Goal: Task Accomplishment & Management: Complete application form

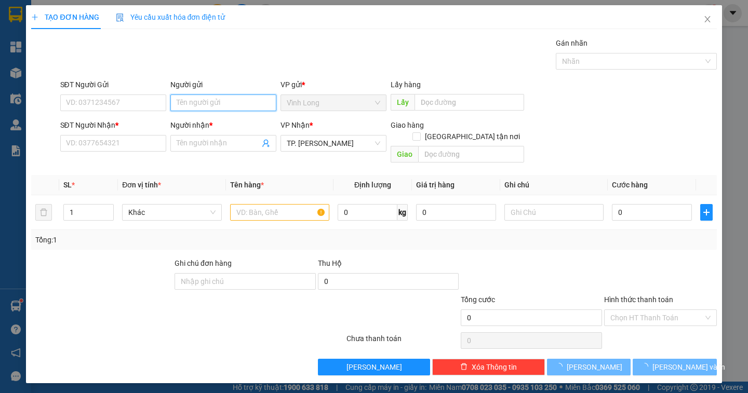
click at [190, 99] on input "Người gửi" at bounding box center [223, 103] width 106 height 17
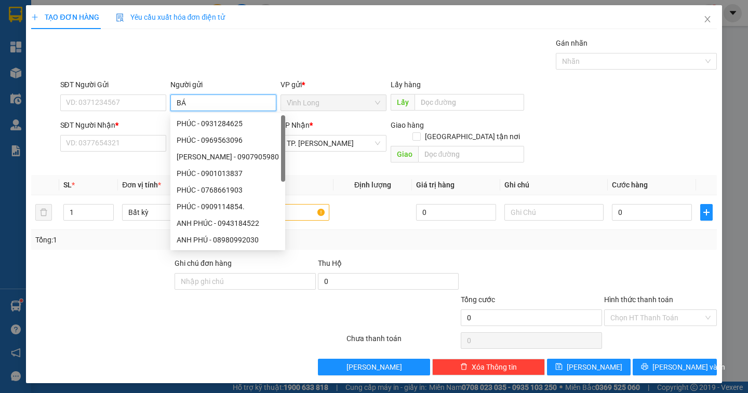
type input "BÁN"
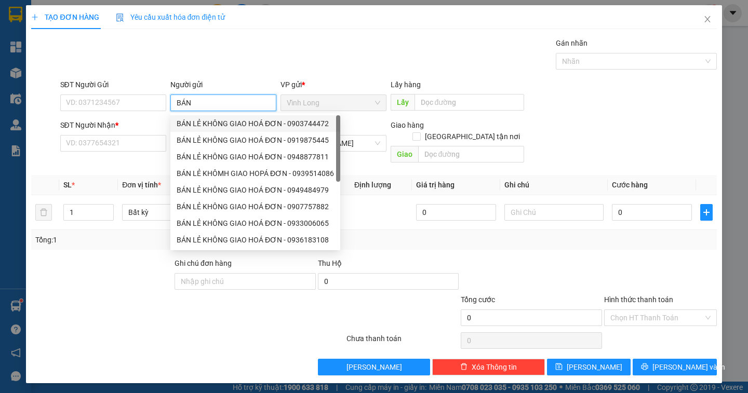
click at [226, 131] on div "BÁN LẺ KHÔNG GIAO HOÁ ĐƠN - 0903744472" at bounding box center [255, 123] width 170 height 17
type input "0903744472"
type input "BÁN LẺ KHÔNG GIAO HOÁ ĐƠN"
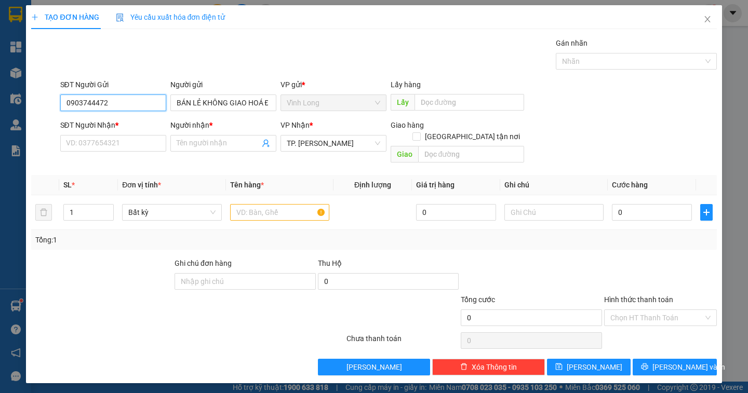
drag, startPoint x: 136, startPoint y: 107, endPoint x: 36, endPoint y: 94, distance: 100.6
click at [36, 94] on div "SĐT Người Gửi 0903744472 0903744472 Người gửi BÁN LẺ KHÔNG GIAO HOÁ ĐƠN VP gửi …" at bounding box center [373, 97] width 687 height 36
click at [246, 202] on div at bounding box center [279, 212] width 99 height 21
click at [237, 210] on div at bounding box center [279, 212] width 99 height 21
click at [237, 204] on input "text" at bounding box center [279, 212] width 99 height 17
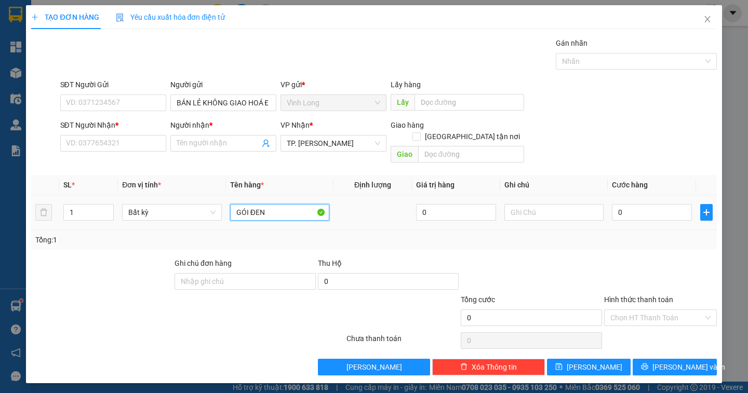
type input "GÓI ĐEN"
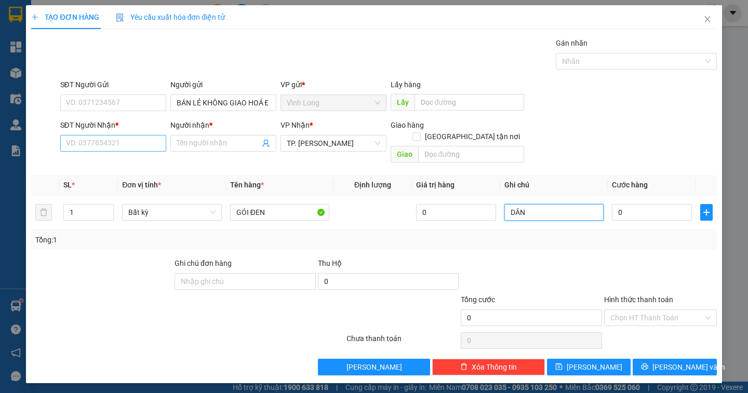
type input "DÂN"
click at [109, 143] on input "SĐT Người Nhận *" at bounding box center [113, 143] width 106 height 17
type input "0913946945"
click at [258, 144] on span at bounding box center [223, 143] width 106 height 17
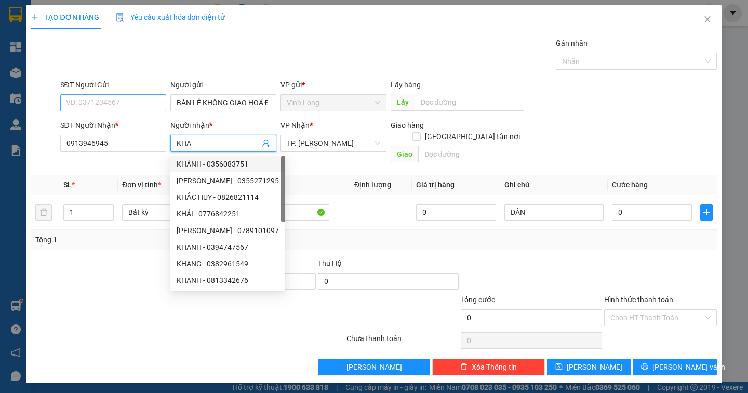
type input "KHA"
click at [125, 105] on input "SĐT Người Gửi" at bounding box center [113, 103] width 106 height 17
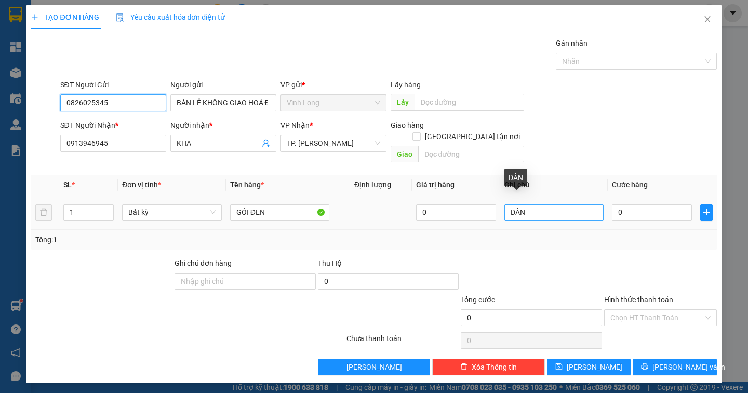
type input "0826025345"
click at [540, 204] on input "DÂN" at bounding box center [553, 212] width 99 height 17
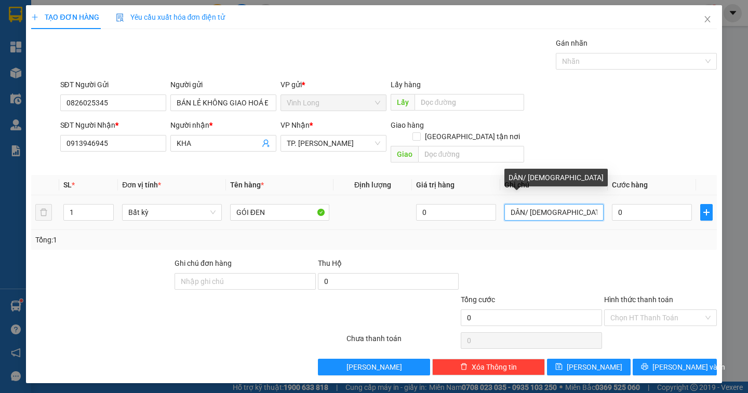
type input "DÂN/ THÁI"
type input "3"
type input "30"
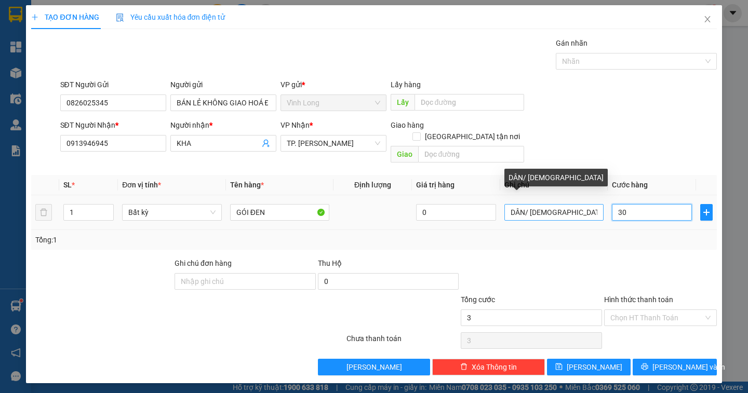
type input "30"
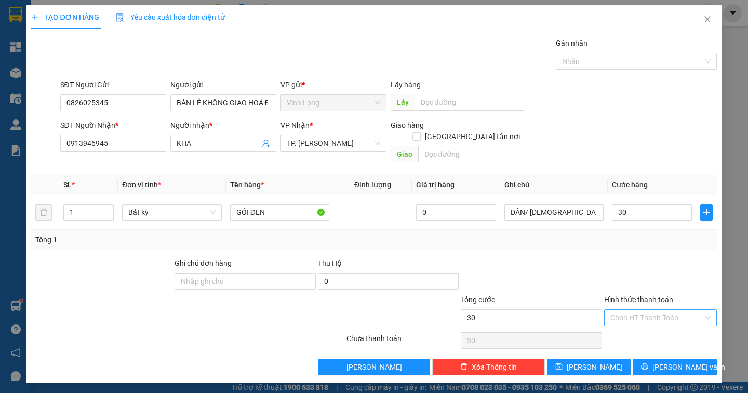
type input "30.000"
click at [634, 310] on input "Hình thức thanh toán" at bounding box center [656, 318] width 93 height 16
click at [634, 327] on div "Tại văn phòng" at bounding box center [660, 326] width 100 height 11
type input "0"
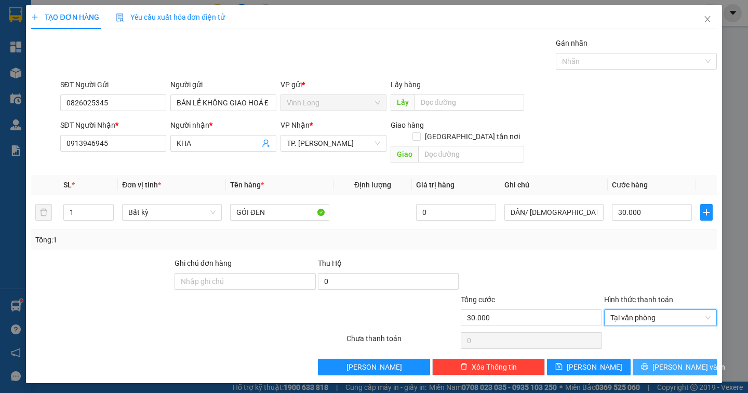
click at [687, 361] on span "[PERSON_NAME] và In" at bounding box center [688, 366] width 73 height 11
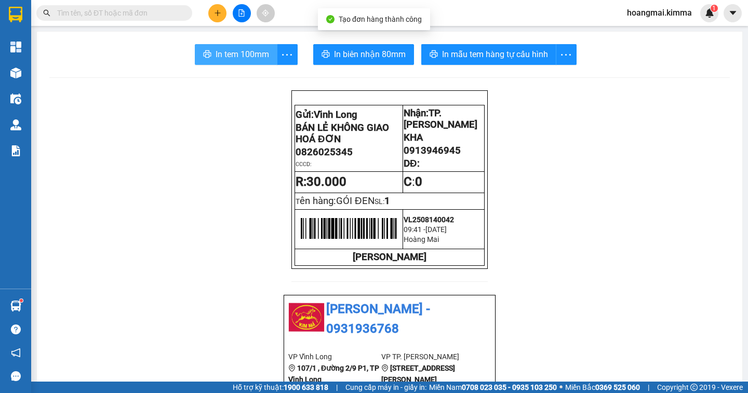
click at [227, 47] on button "In tem 100mm" at bounding box center [236, 54] width 83 height 21
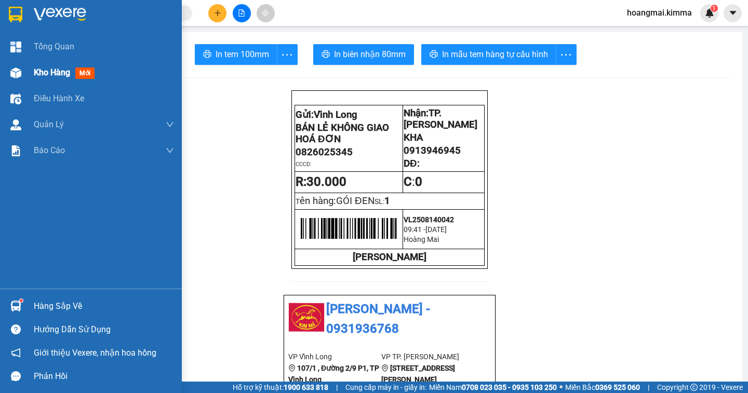
click at [43, 76] on span "Kho hàng" at bounding box center [52, 73] width 36 height 10
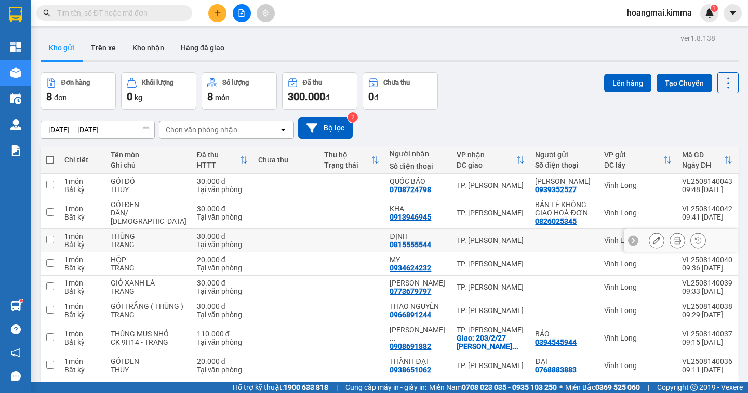
scroll to position [55, 0]
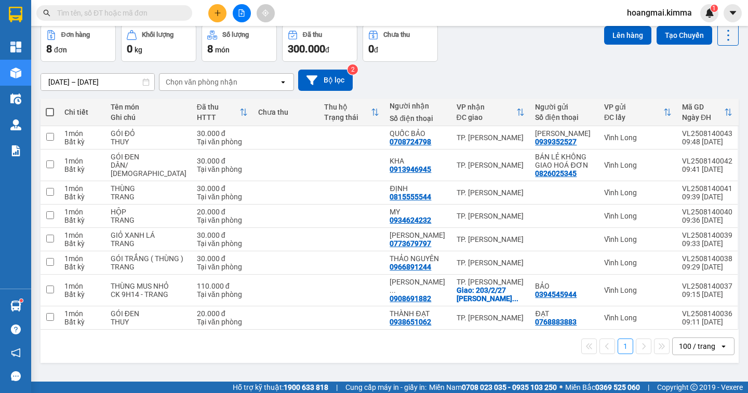
click at [689, 352] on div "100 / trang" at bounding box center [697, 346] width 36 height 10
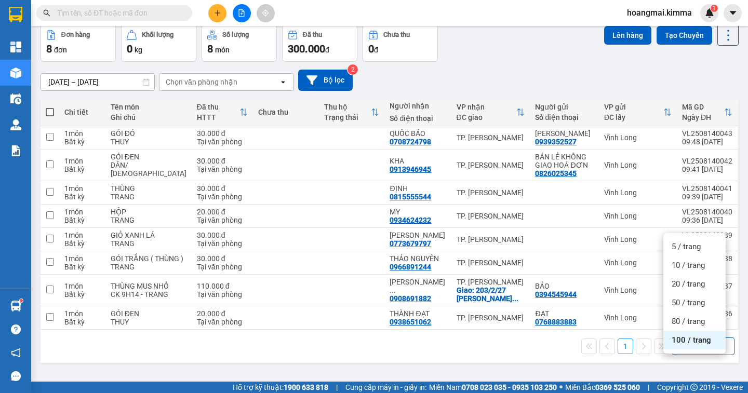
click at [687, 335] on span "100 / trang" at bounding box center [691, 340] width 39 height 10
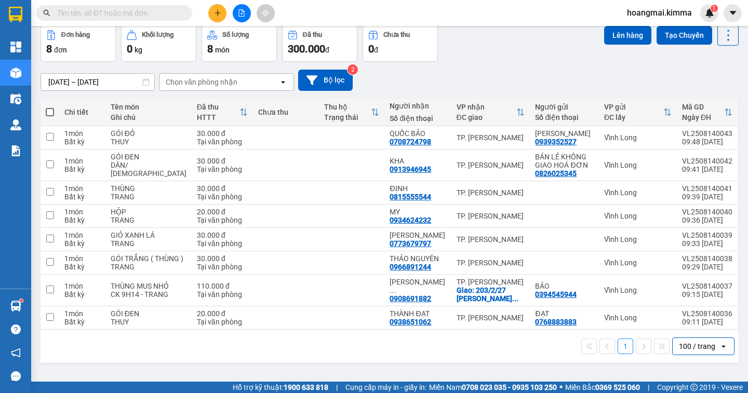
click at [52, 108] on span at bounding box center [50, 112] width 8 height 8
click at [50, 107] on input "checkbox" at bounding box center [50, 107] width 0 height 0
checkbox input "true"
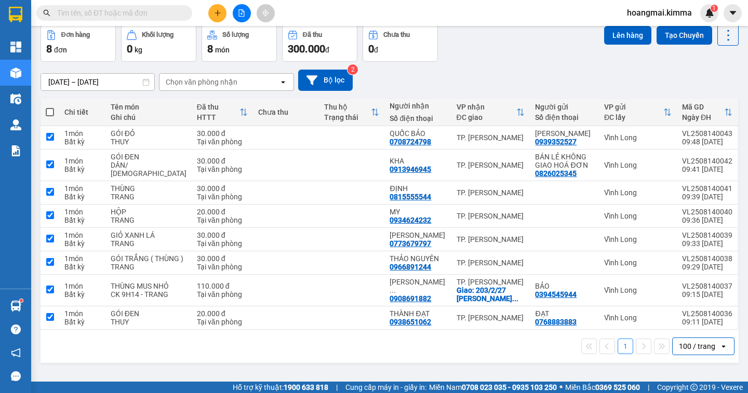
checkbox input "true"
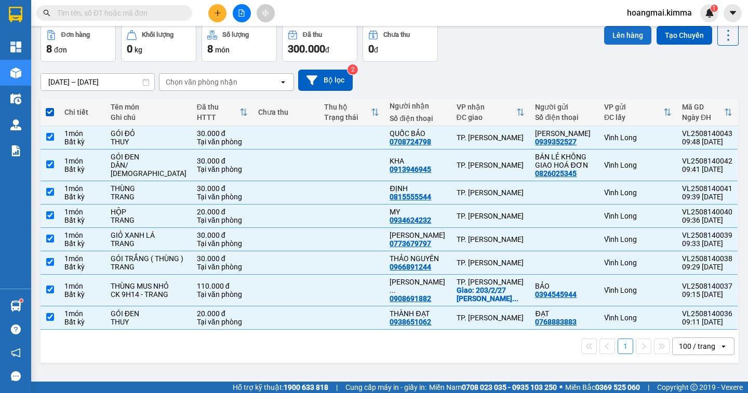
click at [612, 26] on button "Lên hàng" at bounding box center [627, 35] width 47 height 19
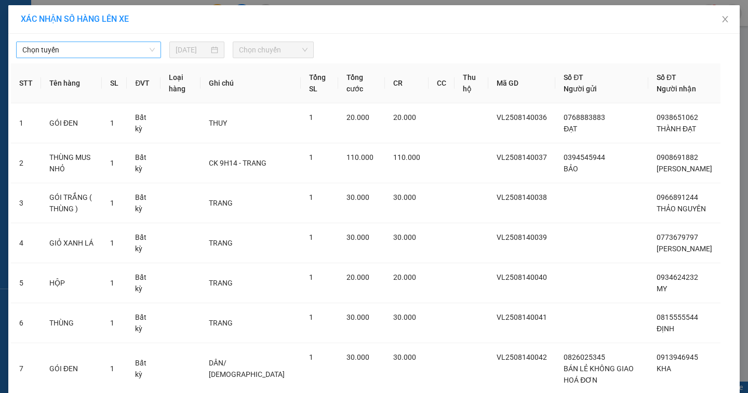
click at [110, 45] on div "Chọn tuyến 14/08/2025 Chọn chuyến" at bounding box center [374, 47] width 726 height 22
click at [110, 47] on span "Chọn tuyến" at bounding box center [88, 50] width 132 height 16
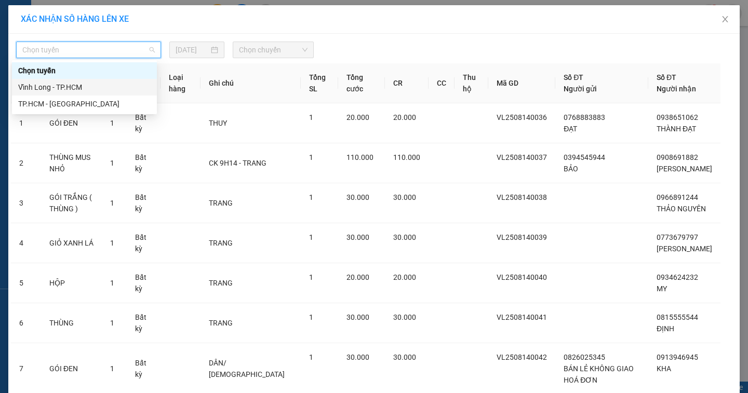
click at [120, 83] on div "Vĩnh Long - TP.HCM" at bounding box center [84, 87] width 132 height 11
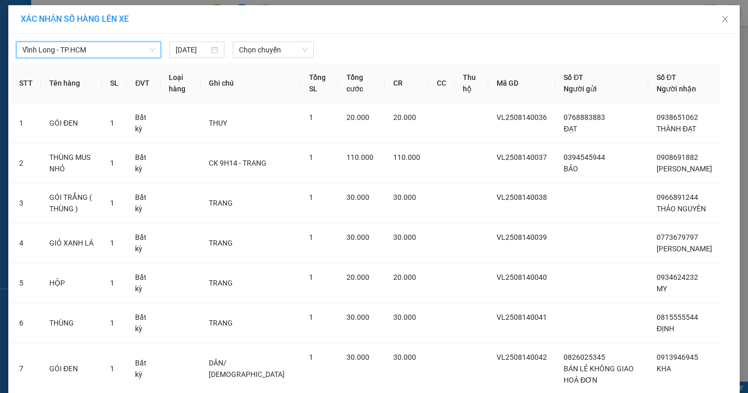
click at [310, 51] on div "Chọn chuyến" at bounding box center [273, 50] width 89 height 17
click at [278, 56] on span "Chọn chuyến" at bounding box center [273, 50] width 69 height 16
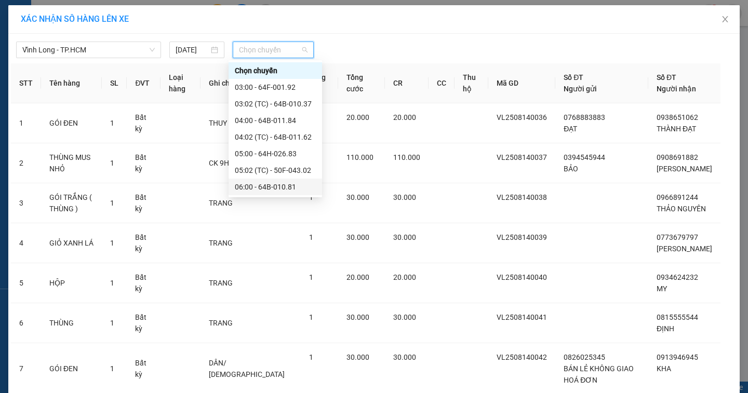
scroll to position [156, 0]
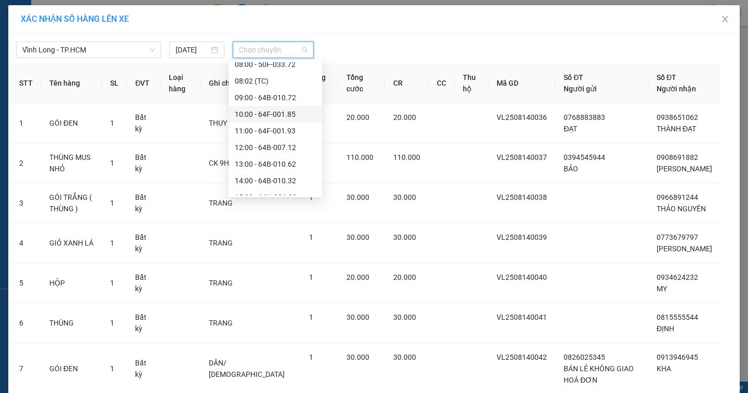
click at [286, 116] on div "10:00 - 64F-001.85" at bounding box center [275, 114] width 81 height 11
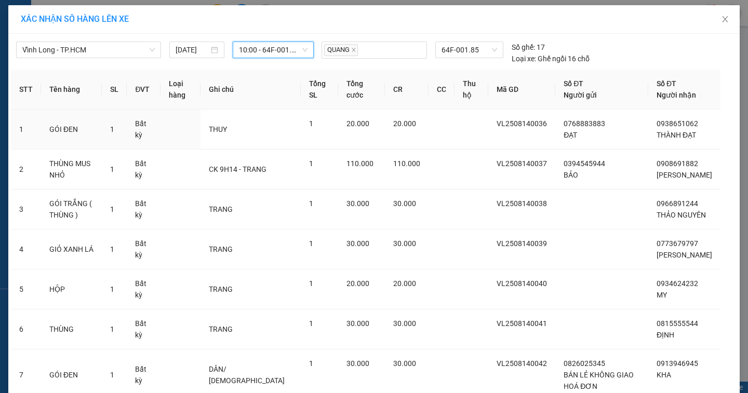
scroll to position [135, 0]
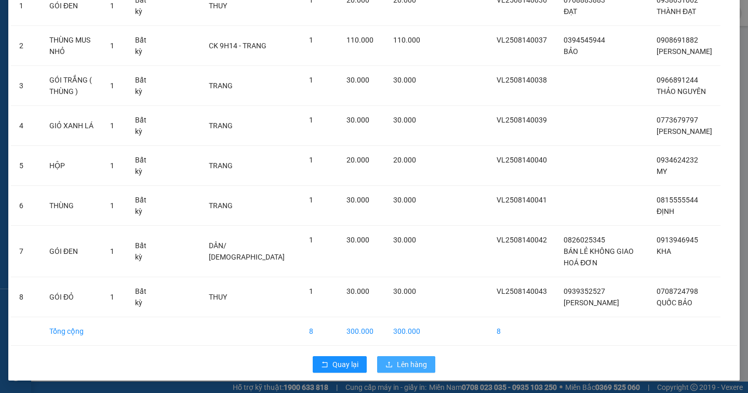
click at [408, 363] on span "Lên hàng" at bounding box center [412, 364] width 30 height 11
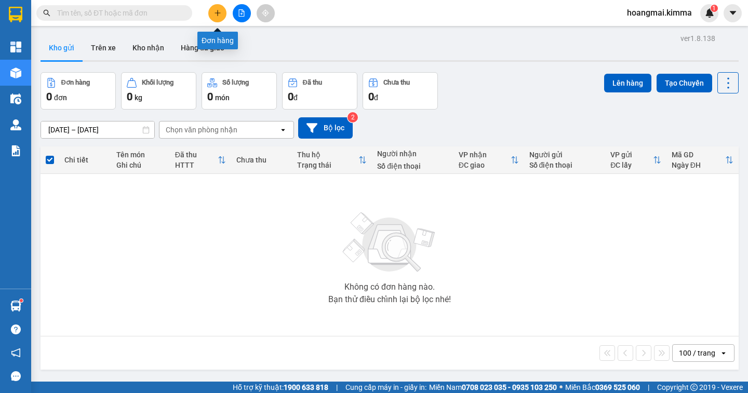
click at [216, 16] on icon "plus" at bounding box center [217, 12] width 7 height 7
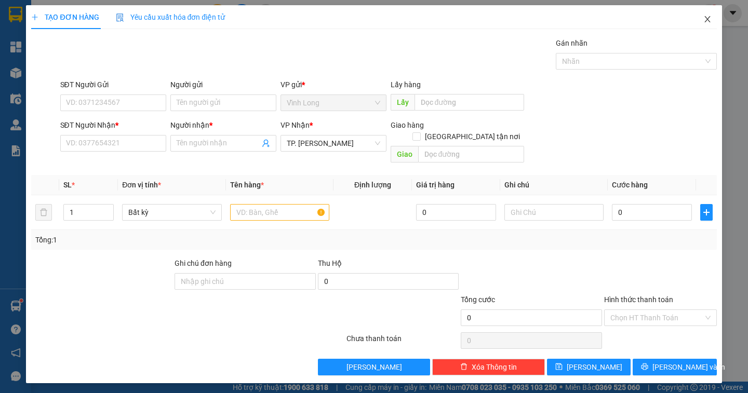
click at [709, 22] on icon "close" at bounding box center [707, 19] width 8 height 8
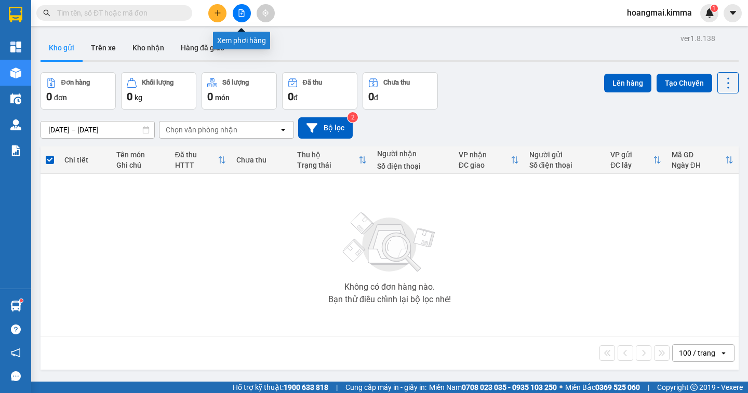
click at [242, 14] on icon "file-add" at bounding box center [242, 12] width 6 height 7
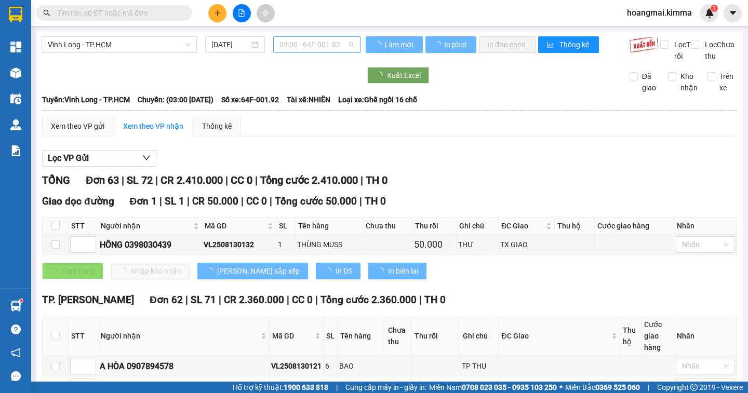
click at [318, 43] on span "03:00 - 64F-001.92" at bounding box center [316, 45] width 75 height 16
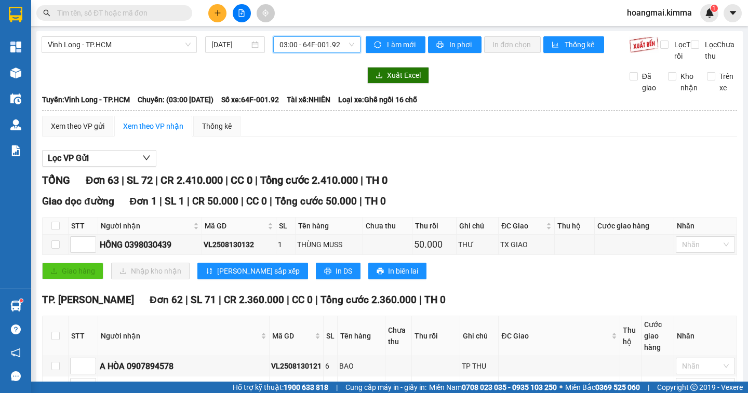
click at [225, 14] on button at bounding box center [217, 13] width 18 height 18
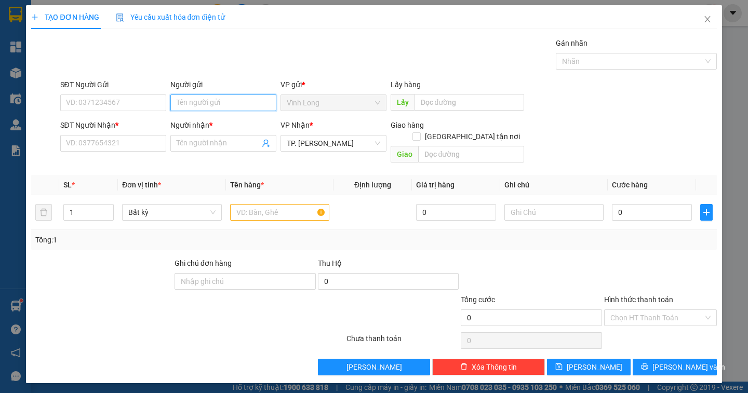
click at [184, 106] on input "Người gửi" at bounding box center [223, 103] width 106 height 17
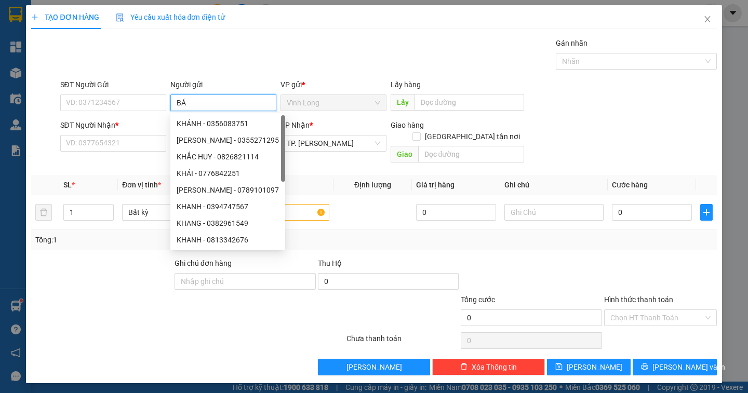
type input "BÁN"
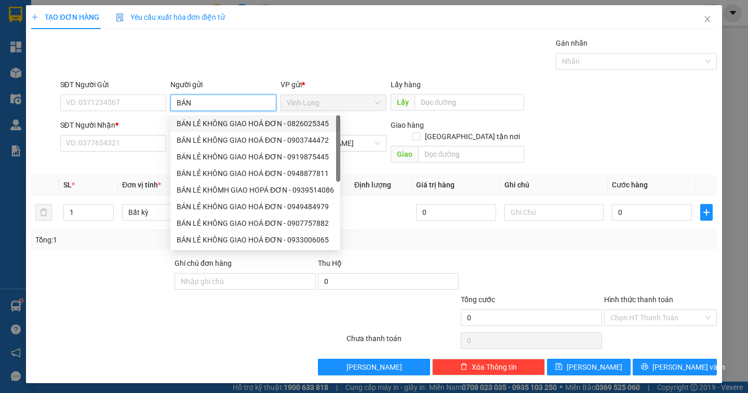
click at [212, 127] on div "BÁN LẺ KHÔNG GIAO HOÁ ĐƠN - 0826025345" at bounding box center [255, 123] width 157 height 11
type input "0826025345"
type input "BÁN LẺ KHÔNG GIAO HOÁ ĐƠN"
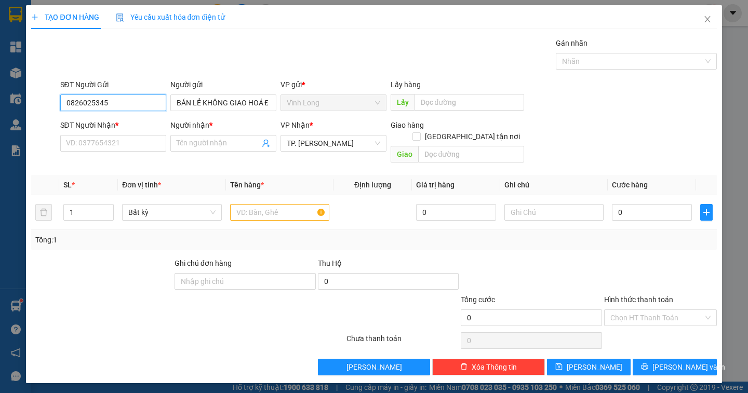
drag, startPoint x: 125, startPoint y: 104, endPoint x: 30, endPoint y: 111, distance: 94.7
click at [30, 111] on div "SĐT Người Gửi 0826025345 0826025345 Người gửi BÁN LẺ KHÔNG GIAO HOÁ ĐƠN VP gửi …" at bounding box center [373, 97] width 687 height 36
click at [70, 145] on input "SĐT Người Nhận *" at bounding box center [113, 143] width 106 height 17
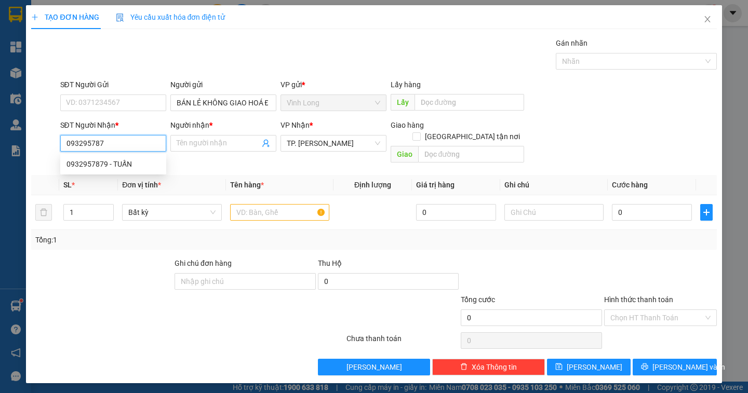
type input "0932957879"
drag, startPoint x: 119, startPoint y: 170, endPoint x: 125, endPoint y: 166, distance: 6.3
click at [120, 170] on div "0932957879 - TUẤN" at bounding box center [113, 164] width 106 height 17
type input "TUẤN"
checkbox input "true"
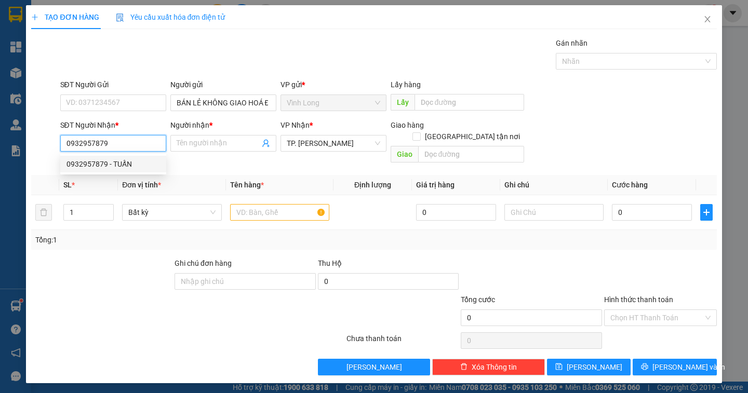
type input "374 TRẦN VĂN GIÀU , TÂN TẠO , QUẬN BÌNH TÂN"
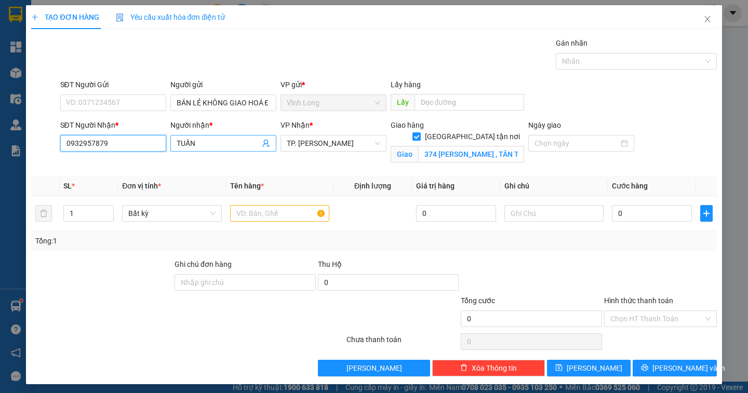
type input "0932957879"
click at [203, 151] on span "TUẤN" at bounding box center [223, 143] width 106 height 17
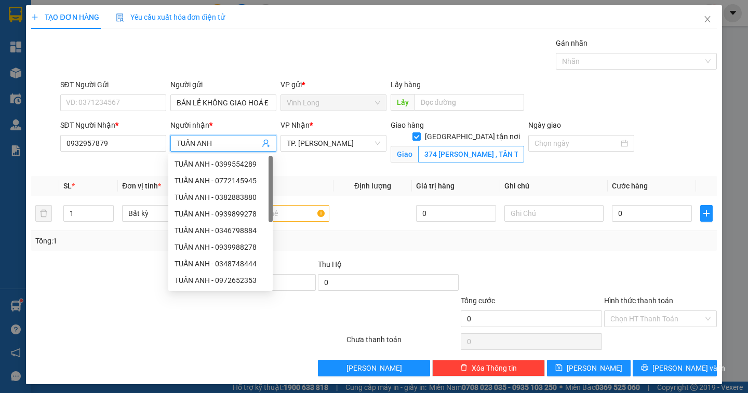
type input "TUẤN ANH"
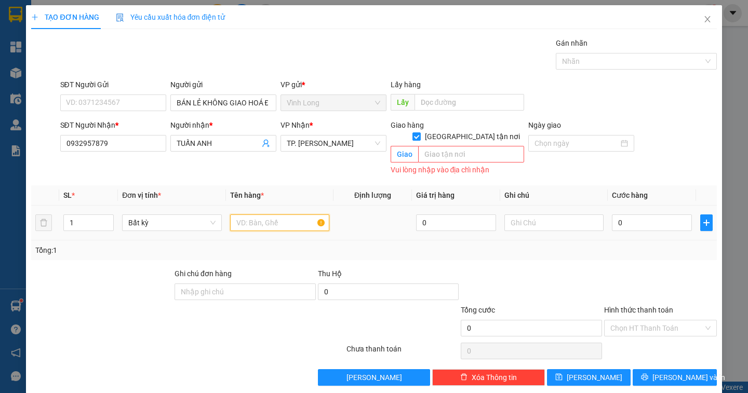
click at [273, 214] on input "text" at bounding box center [279, 222] width 99 height 17
type input "THÙNG"
click at [510, 217] on input "text" at bounding box center [553, 222] width 99 height 17
type input "DÂN"
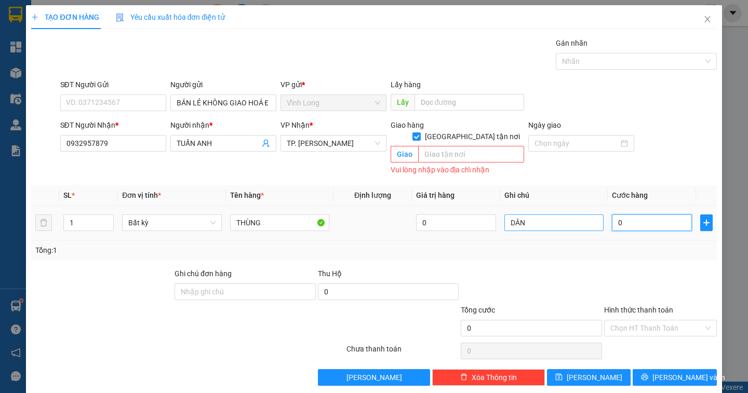
type input "3"
type input "30"
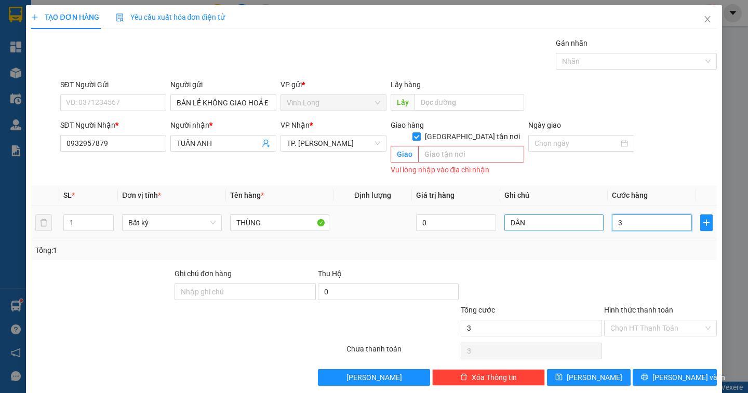
type input "30"
type input "30.000"
drag, startPoint x: 654, startPoint y: 319, endPoint x: 655, endPoint y: 328, distance: 8.4
click at [653, 321] on input "Hình thức thanh toán" at bounding box center [656, 328] width 93 height 16
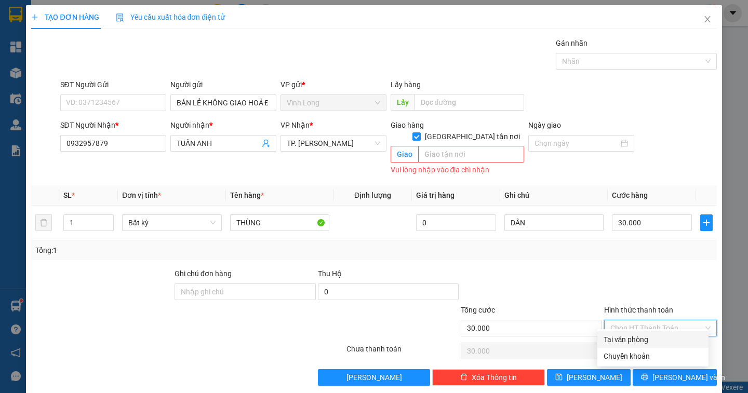
click at [652, 337] on div "Tại văn phòng" at bounding box center [652, 339] width 99 height 11
type input "0"
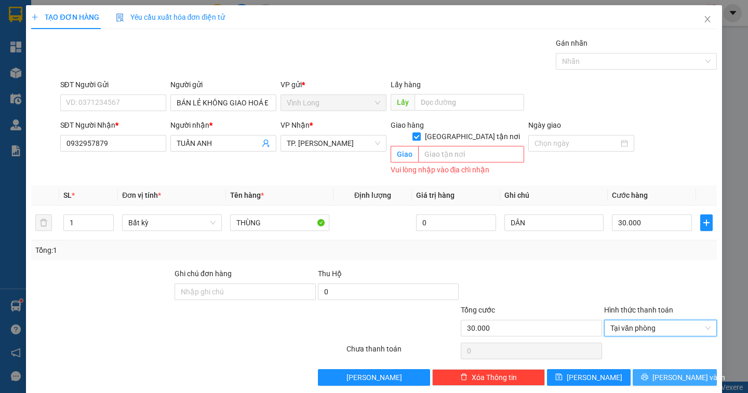
click at [689, 369] on button "[PERSON_NAME] và In" at bounding box center [675, 377] width 84 height 17
click at [420, 132] on input "[GEOGRAPHIC_DATA][PERSON_NAME] nơi" at bounding box center [415, 135] width 7 height 7
checkbox input "false"
click at [648, 374] on icon "printer" at bounding box center [644, 377] width 7 height 7
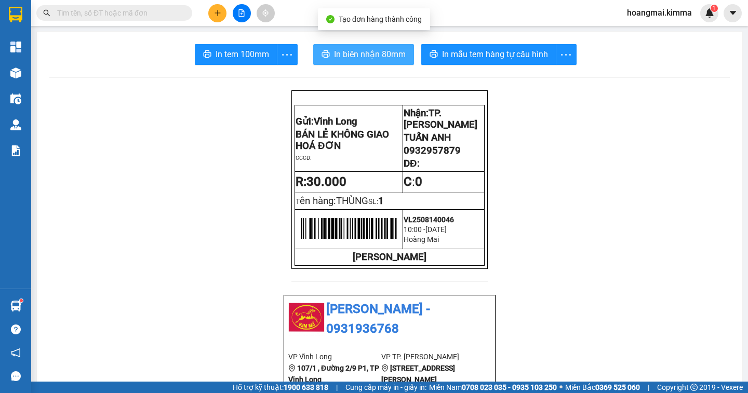
click at [368, 57] on span "In biên nhận 80mm" at bounding box center [370, 54] width 72 height 13
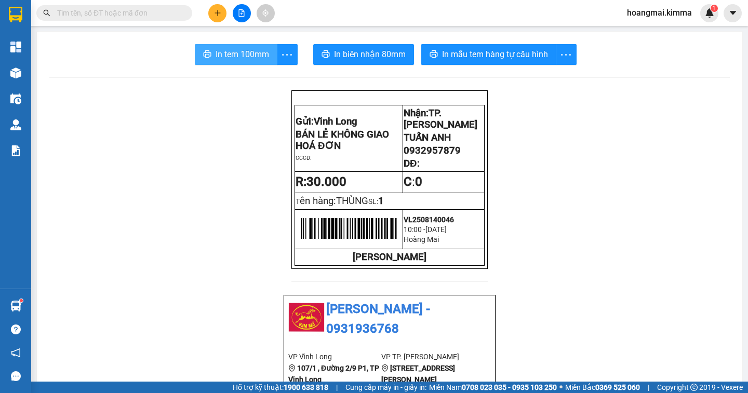
click at [246, 56] on span "In tem 100mm" at bounding box center [242, 54] width 53 height 13
click at [240, 16] on icon "file-add" at bounding box center [242, 12] width 6 height 7
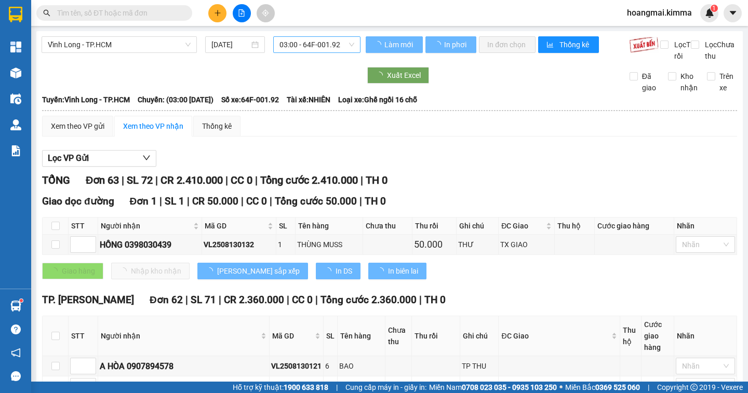
click at [302, 45] on span "03:00 - 64F-001.92" at bounding box center [316, 45] width 75 height 16
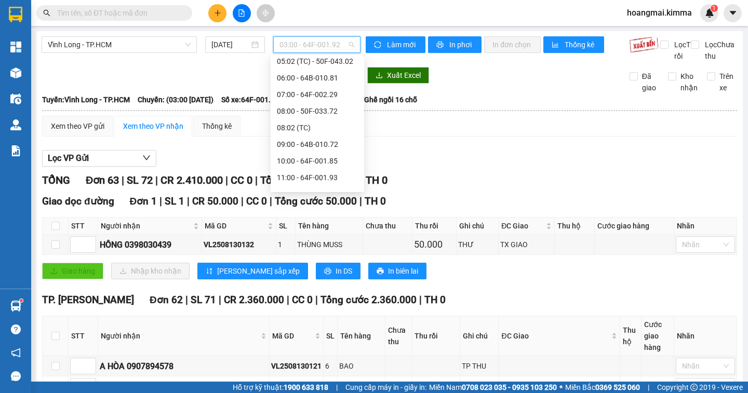
scroll to position [156, 0]
click at [325, 109] on div "10:00 - 64F-001.85" at bounding box center [317, 108] width 81 height 11
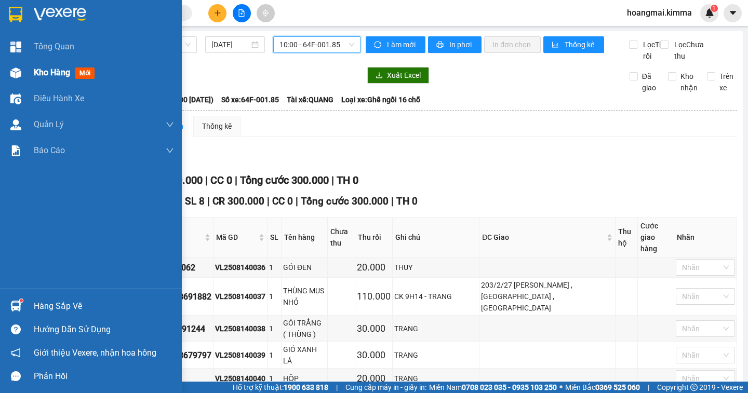
click at [49, 70] on span "Kho hàng" at bounding box center [52, 73] width 36 height 10
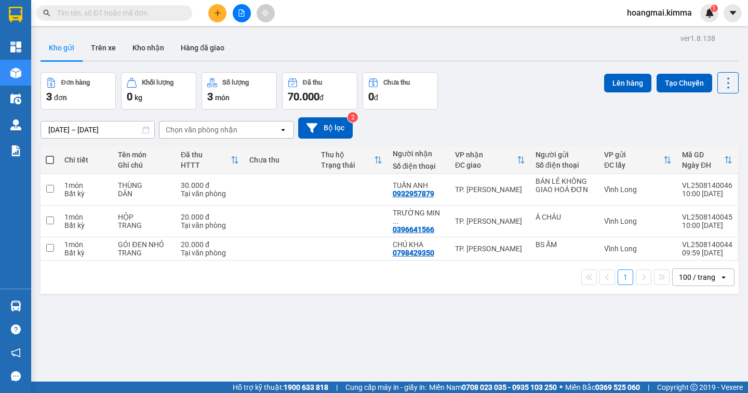
drag, startPoint x: 101, startPoint y: 10, endPoint x: 747, endPoint y: 153, distance: 662.2
click at [101, 9] on input "text" at bounding box center [118, 12] width 123 height 11
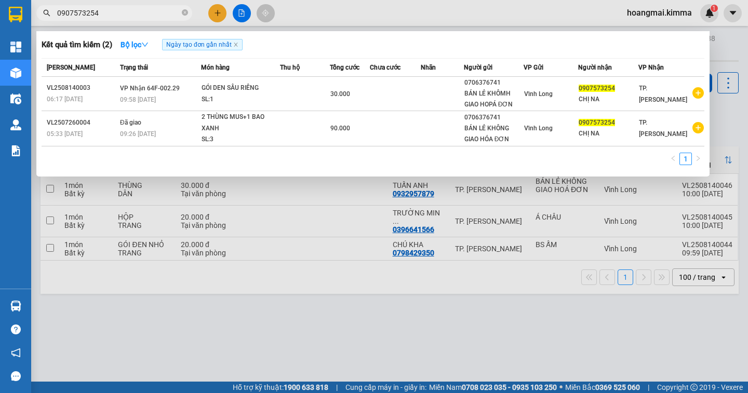
type input "0907573254"
click at [215, 9] on div at bounding box center [374, 196] width 748 height 393
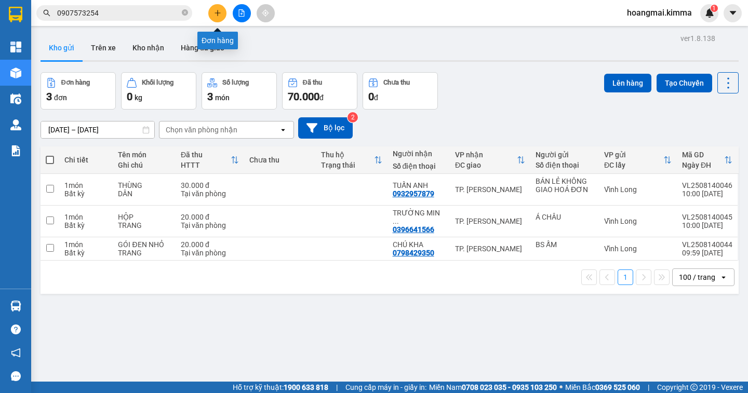
click at [215, 19] on button at bounding box center [217, 13] width 18 height 18
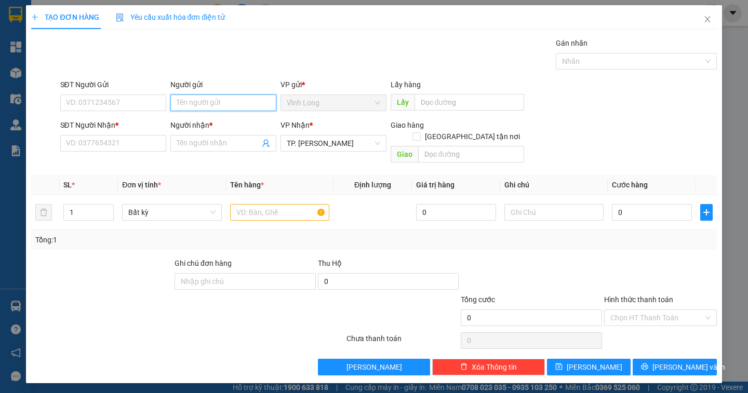
click at [204, 108] on input "Người gửi" at bounding box center [223, 103] width 106 height 17
type input "BÁN"
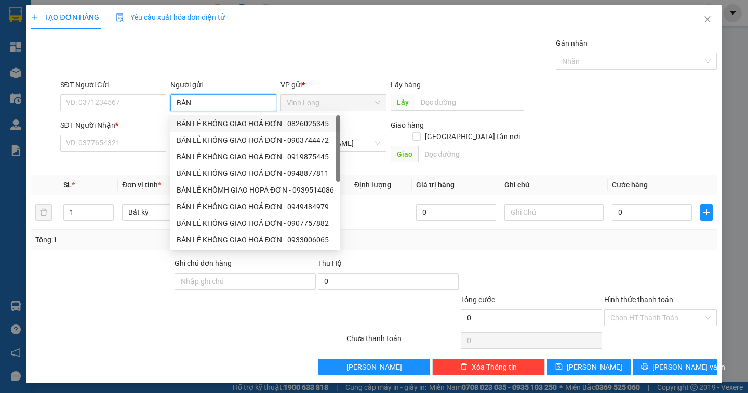
click at [223, 125] on div "BÁN LẺ KHÔNG GIAO HOÁ ĐƠN - 0826025345" at bounding box center [255, 123] width 157 height 11
type input "0826025345"
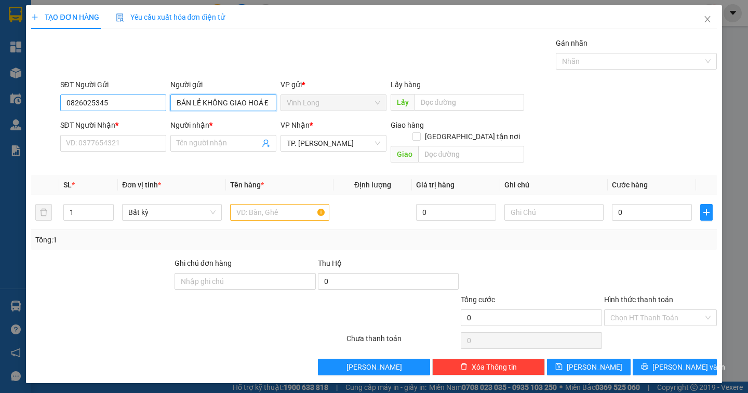
type input "BÁN LẺ KHÔNG GIAO HOÁ ĐƠN"
drag, startPoint x: 137, startPoint y: 107, endPoint x: 25, endPoint y: 109, distance: 111.2
click at [25, 109] on div "TẠO ĐƠN HÀNG Yêu cầu xuất hóa đơn điện tử Transit Pickup Surcharge Ids Transit …" at bounding box center [374, 196] width 748 height 393
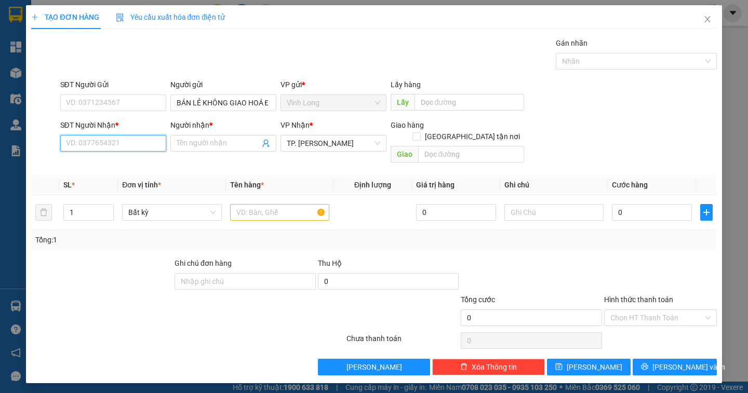
click at [73, 139] on input "SĐT Người Nhận *" at bounding box center [113, 143] width 106 height 17
click at [277, 204] on input "text" at bounding box center [279, 212] width 99 height 17
type input "GIỎ"
click at [104, 143] on input "SĐT Người Nhận *" at bounding box center [113, 143] width 106 height 17
type input "0911589988"
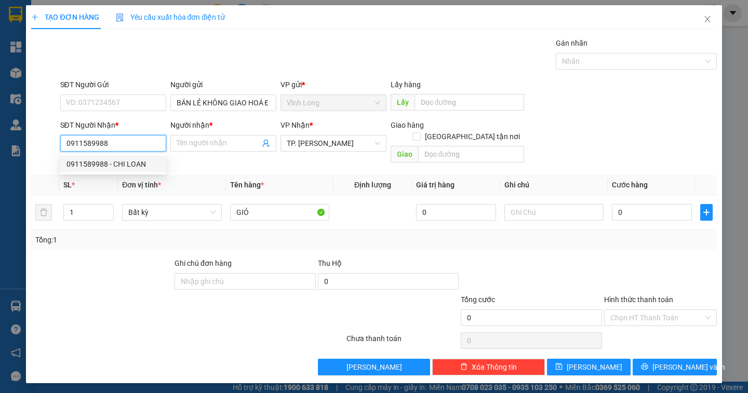
click at [126, 163] on div "0911589988 - CHI LOAN" at bounding box center [112, 163] width 93 height 11
type input "CHI LOAN"
type input "0911589988"
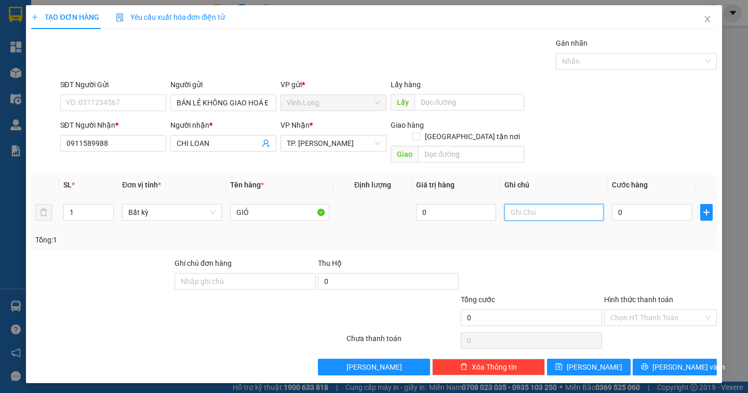
click at [538, 207] on input "text" at bounding box center [553, 212] width 99 height 17
type input "DÂN"
click at [640, 204] on input "0" at bounding box center [652, 212] width 80 height 17
type input "3"
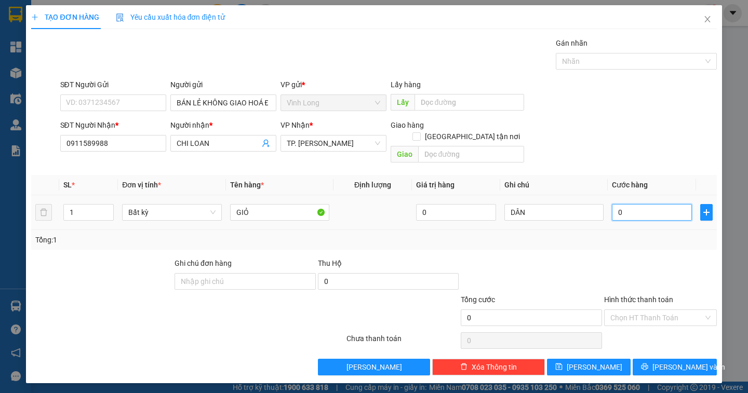
type input "3"
type input "30"
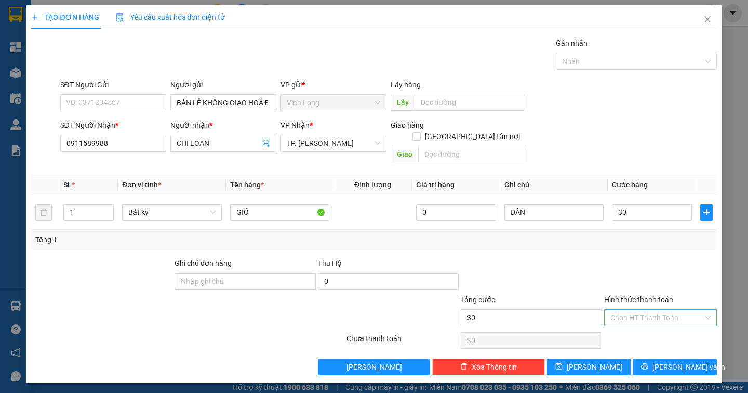
type input "30.000"
click at [632, 310] on input "Hình thức thanh toán" at bounding box center [656, 318] width 93 height 16
click at [645, 324] on div "Tại văn phòng" at bounding box center [660, 326] width 100 height 11
type input "0"
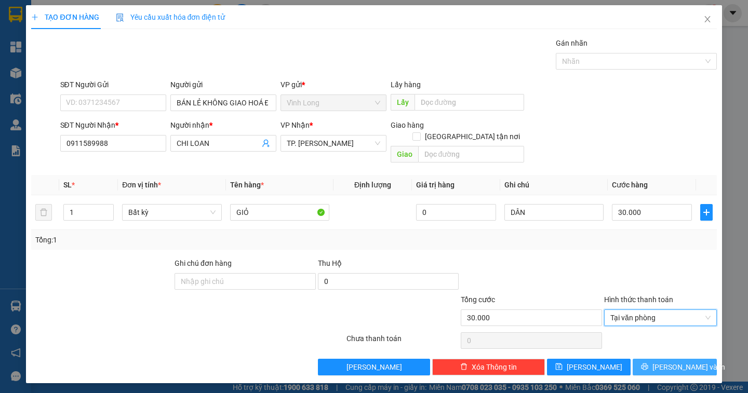
click at [667, 361] on span "[PERSON_NAME] và In" at bounding box center [688, 366] width 73 height 11
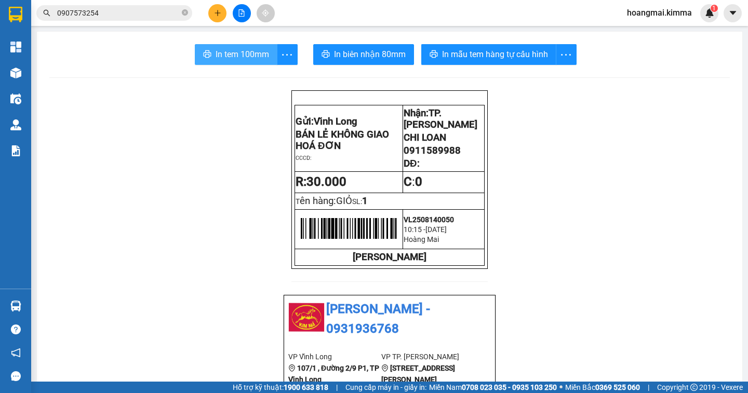
click at [253, 53] on span "In tem 100mm" at bounding box center [242, 54] width 53 height 13
click at [218, 17] on button at bounding box center [217, 13] width 18 height 18
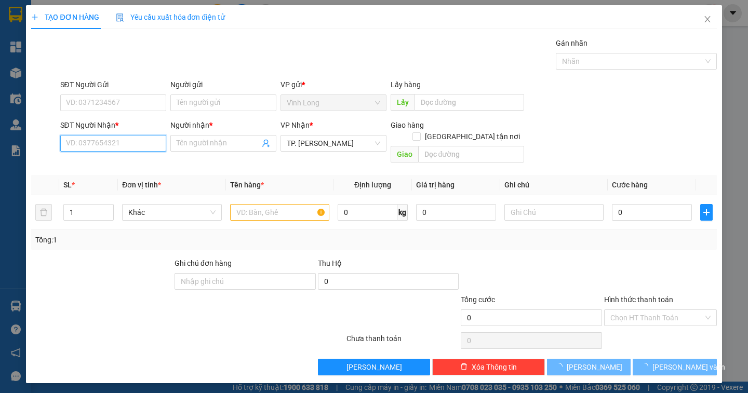
drag, startPoint x: 82, startPoint y: 145, endPoint x: 747, endPoint y: 230, distance: 670.7
click at [82, 144] on input "SĐT Người Nhận *" at bounding box center [113, 143] width 106 height 17
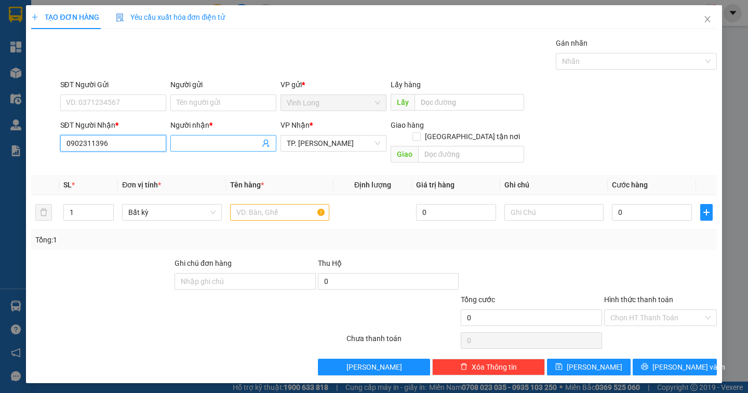
type input "0902311396"
click at [191, 143] on input "Người nhận *" at bounding box center [218, 143] width 83 height 11
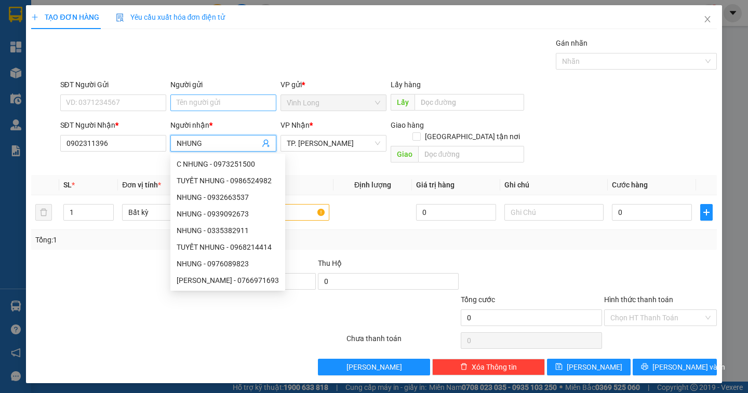
type input "NHUNG"
click at [187, 105] on input "Người gửi" at bounding box center [223, 103] width 106 height 17
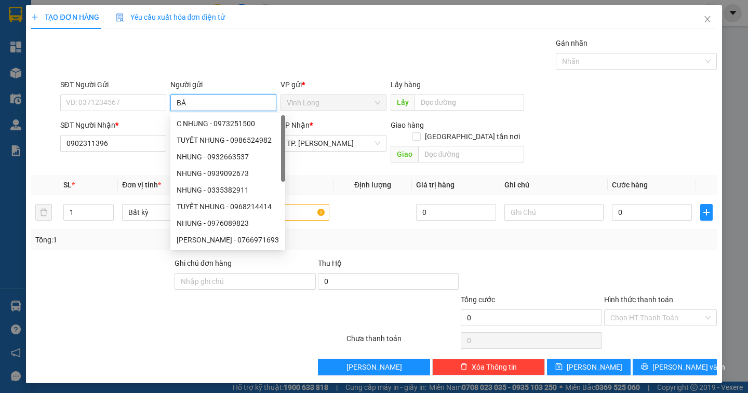
type input "BÁN"
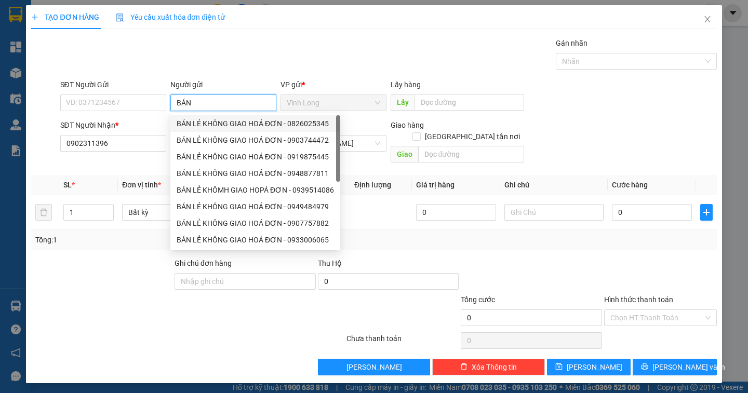
click at [222, 125] on div "BÁN LẺ KHÔNG GIAO HOÁ ĐƠN - 0826025345" at bounding box center [255, 123] width 157 height 11
type input "0826025345"
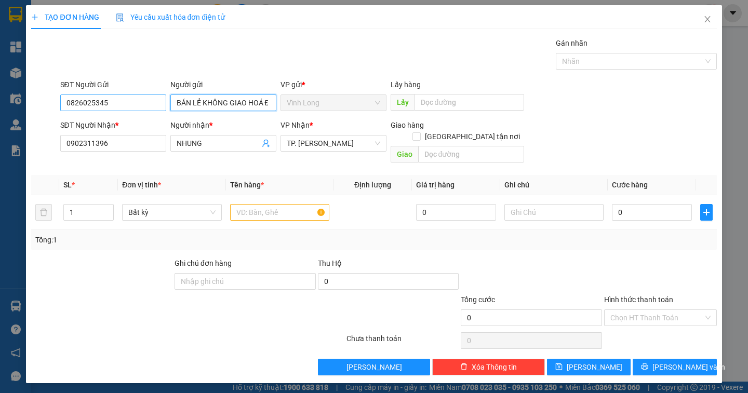
type input "BÁN LẺ KHÔNG GIAO HOÁ ĐƠN"
drag, startPoint x: 110, startPoint y: 101, endPoint x: 43, endPoint y: 111, distance: 68.3
click at [43, 111] on div "SĐT Người Gửi 0826025345 0826025345 Người gửi BÁN LẺ KHÔNG GIAO HOÁ ĐƠN VP gửi …" at bounding box center [373, 97] width 687 height 36
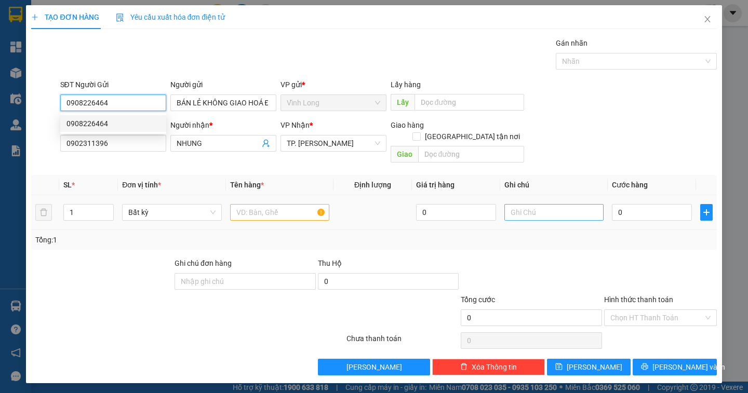
type input "0908226464"
click at [532, 205] on input "text" at bounding box center [553, 212] width 99 height 17
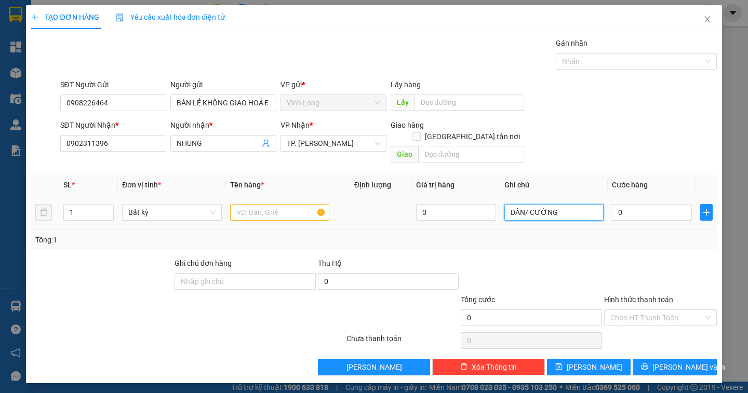
type input "DÂN/ CƯỜNG"
click at [257, 208] on input "text" at bounding box center [279, 212] width 99 height 17
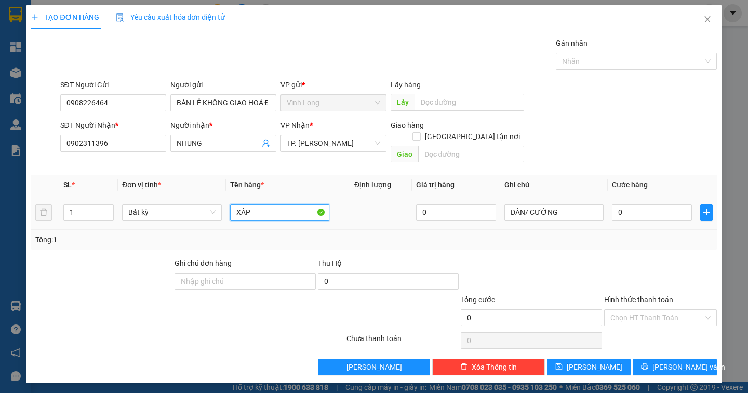
type input "XẤP"
type input "2"
type input "20"
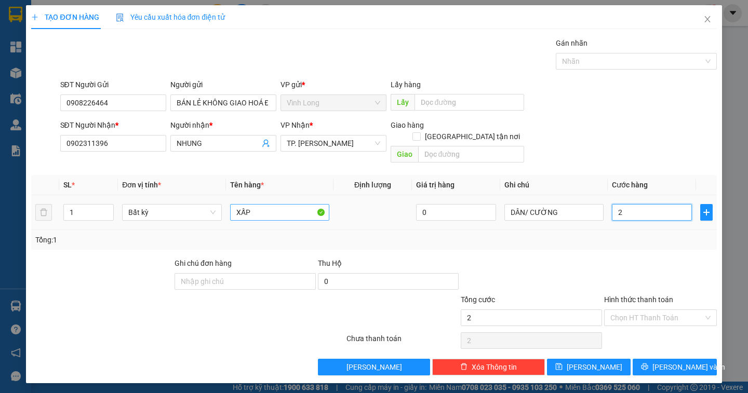
type input "20"
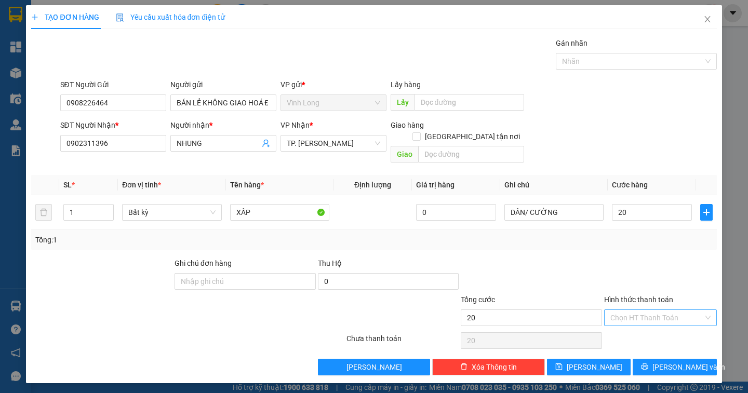
click at [631, 310] on input "Hình thức thanh toán" at bounding box center [656, 318] width 93 height 16
type input "20.000"
click at [626, 325] on div "Tại văn phòng" at bounding box center [660, 326] width 100 height 11
type input "0"
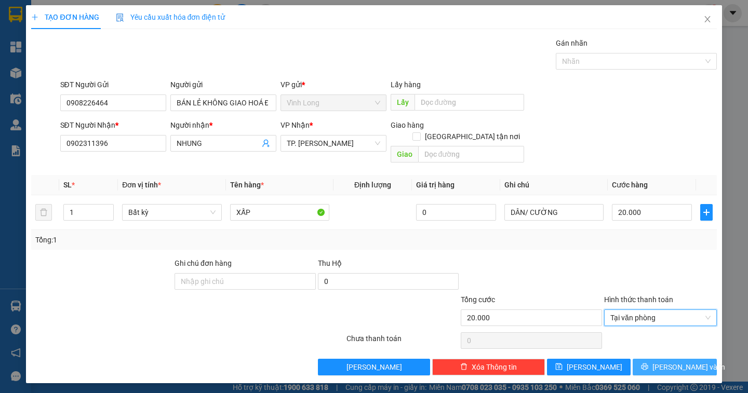
click at [672, 361] on span "[PERSON_NAME] và In" at bounding box center [688, 366] width 73 height 11
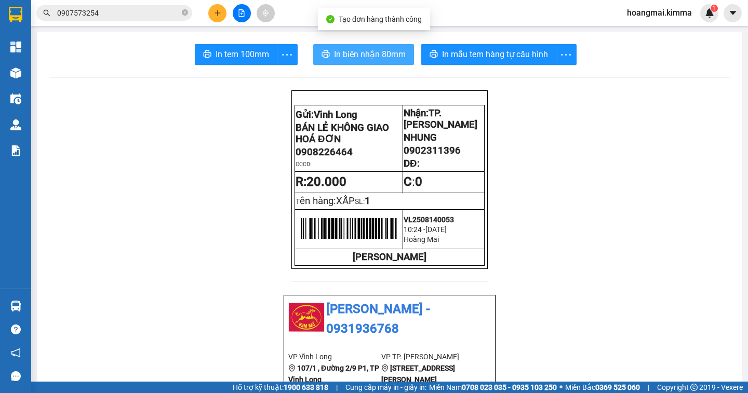
click at [385, 57] on span "In biên nhận 80mm" at bounding box center [370, 54] width 72 height 13
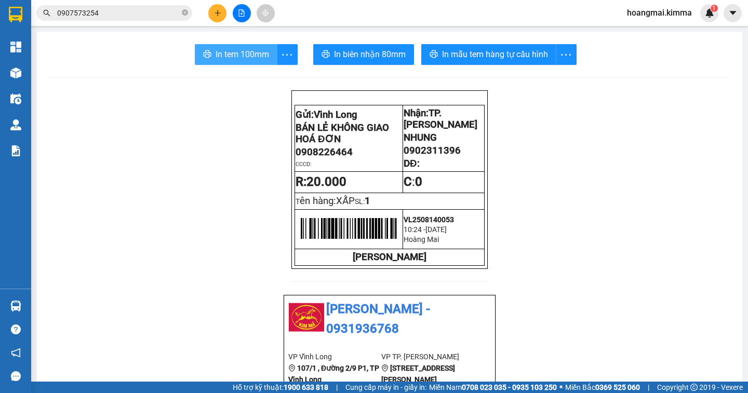
click at [236, 55] on span "In tem 100mm" at bounding box center [242, 54] width 53 height 13
click at [222, 17] on button at bounding box center [217, 13] width 18 height 18
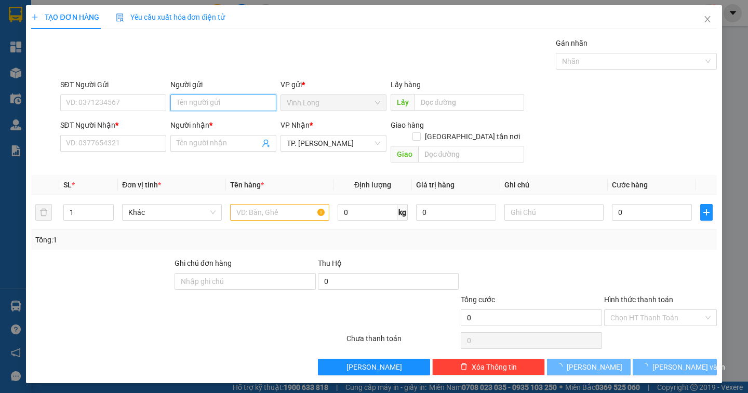
click at [199, 104] on input "Người gửi" at bounding box center [223, 103] width 106 height 17
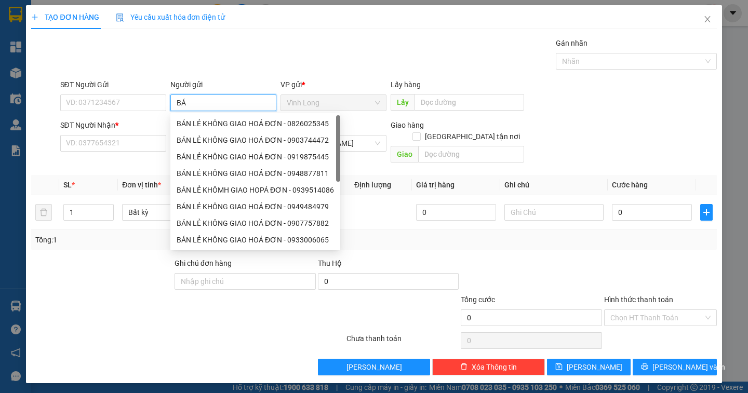
type input "BÁN"
click at [205, 121] on div "BÁN LẺ KHÔNG GIAO HOÁ ĐƠN - 0826025345" at bounding box center [255, 123] width 157 height 11
type input "0826025345"
type input "BÁN LẺ KHÔNG GIAO HOÁ ĐƠN"
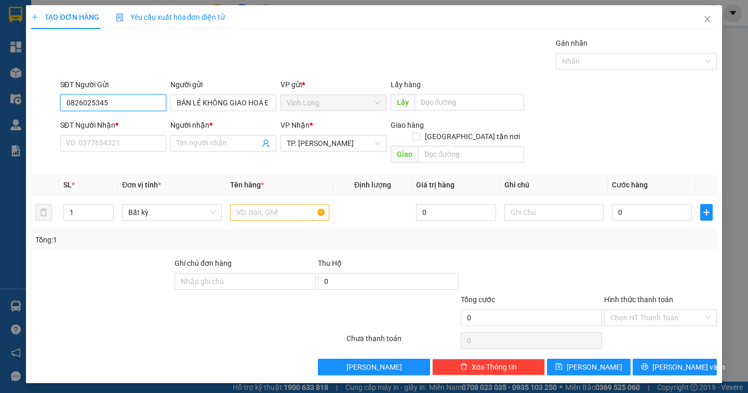
drag, startPoint x: 119, startPoint y: 98, endPoint x: 42, endPoint y: 102, distance: 77.5
click at [36, 110] on div "SĐT Người Gửi 0826025345 0826025345 Người gửi BÁN LẺ KHÔNG GIAO HOÁ ĐƠN VP gửi …" at bounding box center [373, 97] width 687 height 36
click at [70, 148] on input "SĐT Người Nhận *" at bounding box center [113, 143] width 106 height 17
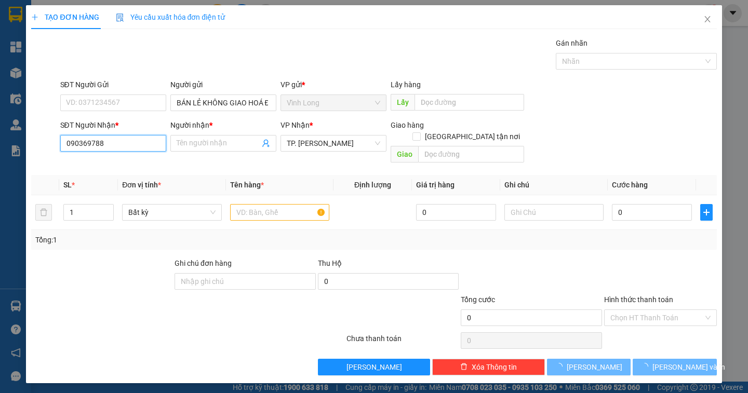
type input "0903697880"
click at [120, 162] on div "0903697880 - ANH HÙNG" at bounding box center [112, 163] width 93 height 11
type input "ANH HÙNG"
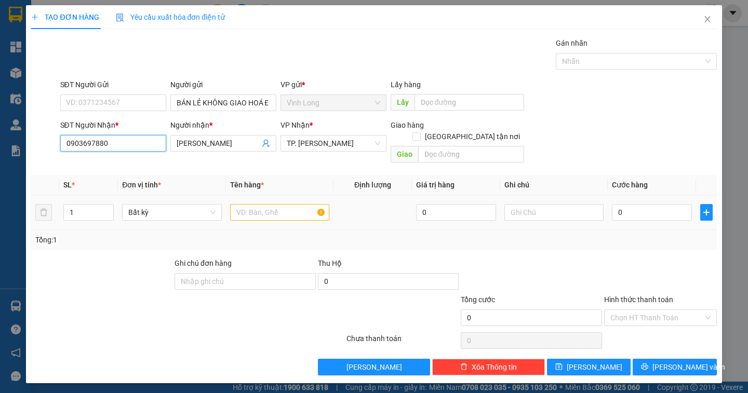
type input "0903697880"
click at [261, 208] on input "text" at bounding box center [279, 212] width 99 height 17
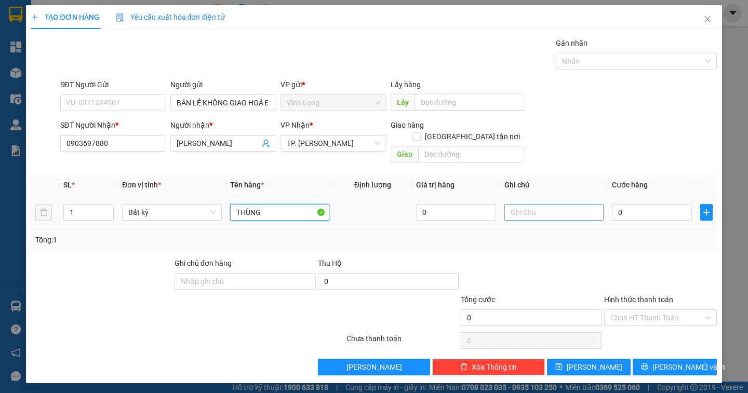
type input "THÙNG"
click at [540, 204] on input "text" at bounding box center [553, 212] width 99 height 17
type input "DÂN/NHỰT PHƯỚC"
click at [649, 204] on input "0" at bounding box center [652, 212] width 80 height 17
type input "3"
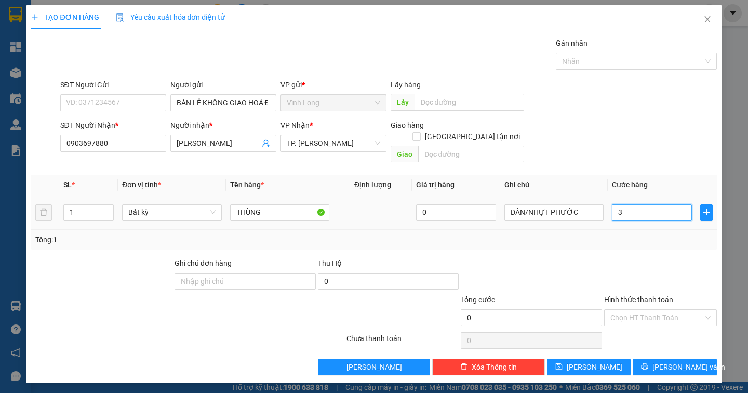
type input "3"
type input "30"
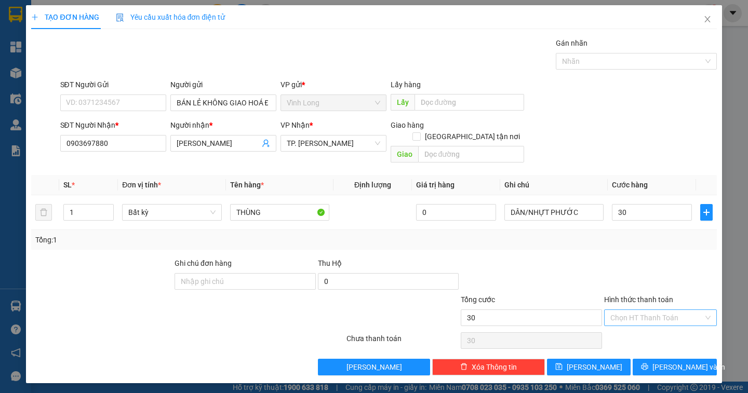
click at [661, 310] on input "Hình thức thanh toán" at bounding box center [656, 318] width 93 height 16
type input "30.000"
click at [655, 319] on div "Tại văn phòng" at bounding box center [660, 327] width 113 height 17
type input "0"
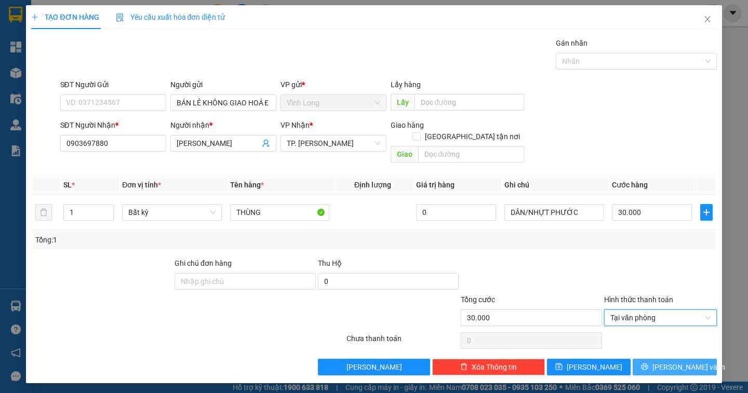
click at [673, 361] on span "[PERSON_NAME] và In" at bounding box center [688, 366] width 73 height 11
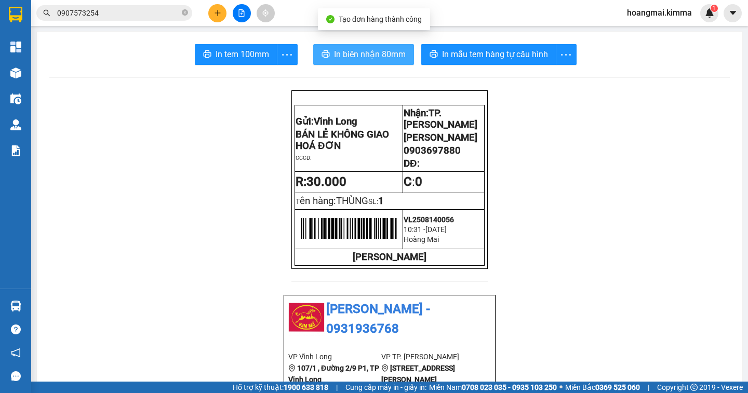
click at [355, 55] on span "In biên nhận 80mm" at bounding box center [370, 54] width 72 height 13
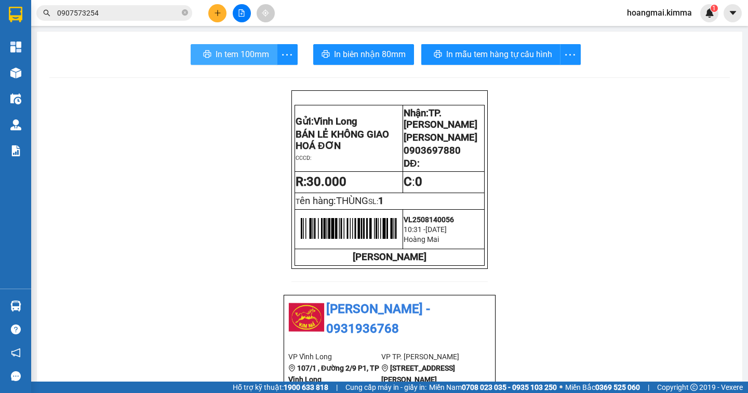
click at [235, 52] on span "In tem 100mm" at bounding box center [242, 54] width 53 height 13
click at [221, 10] on icon "plus" at bounding box center [217, 12] width 7 height 7
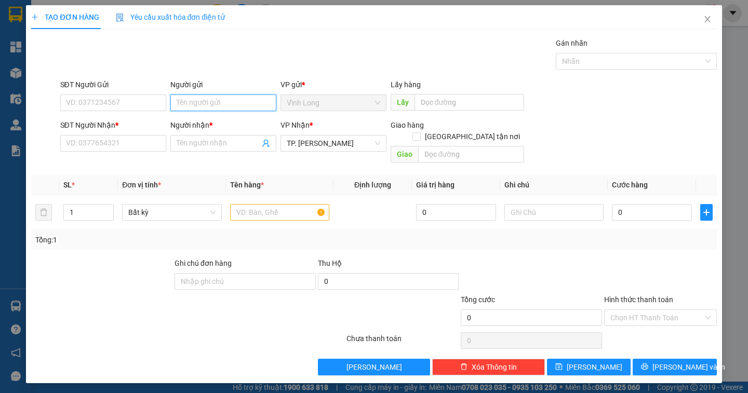
click at [224, 105] on input "Người gửi" at bounding box center [223, 103] width 106 height 17
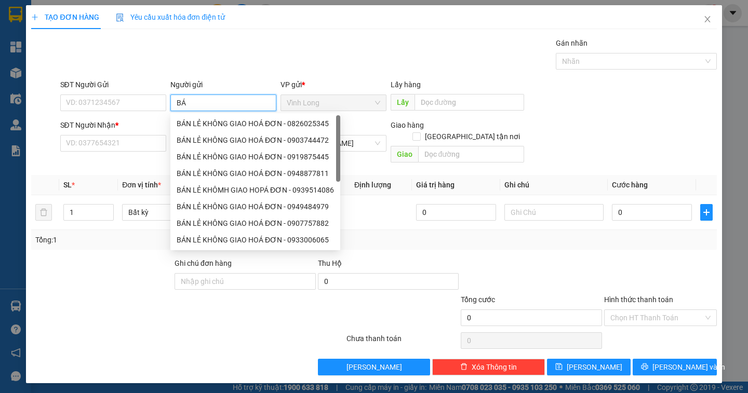
type input "BÁN"
click at [248, 127] on div "BÁN LẺ KHÔNG GIAO HOÁ ĐƠN - 0826025345" at bounding box center [255, 123] width 157 height 11
type input "0826025345"
type input "BÁN LẺ KHÔNG GIAO HOÁ ĐƠN"
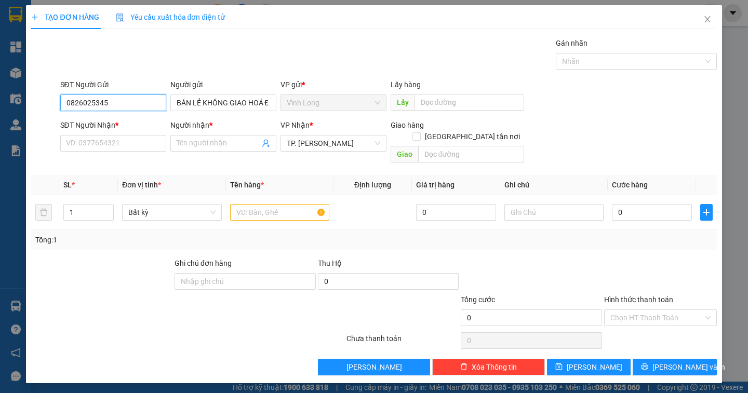
drag, startPoint x: 146, startPoint y: 105, endPoint x: 5, endPoint y: 96, distance: 141.6
click at [5, 96] on div "TẠO ĐƠN HÀNG Yêu cầu xuất hóa đơn điện tử Transit Pickup Surcharge Ids Transit …" at bounding box center [374, 196] width 748 height 393
click at [96, 145] on input "SĐT Người Nhận *" at bounding box center [113, 143] width 106 height 17
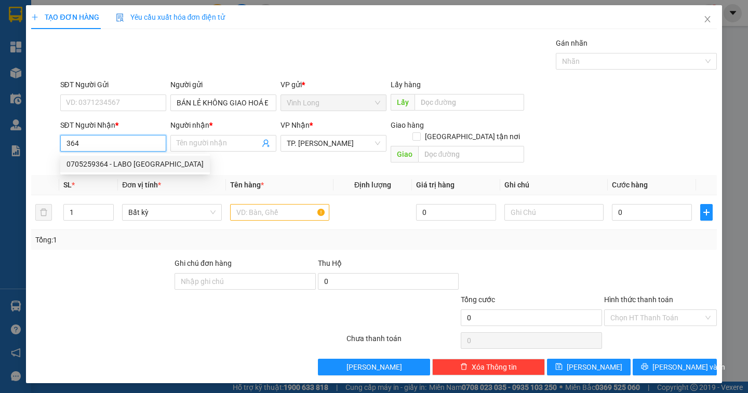
click at [92, 161] on div "0705259364 - LABO VIỆT MỸ" at bounding box center [134, 163] width 137 height 11
type input "0705259364"
type input "LABO VIỆT MỸ"
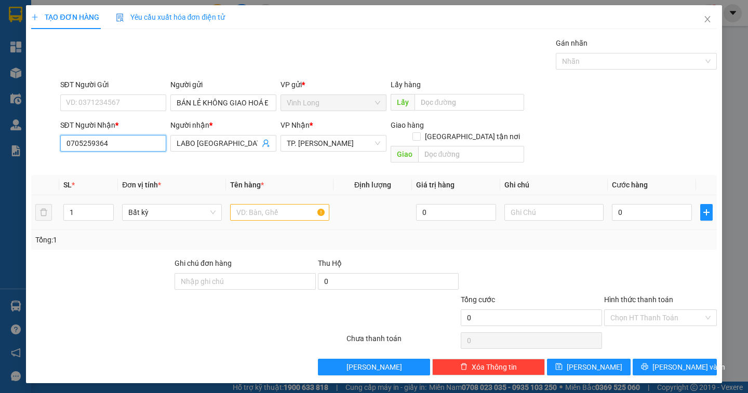
type input "0705259364"
click at [239, 204] on input "text" at bounding box center [279, 212] width 99 height 17
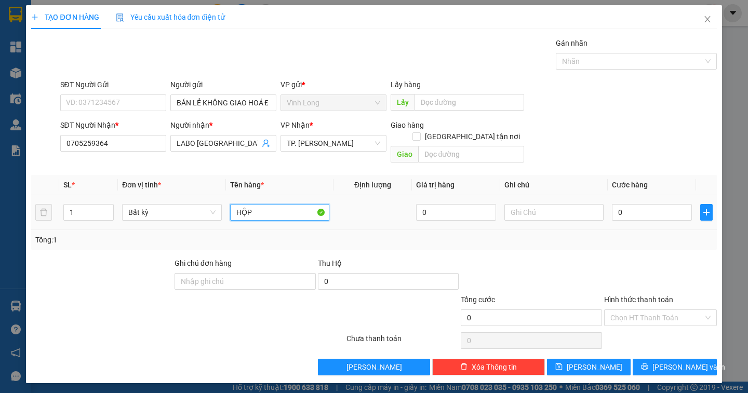
type input "HỘP"
type input "DÂN/QUỐC"
click at [625, 205] on input "0" at bounding box center [652, 212] width 80 height 17
type input "2"
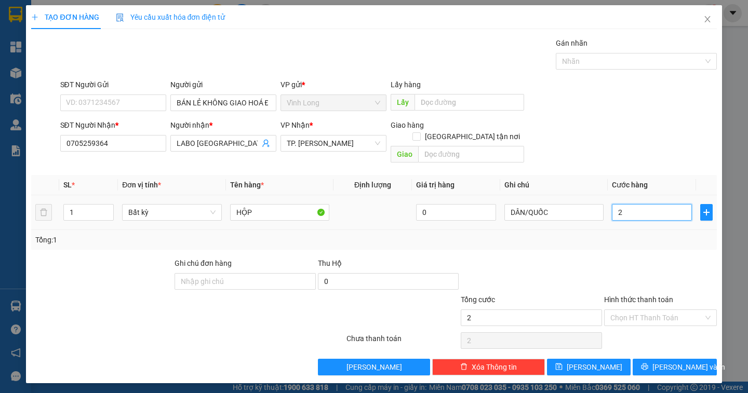
type input "2"
type input "20"
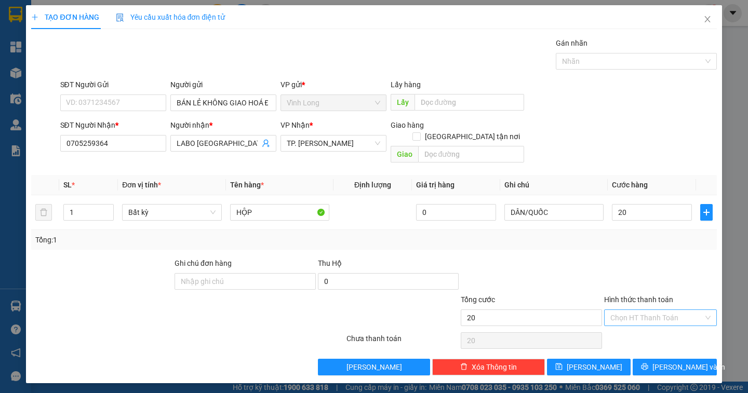
type input "20.000"
drag, startPoint x: 665, startPoint y: 303, endPoint x: 651, endPoint y: 325, distance: 26.6
click at [665, 310] on input "Hình thức thanh toán" at bounding box center [656, 318] width 93 height 16
click at [650, 326] on div "Tại văn phòng" at bounding box center [660, 326] width 100 height 11
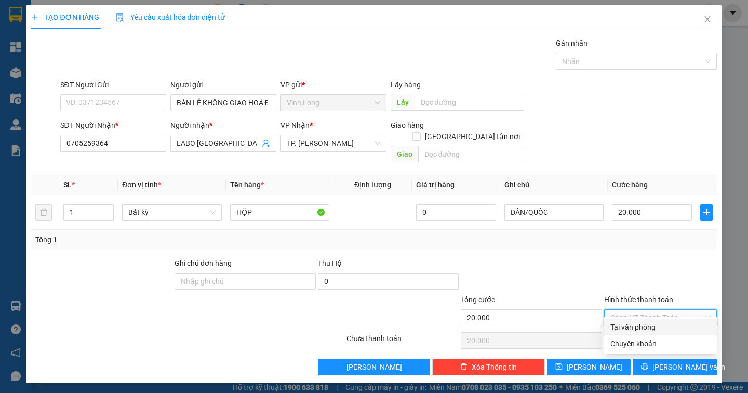
type input "0"
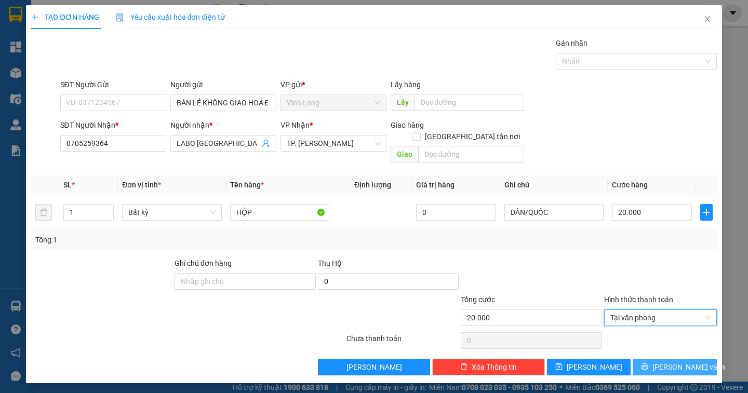
click at [681, 361] on span "[PERSON_NAME] và In" at bounding box center [688, 366] width 73 height 11
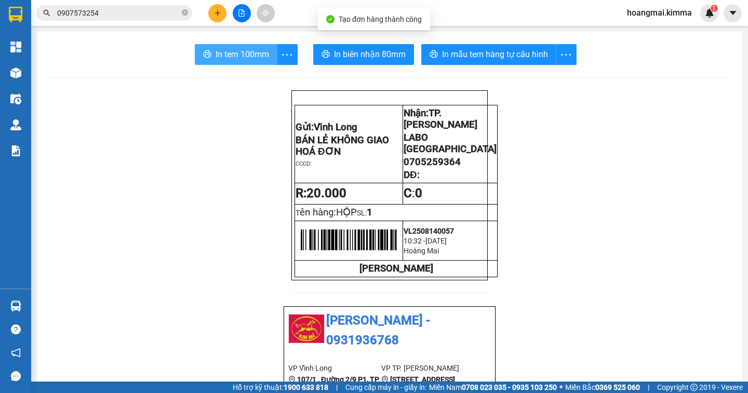
click at [225, 53] on span "In tem 100mm" at bounding box center [242, 54] width 53 height 13
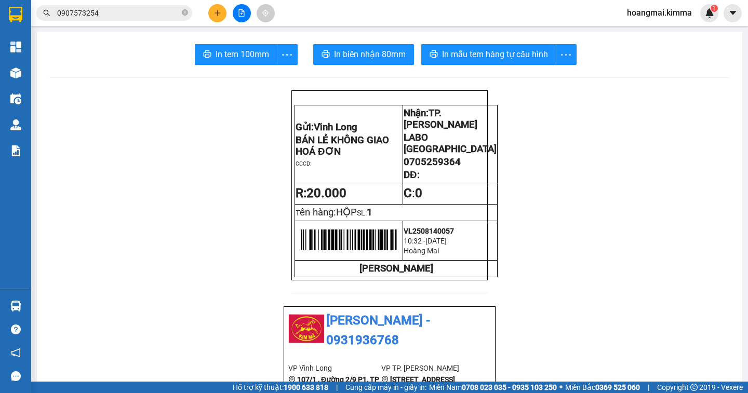
click at [182, 15] on icon "close-circle" at bounding box center [185, 12] width 6 height 6
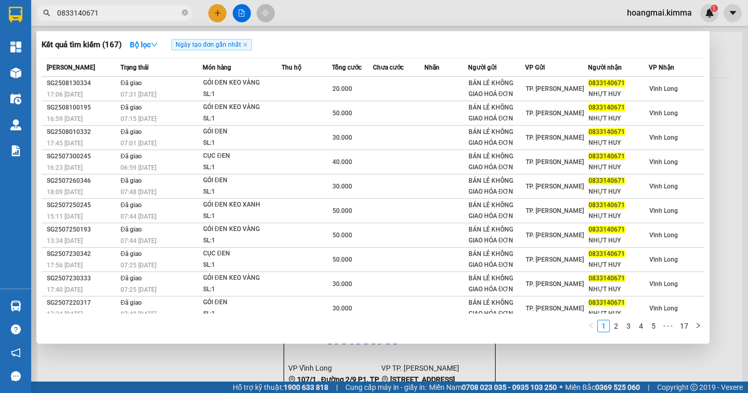
type input "0833140671"
click at [217, 18] on div at bounding box center [374, 196] width 748 height 393
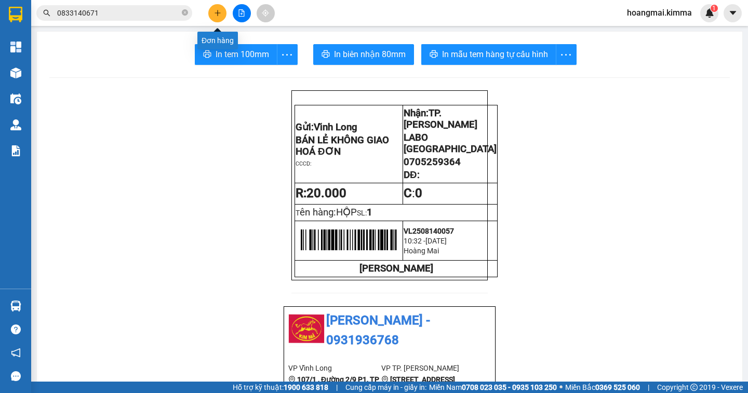
click at [218, 17] on button at bounding box center [217, 13] width 18 height 18
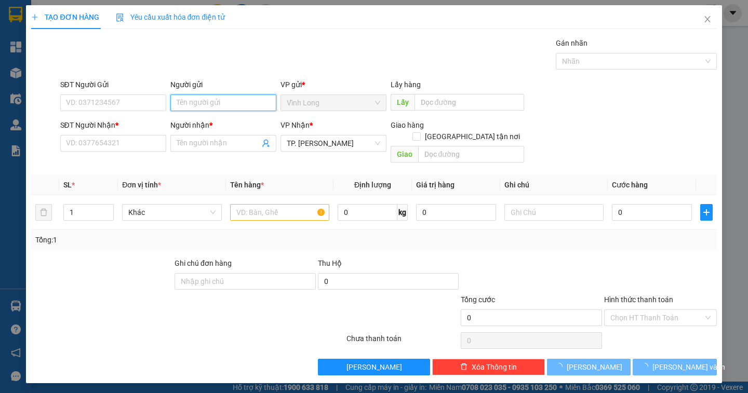
click at [196, 100] on input "Người gửi" at bounding box center [223, 103] width 106 height 17
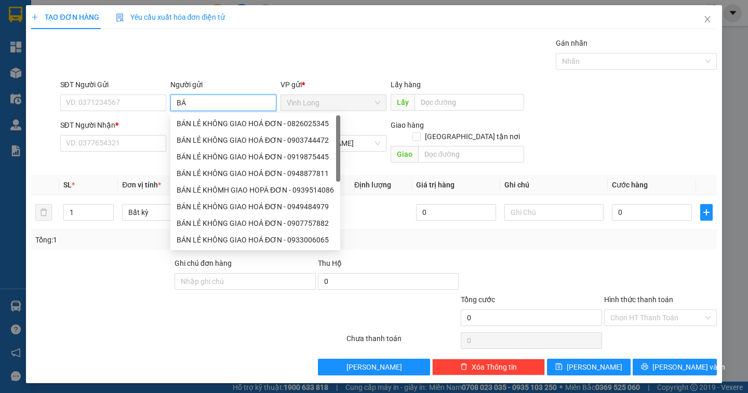
type input "BÁN"
click at [232, 124] on div "BÁN LẺ KHÔNG GIAO HOÁ ĐƠN - 0826025345" at bounding box center [255, 123] width 157 height 11
type input "0826025345"
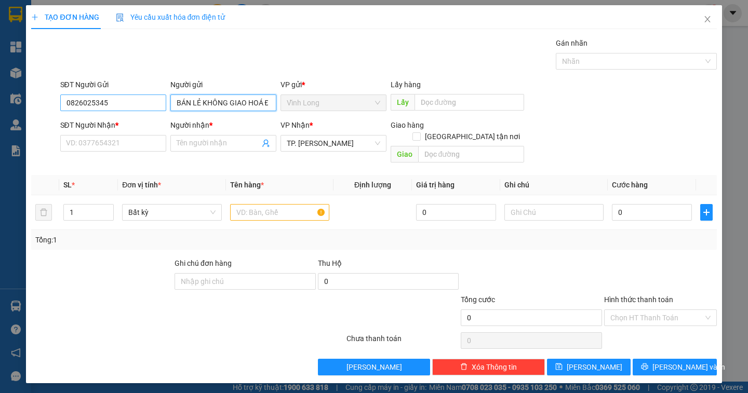
type input "BÁN LẺ KHÔNG GIAO HOÁ ĐƠN"
drag, startPoint x: 120, startPoint y: 108, endPoint x: 42, endPoint y: 112, distance: 78.0
click at [42, 112] on div "SĐT Người Gửi 0826025345 0826025345 Người gửi BÁN LẺ KHÔNG GIAO HOÁ ĐƠN VP gửi …" at bounding box center [373, 97] width 687 height 36
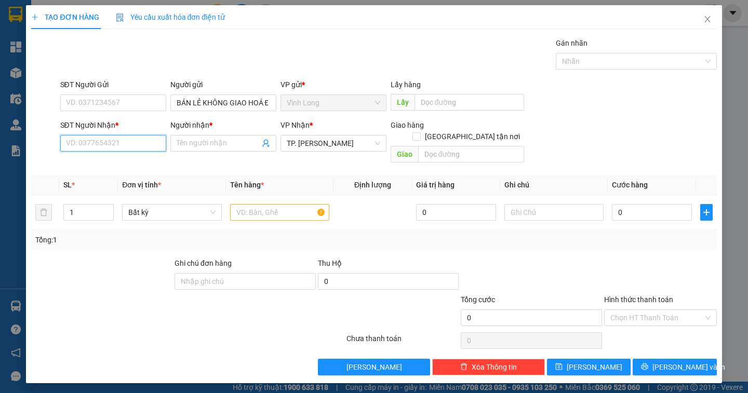
click at [73, 146] on input "SĐT Người Nhận *" at bounding box center [113, 143] width 106 height 17
type input "0906656683"
click at [129, 161] on div "0906656683 - TÀI" at bounding box center [112, 163] width 93 height 11
type input "TÀI"
type input "0906656683"
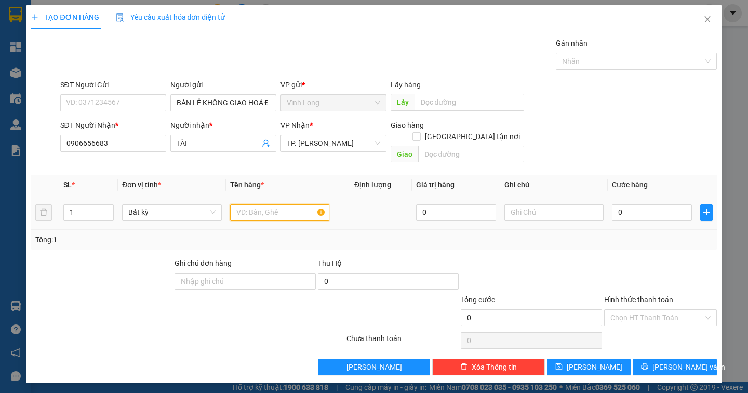
click at [273, 204] on input "text" at bounding box center [279, 212] width 99 height 17
type input "HỘP"
type input "DÂN"
type input "2"
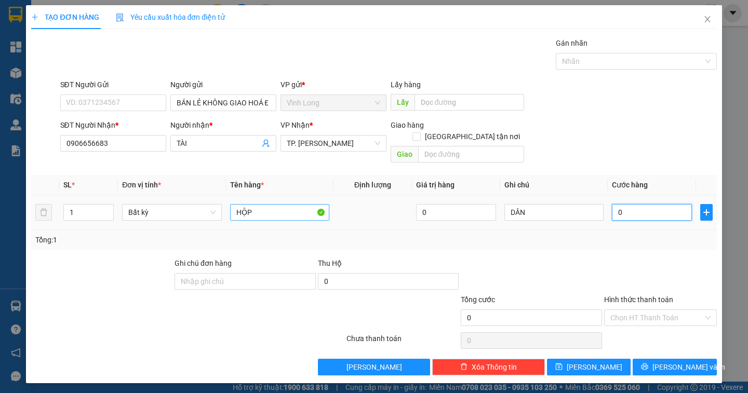
type input "2"
type input "20"
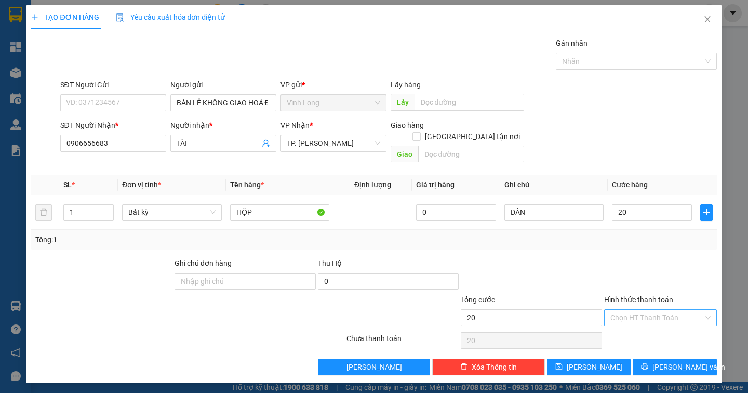
type input "20.000"
click at [646, 311] on input "Hình thức thanh toán" at bounding box center [656, 318] width 93 height 16
click at [640, 334] on div "Tại văn phòng" at bounding box center [660, 327] width 113 height 17
type input "0"
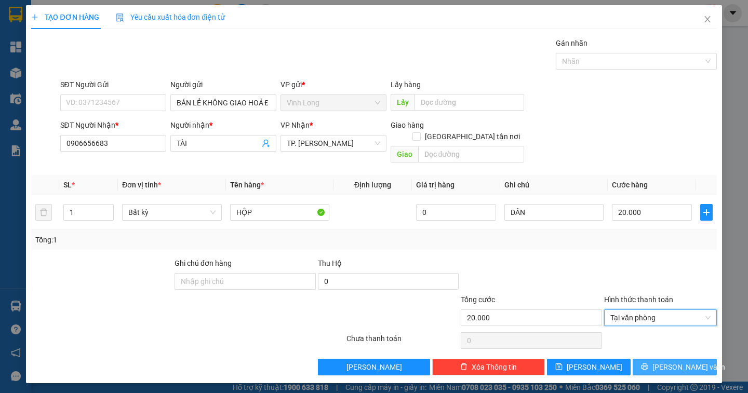
click at [685, 361] on span "[PERSON_NAME] và In" at bounding box center [688, 366] width 73 height 11
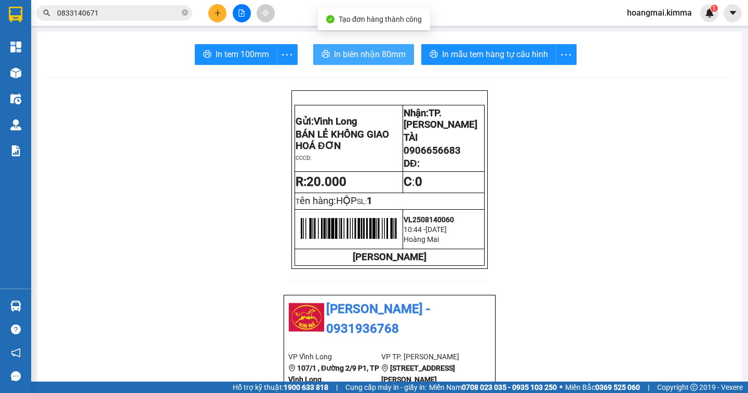
click at [358, 51] on span "In biên nhận 80mm" at bounding box center [370, 54] width 72 height 13
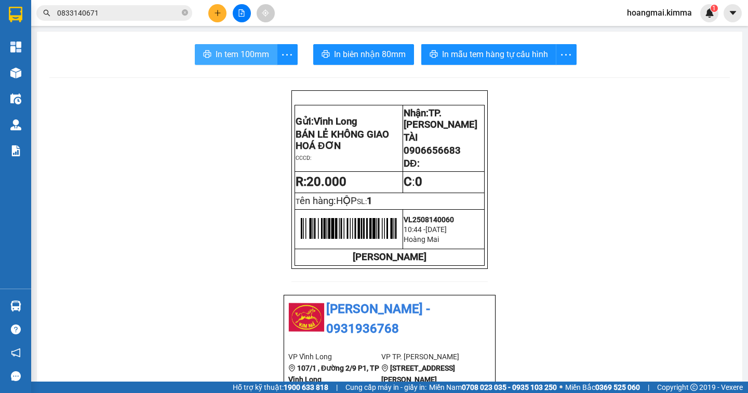
click at [222, 56] on span "In tem 100mm" at bounding box center [242, 54] width 53 height 13
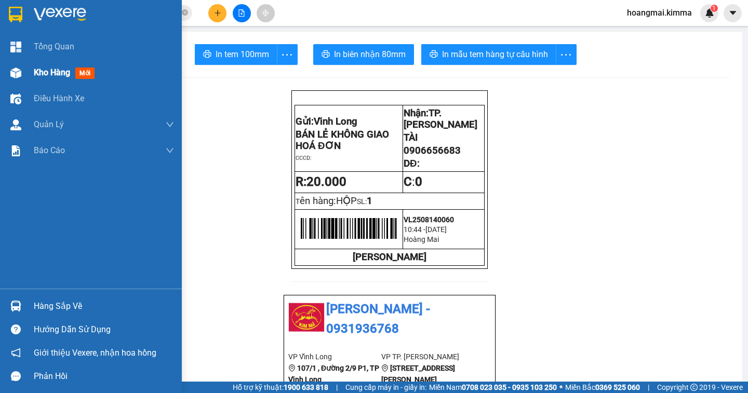
click at [52, 76] on span "Kho hàng" at bounding box center [52, 73] width 36 height 10
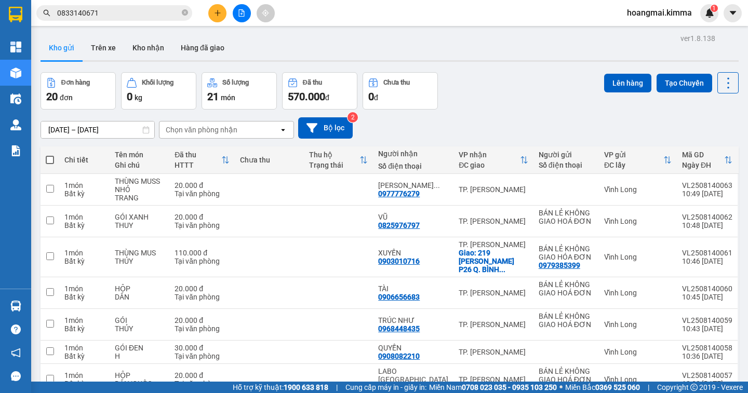
click at [50, 159] on span at bounding box center [50, 160] width 8 height 8
click at [50, 155] on input "checkbox" at bounding box center [50, 155] width 0 height 0
checkbox input "true"
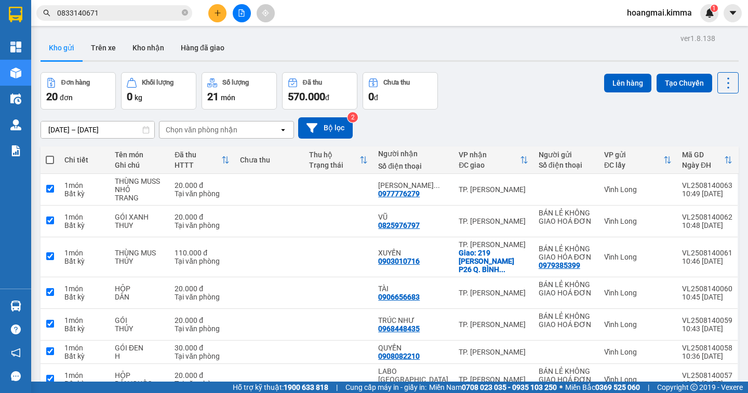
checkbox input "true"
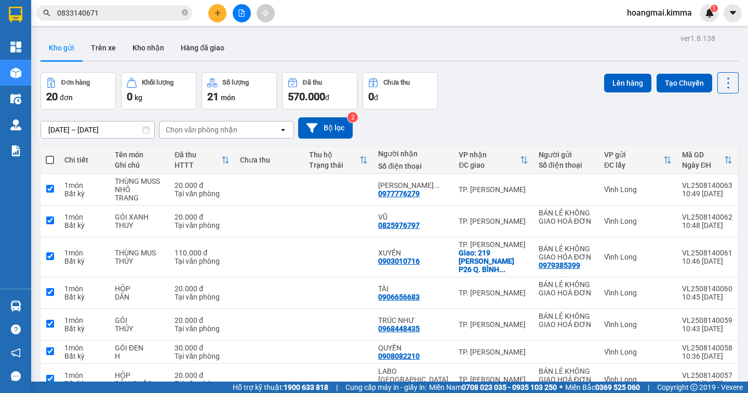
checkbox input "true"
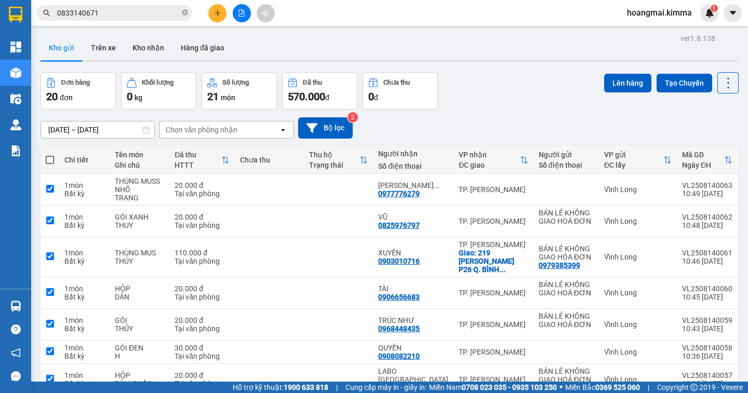
checkbox input "true"
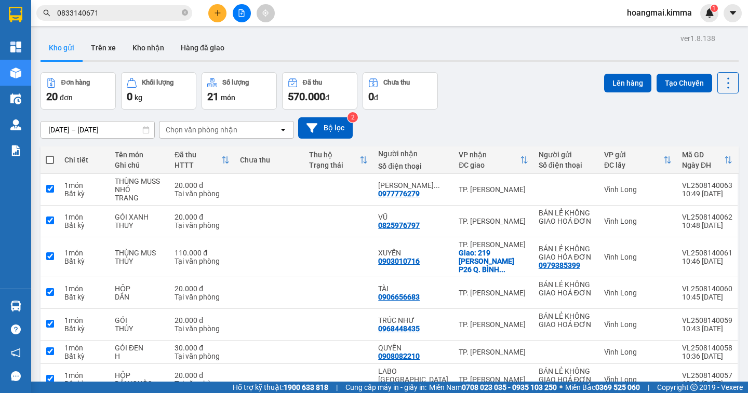
checkbox input "true"
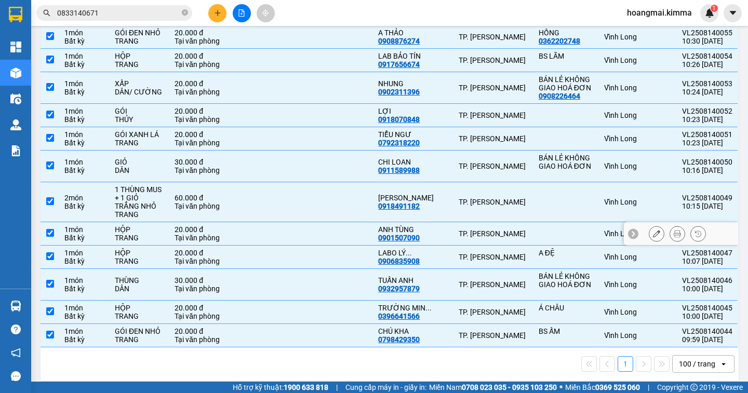
drag, startPoint x: 645, startPoint y: 234, endPoint x: 647, endPoint y: 189, distance: 45.2
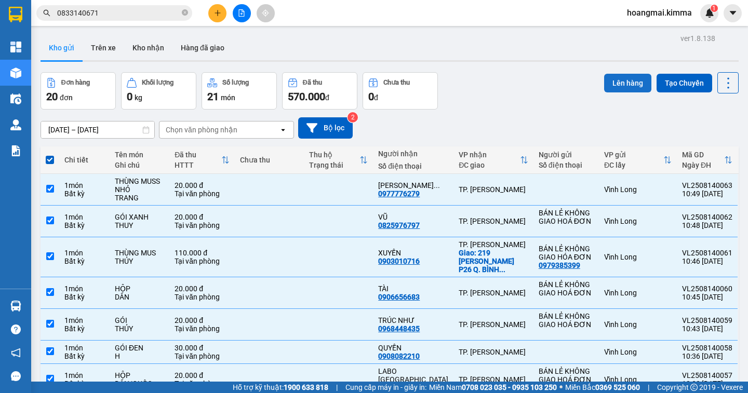
click at [614, 86] on button "Lên hàng" at bounding box center [627, 83] width 47 height 19
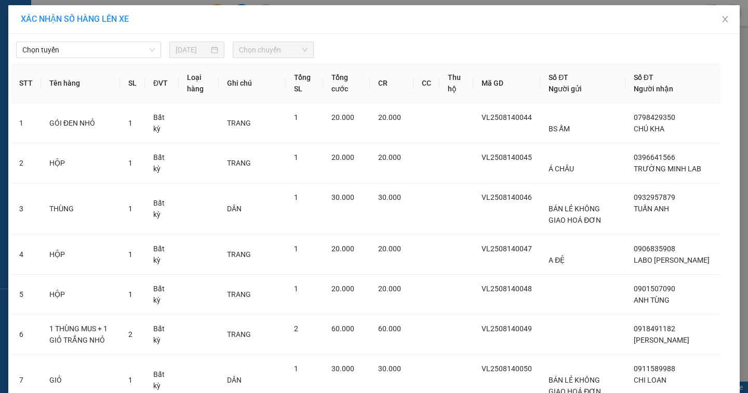
click at [100, 56] on span "Chọn tuyến" at bounding box center [88, 50] width 132 height 16
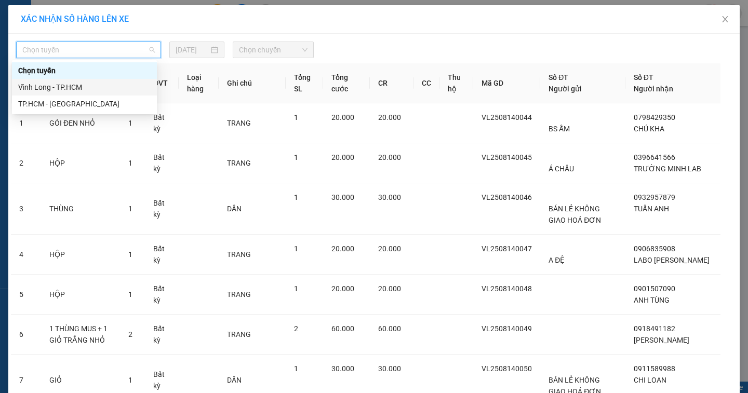
click at [75, 90] on div "Vĩnh Long - TP.HCM" at bounding box center [84, 87] width 132 height 11
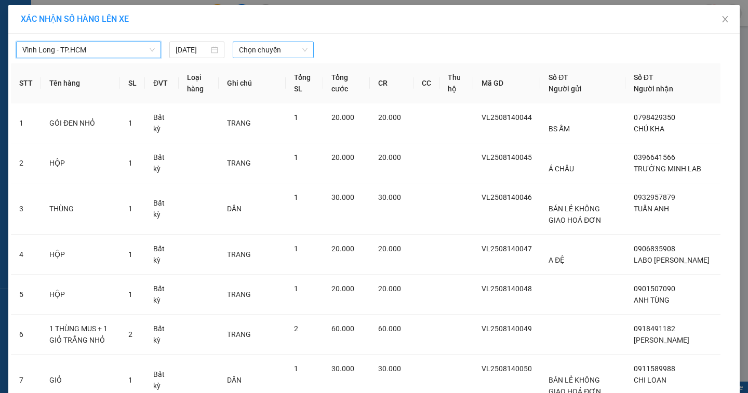
click at [250, 52] on span "Chọn chuyến" at bounding box center [273, 50] width 69 height 16
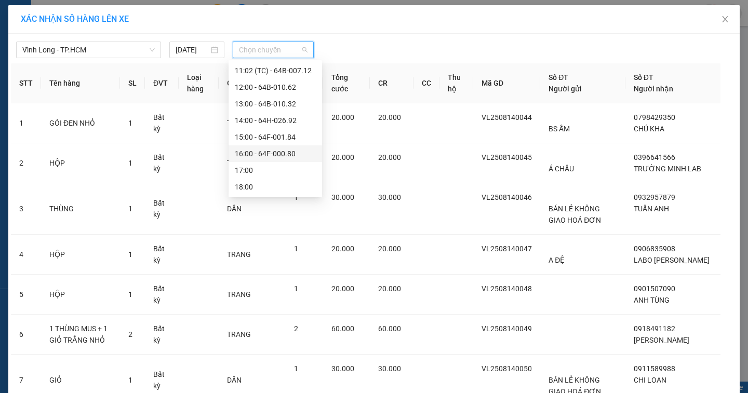
scroll to position [129, 0]
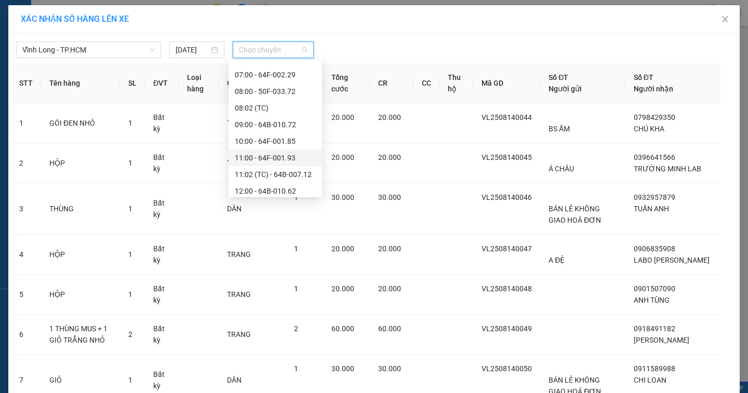
click at [286, 158] on div "11:00 - 64F-001.93" at bounding box center [275, 157] width 81 height 11
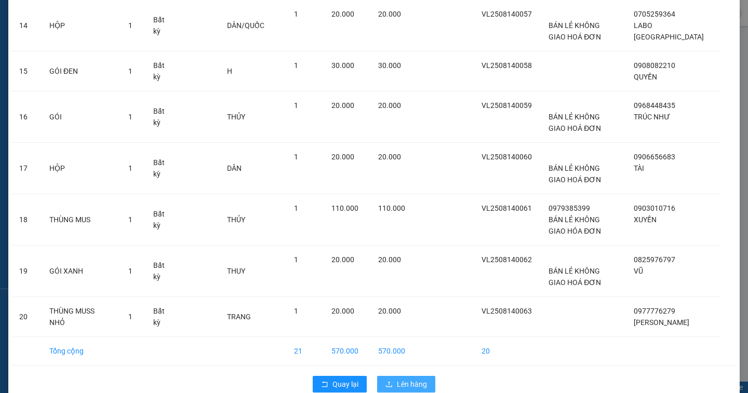
scroll to position [718, 0]
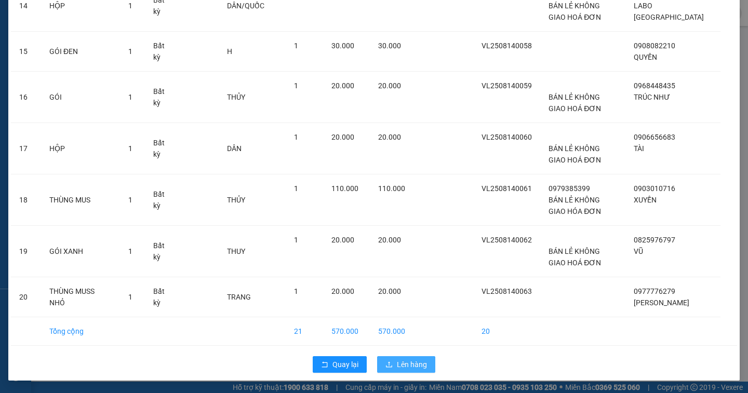
click at [419, 365] on span "Lên hàng" at bounding box center [412, 364] width 30 height 11
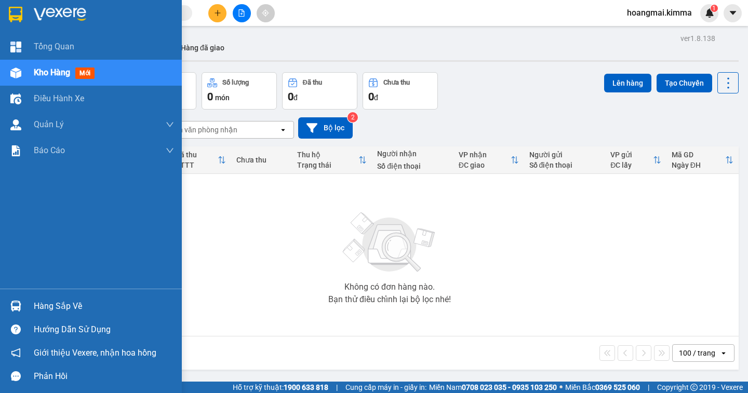
click at [51, 68] on span "Kho hàng" at bounding box center [52, 73] width 36 height 10
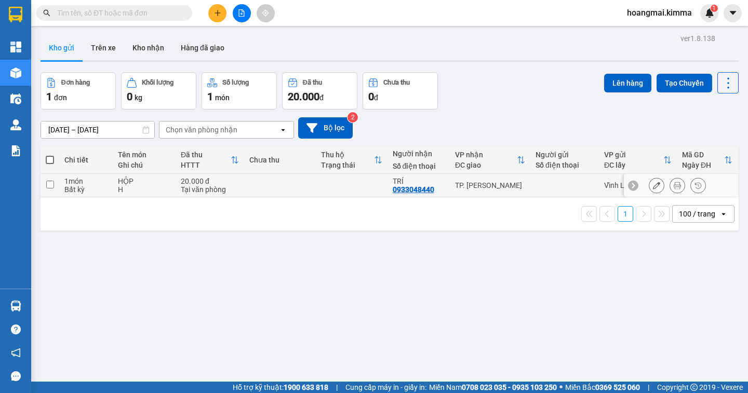
click at [50, 184] on input "checkbox" at bounding box center [50, 185] width 8 height 8
checkbox input "true"
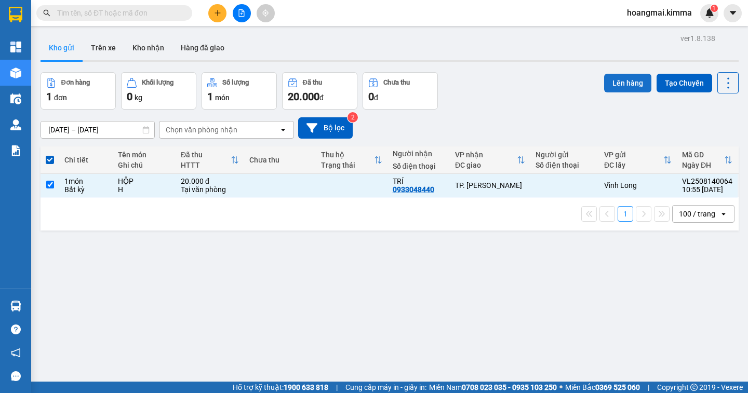
click at [607, 78] on button "Lên hàng" at bounding box center [627, 83] width 47 height 19
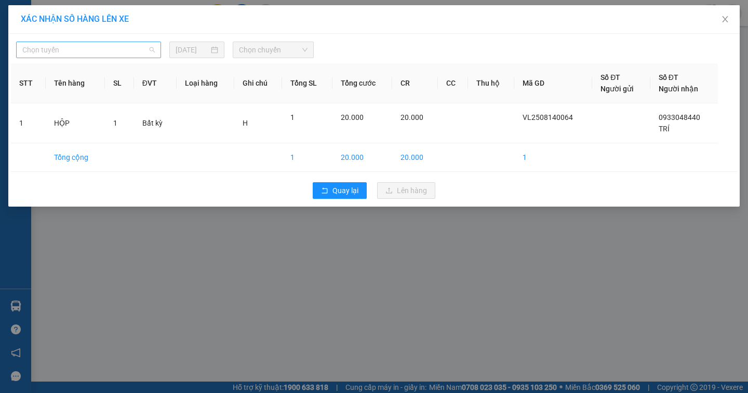
click at [104, 47] on span "Chọn tuyến" at bounding box center [88, 50] width 132 height 16
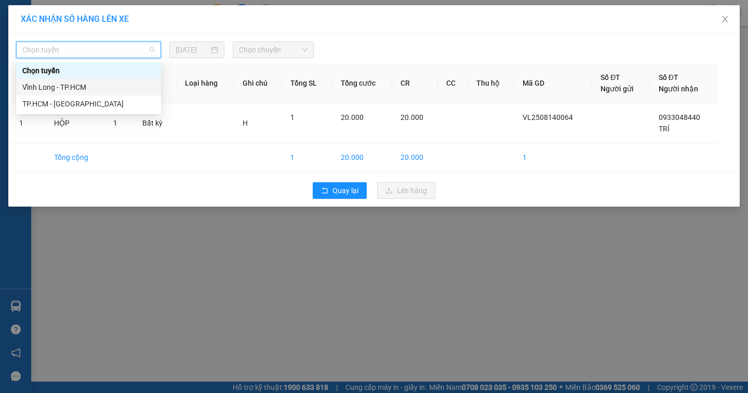
drag, startPoint x: 80, startPoint y: 85, endPoint x: 102, endPoint y: 83, distance: 21.9
click at [85, 84] on div "Vĩnh Long - TP.HCM" at bounding box center [88, 87] width 132 height 11
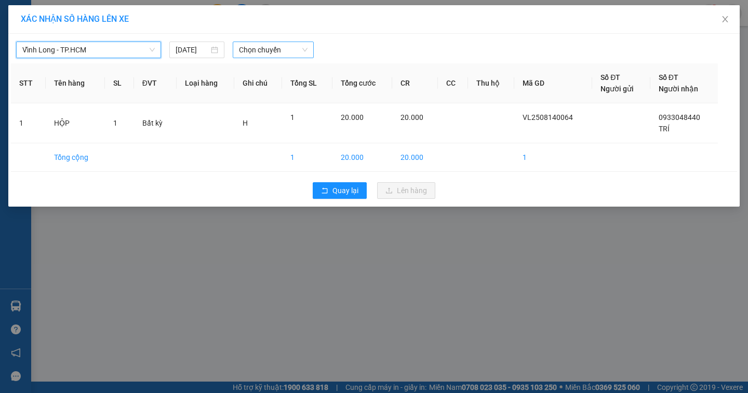
click at [256, 47] on span "Chọn chuyến" at bounding box center [273, 50] width 69 height 16
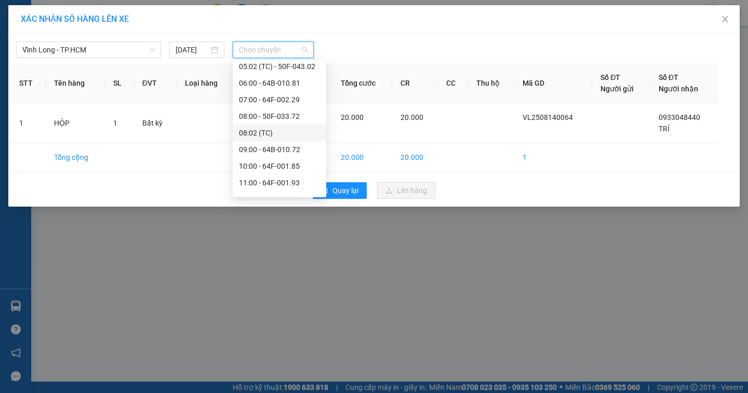
scroll to position [208, 0]
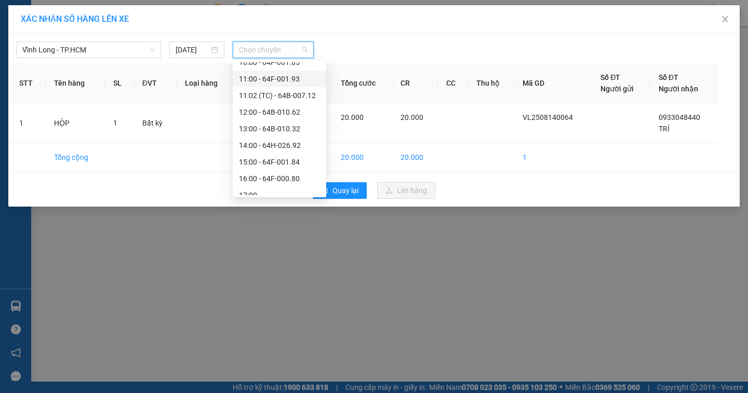
click at [274, 78] on div "11:00 - 64F-001.93" at bounding box center [279, 78] width 81 height 11
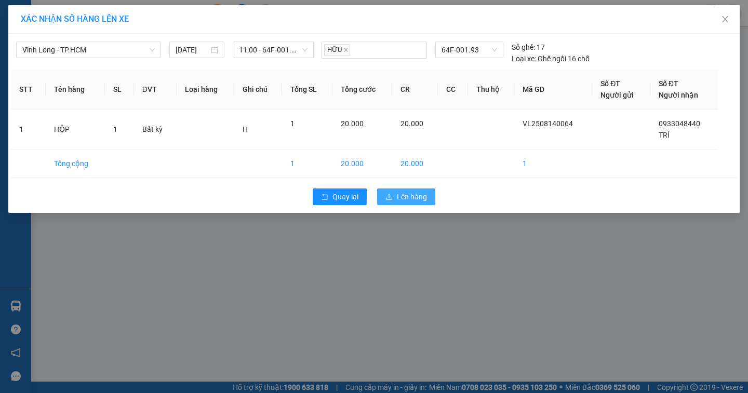
click at [414, 193] on span "Lên hàng" at bounding box center [412, 196] width 30 height 11
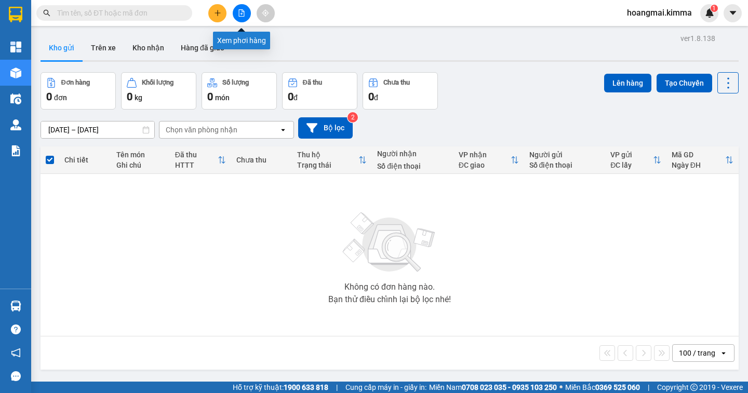
click at [241, 16] on icon "file-add" at bounding box center [242, 12] width 6 height 7
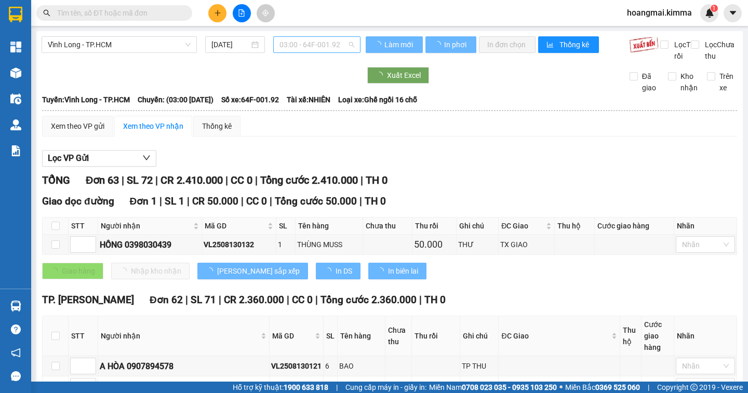
click at [325, 48] on span "03:00 - 64F-001.92" at bounding box center [316, 45] width 75 height 16
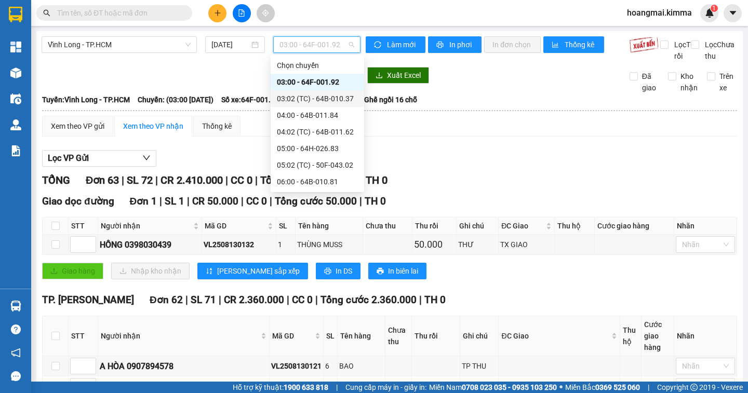
scroll to position [208, 0]
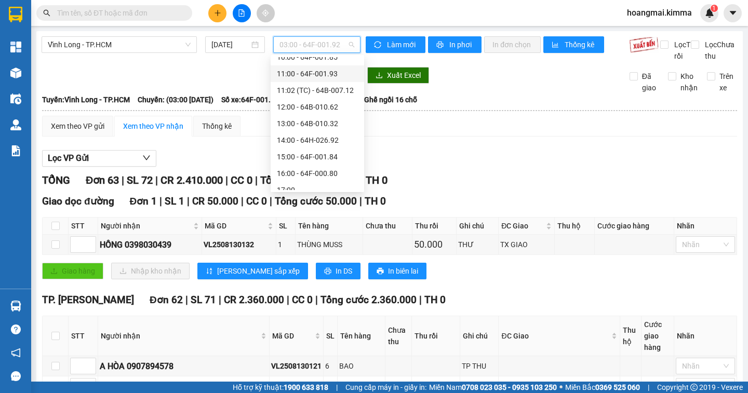
click at [295, 76] on div "11:00 - 64F-001.93" at bounding box center [317, 73] width 81 height 11
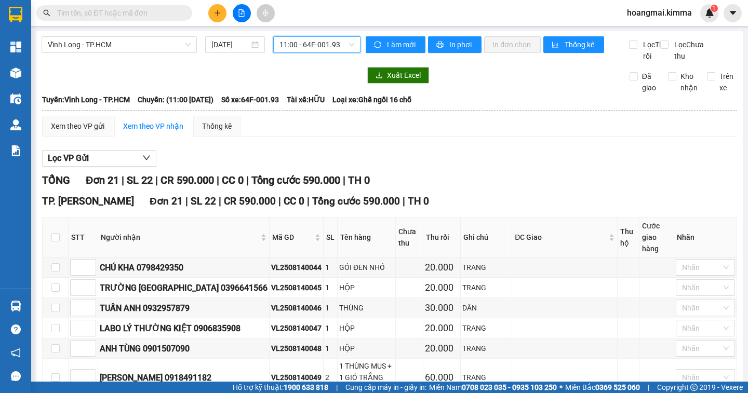
scroll to position [156, 0]
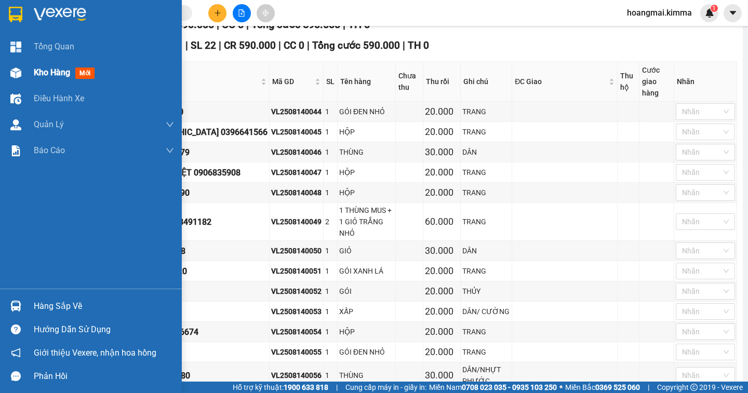
click at [40, 77] on span "Kho hàng" at bounding box center [52, 73] width 36 height 10
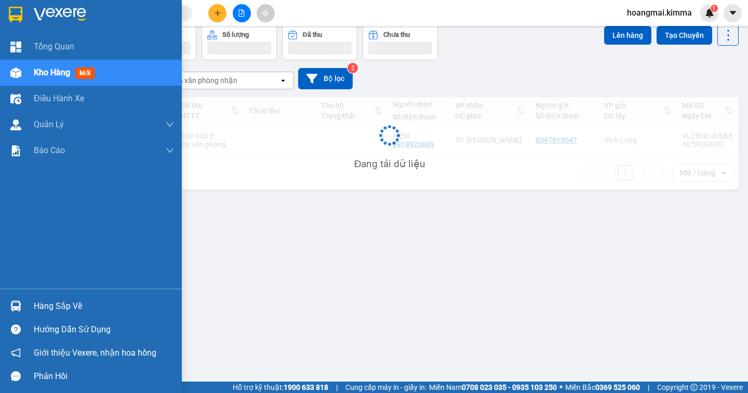
scroll to position [48, 0]
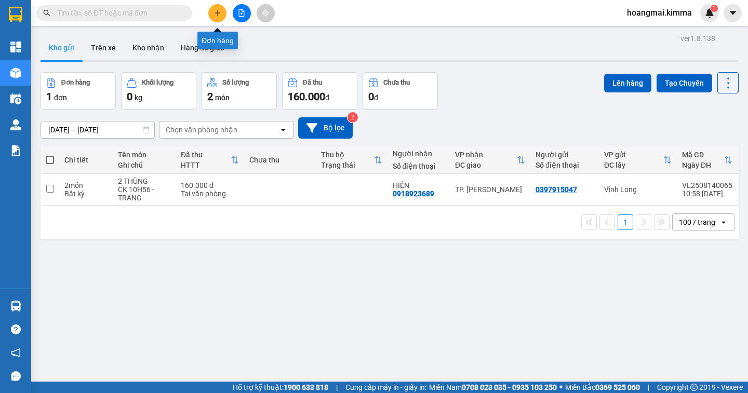
click at [219, 16] on icon "plus" at bounding box center [217, 12] width 7 height 7
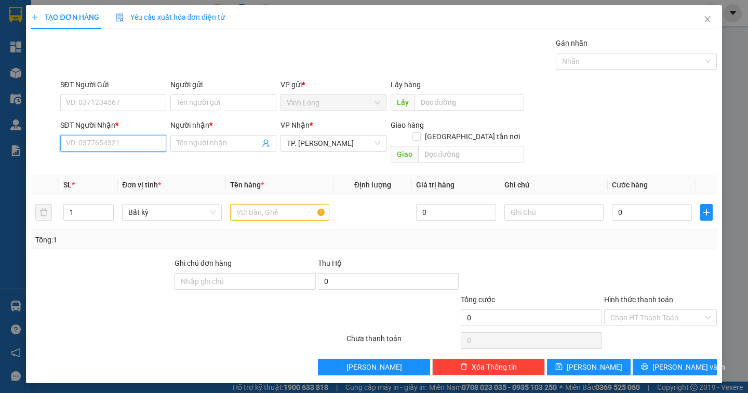
click at [133, 145] on input "SĐT Người Nhận *" at bounding box center [113, 143] width 106 height 17
type input "0903641820"
click at [124, 167] on div "0903641820 - DUNG SA G" at bounding box center [112, 163] width 93 height 11
type input "DUNG SA G"
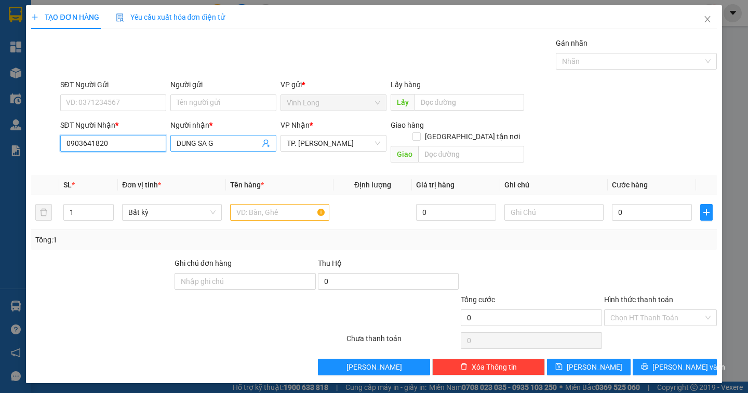
type input "0903641820"
click at [216, 145] on input "DUNG SA G" at bounding box center [218, 143] width 83 height 11
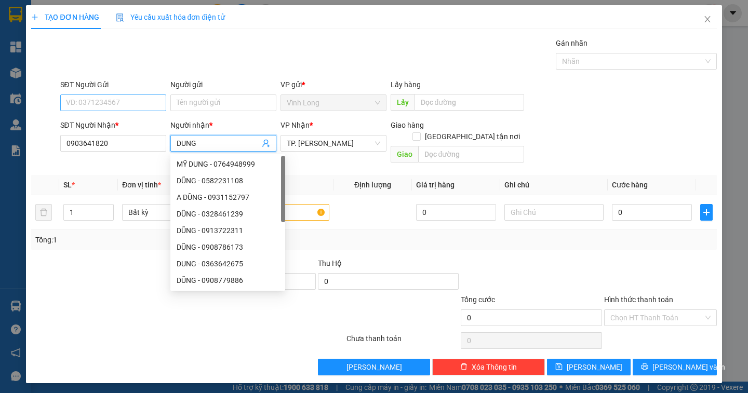
type input "DUNG"
click at [104, 100] on input "SĐT Người Gửi" at bounding box center [113, 103] width 106 height 17
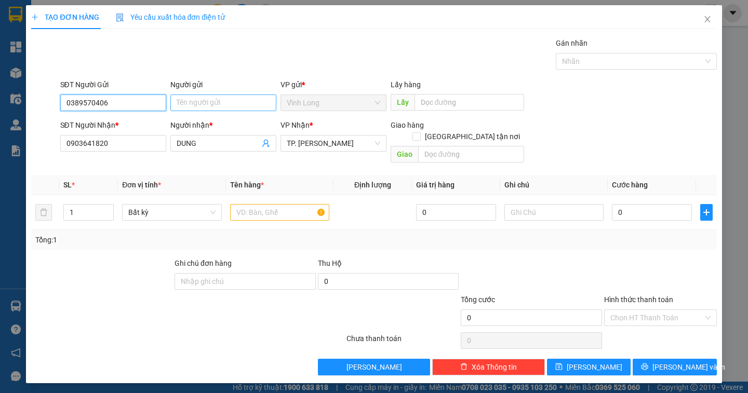
type input "0389570406"
click at [183, 100] on input "Người gửi" at bounding box center [223, 103] width 106 height 17
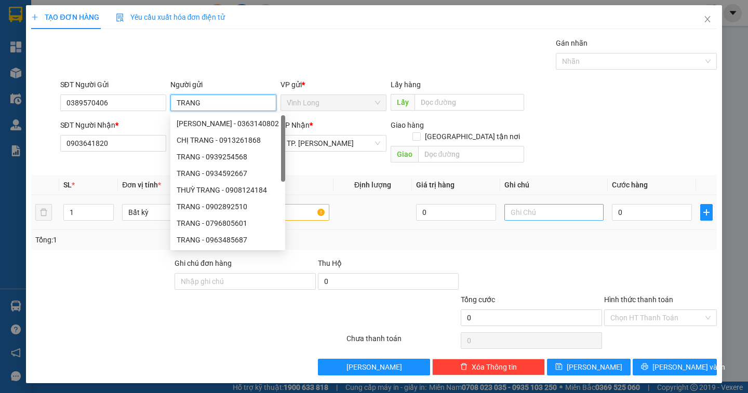
type input "TRANG"
click at [538, 204] on input "text" at bounding box center [553, 212] width 99 height 17
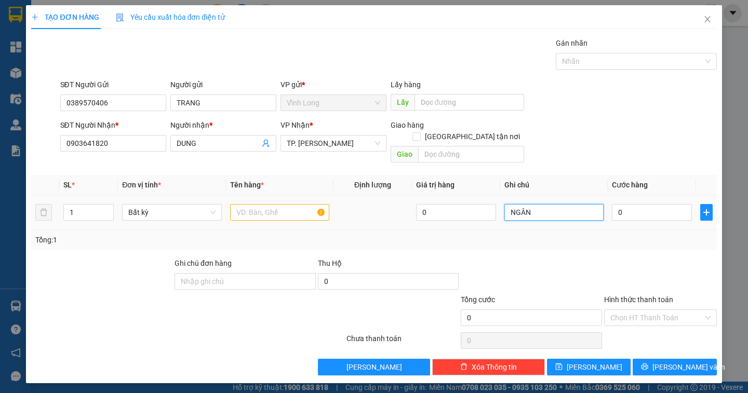
type input "NGÂN"
click at [270, 204] on input "text" at bounding box center [279, 212] width 99 height 17
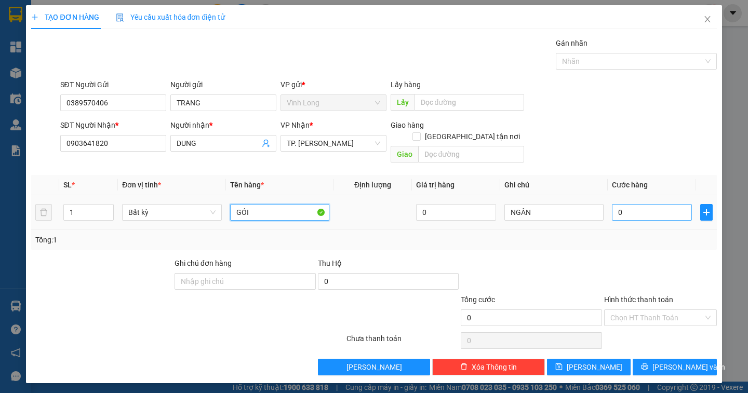
type input "GÓI"
click at [632, 204] on input "0" at bounding box center [652, 212] width 80 height 17
type input "2"
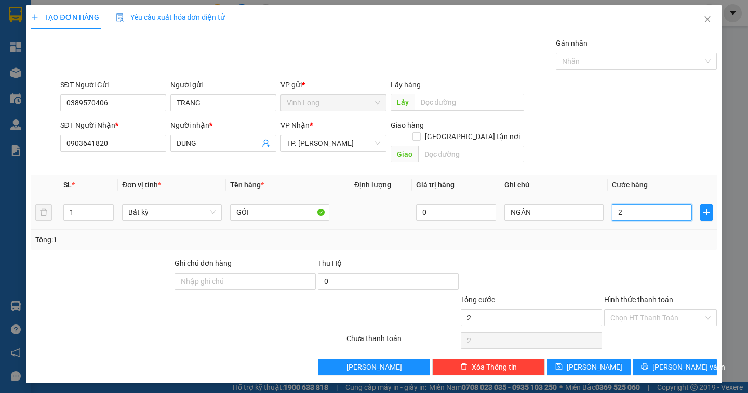
type input "20"
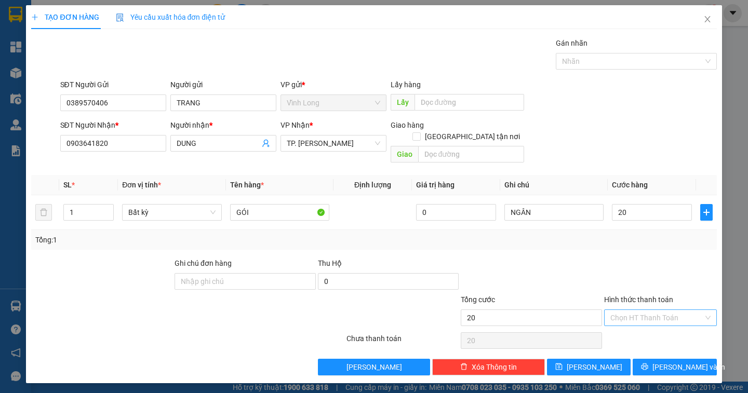
type input "20.000"
click at [667, 311] on input "Hình thức thanh toán" at bounding box center [656, 318] width 93 height 16
click at [662, 330] on div "Tại văn phòng" at bounding box center [660, 326] width 100 height 11
type input "0"
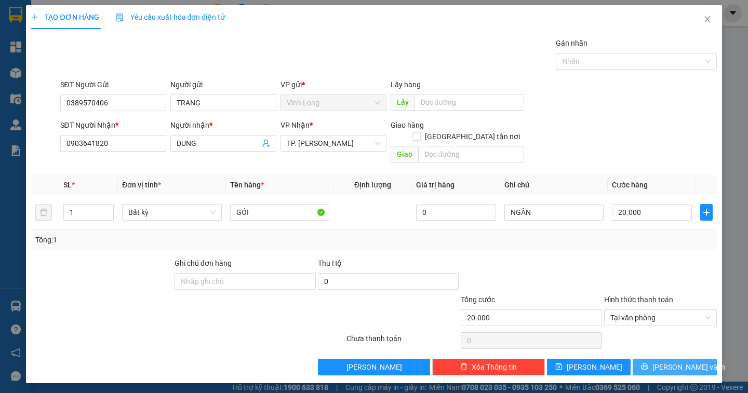
click at [650, 359] on button "[PERSON_NAME] và In" at bounding box center [675, 367] width 84 height 17
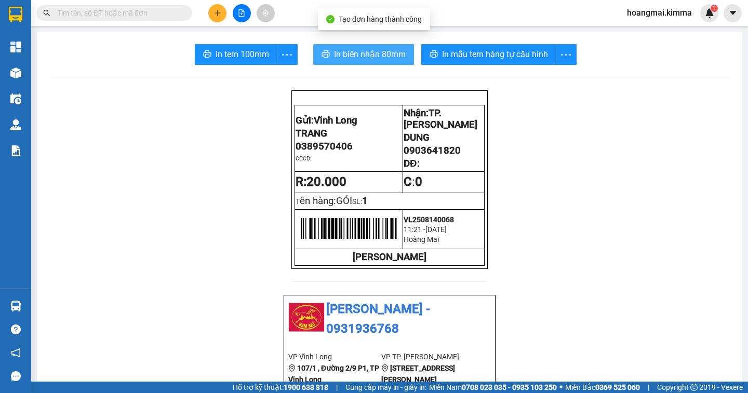
click at [376, 60] on span "In biên nhận 80mm" at bounding box center [370, 54] width 72 height 13
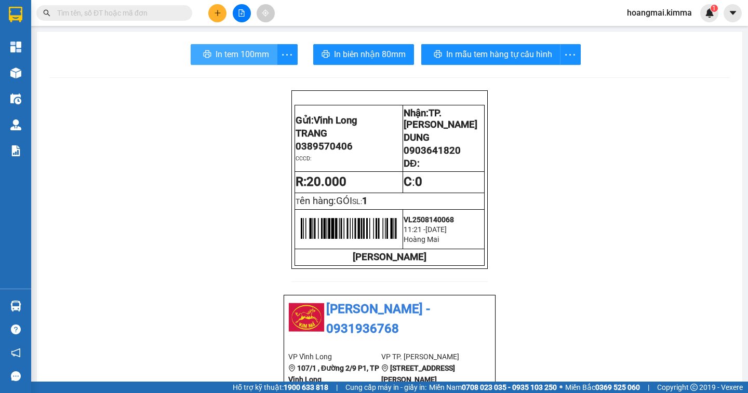
click at [222, 53] on span "In tem 100mm" at bounding box center [242, 54] width 53 height 13
drag, startPoint x: 457, startPoint y: 159, endPoint x: 401, endPoint y: 159, distance: 55.6
click at [404, 156] on p "0903641820" at bounding box center [444, 150] width 80 height 11
copy span "0903641820"
paste input "0903641820"
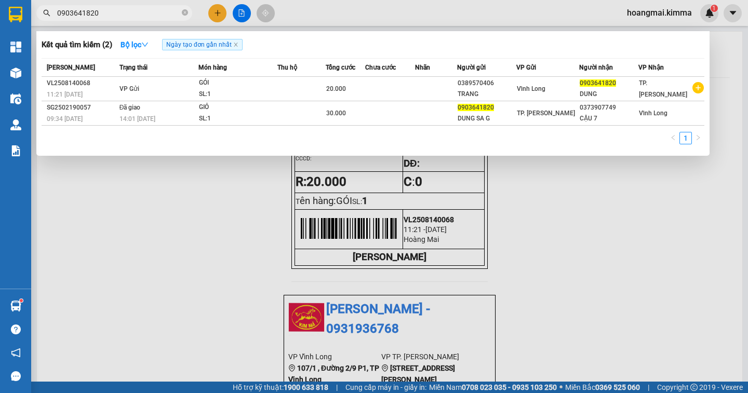
type input "0903641820"
click at [216, 16] on div at bounding box center [374, 196] width 748 height 393
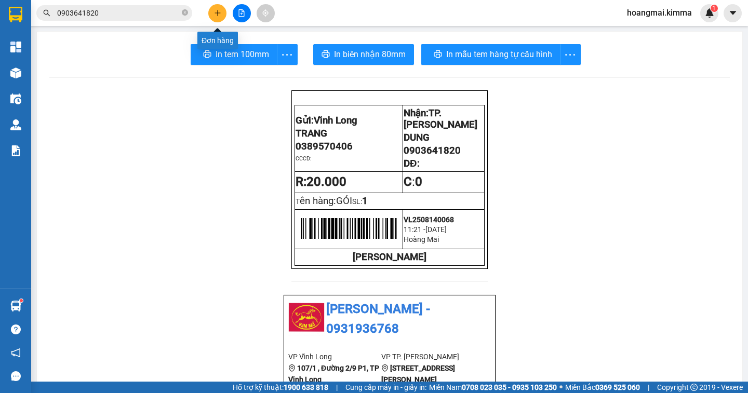
click at [219, 15] on icon "plus" at bounding box center [217, 12] width 7 height 7
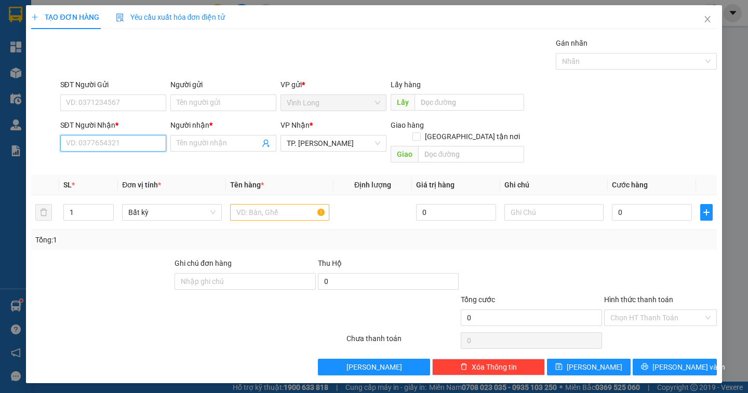
click at [113, 145] on input "SĐT Người Nhận *" at bounding box center [113, 143] width 106 height 17
type input "0939020716"
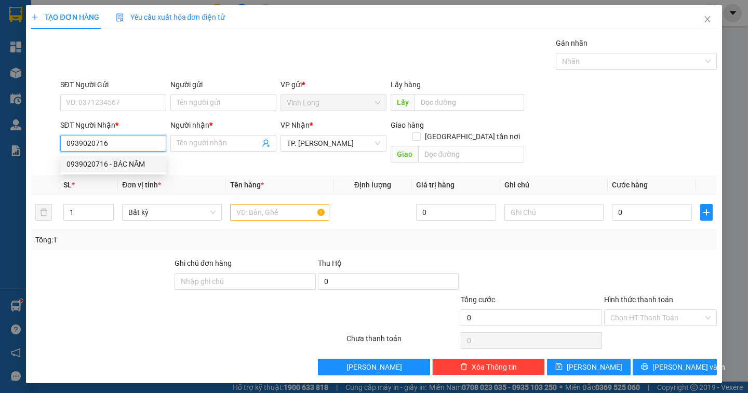
click at [133, 164] on div "0939020716 - BÁC NĂM" at bounding box center [112, 163] width 93 height 11
type input "BÁC NĂM"
type input "0939020716"
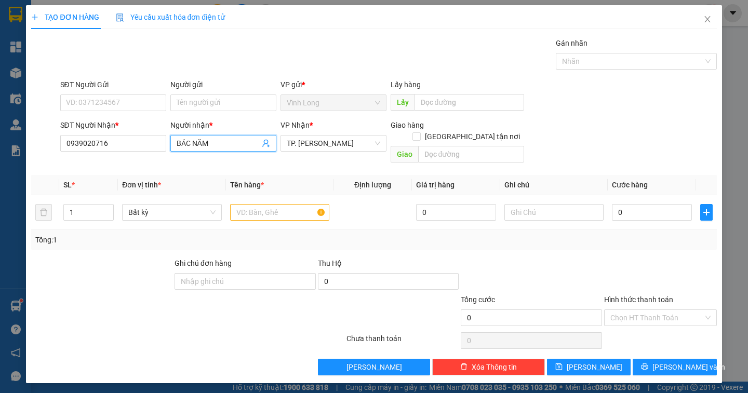
click at [189, 142] on input "BÁC NĂM" at bounding box center [218, 143] width 83 height 11
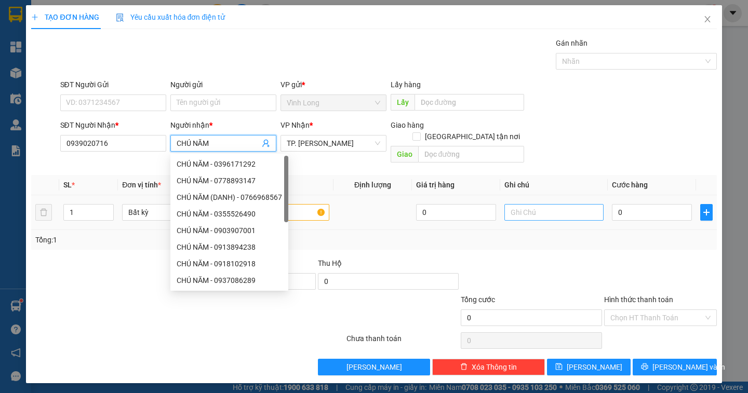
type input "CHÚ NĂM"
click at [531, 204] on input "text" at bounding box center [553, 212] width 99 height 17
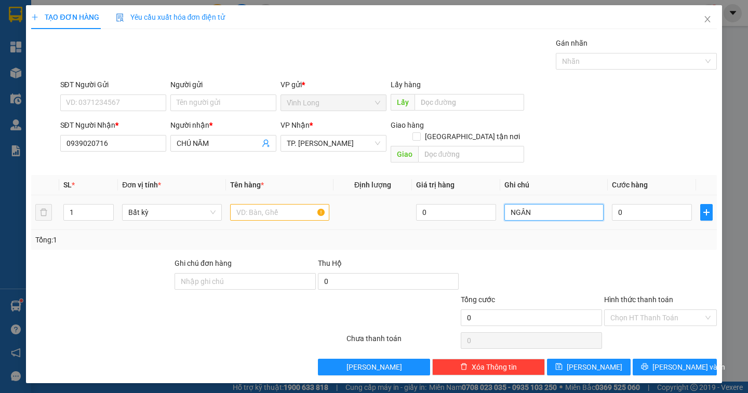
type input "NGÂN"
click at [260, 204] on input "text" at bounding box center [279, 212] width 99 height 17
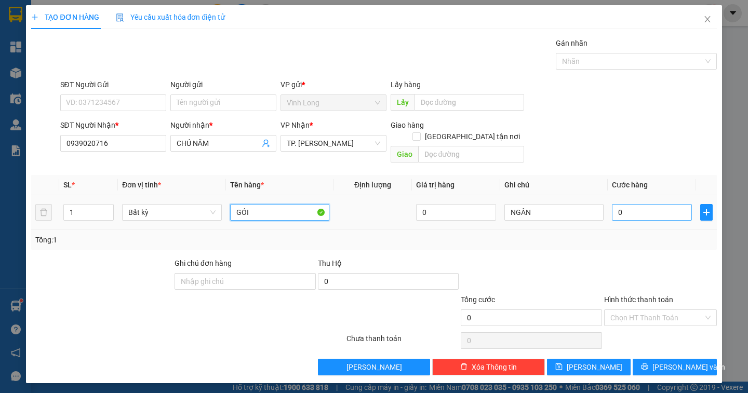
type input "GÓI"
click at [624, 204] on input "0" at bounding box center [652, 212] width 80 height 17
type input "2"
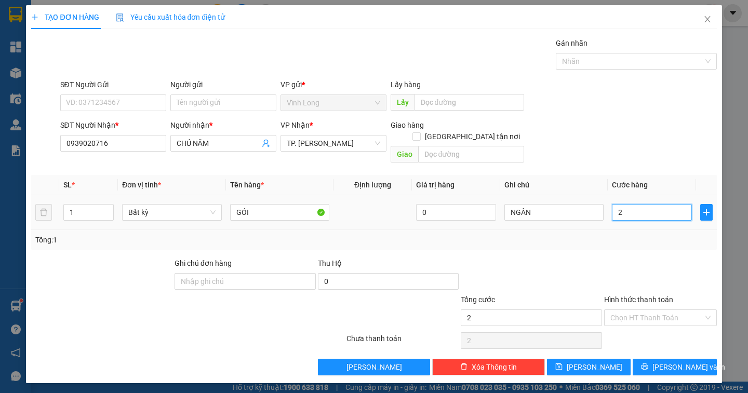
type input "20"
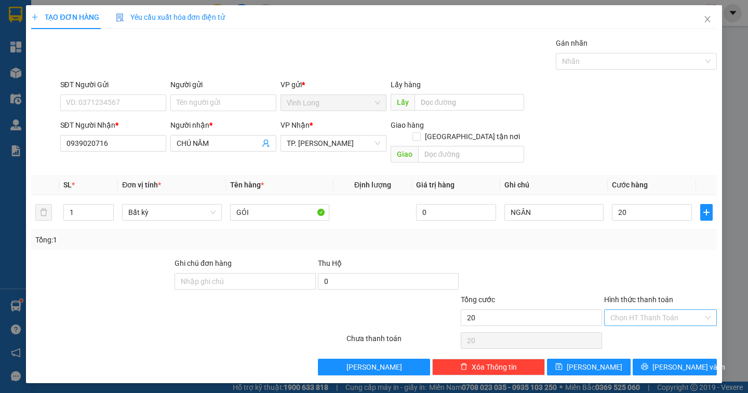
type input "20.000"
click at [656, 310] on input "Hình thức thanh toán" at bounding box center [656, 318] width 93 height 16
click at [655, 326] on div "Tại văn phòng" at bounding box center [660, 326] width 100 height 11
type input "0"
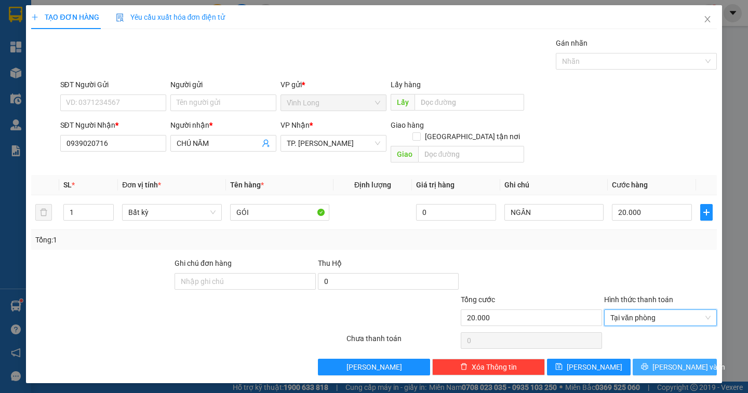
click at [648, 364] on icon "printer" at bounding box center [644, 367] width 7 height 7
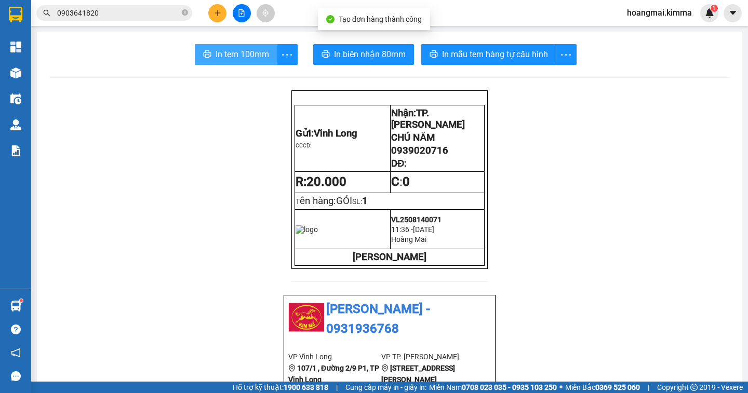
click at [239, 56] on span "In tem 100mm" at bounding box center [242, 54] width 53 height 13
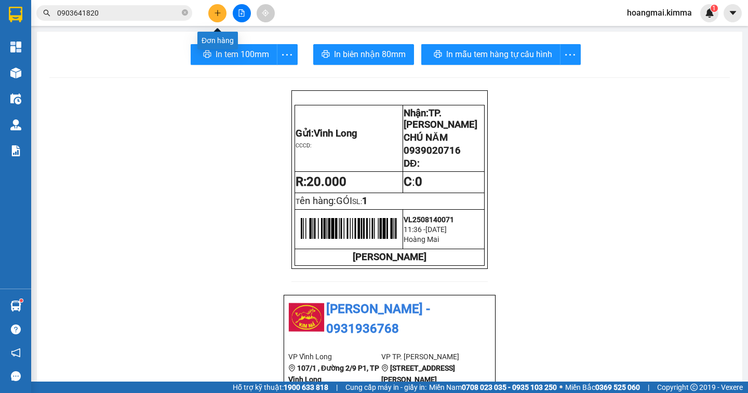
click at [217, 14] on icon "plus" at bounding box center [217, 12] width 7 height 7
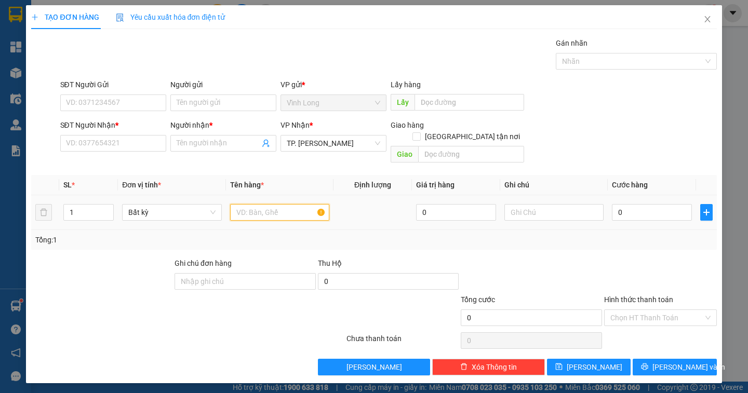
click at [270, 204] on input "text" at bounding box center [279, 212] width 99 height 17
type input "2"
click at [106, 207] on span "up" at bounding box center [108, 210] width 6 height 6
click at [238, 204] on input "text" at bounding box center [279, 212] width 99 height 17
type input "1 XE LEAD + 1 XẤP (CK)"
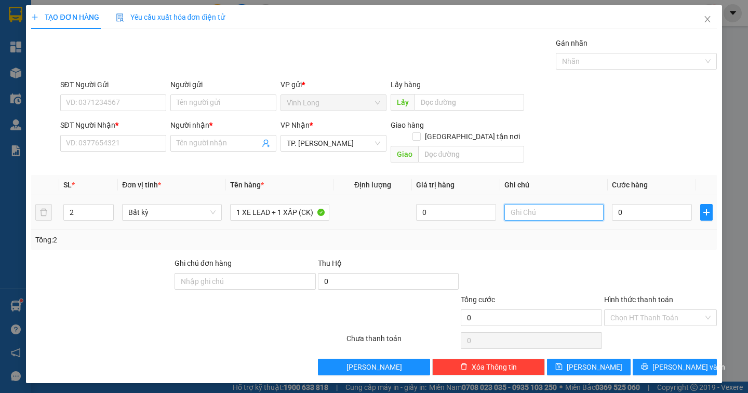
click at [526, 204] on input "text" at bounding box center [553, 212] width 99 height 17
click at [532, 204] on input "text" at bounding box center [553, 212] width 99 height 17
type input "NGÂN"
click at [654, 205] on input "0" at bounding box center [652, 212] width 80 height 17
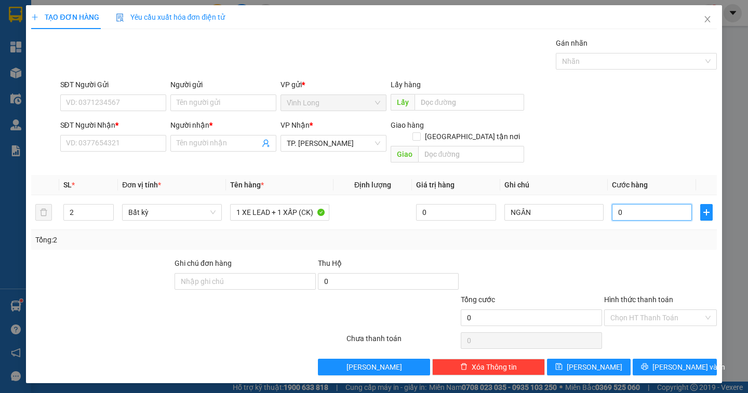
type input "4"
type input "40"
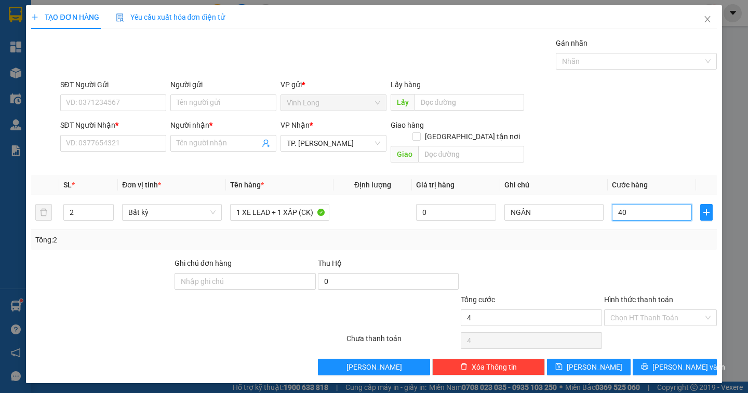
type input "40"
type input "400"
type input "400.000"
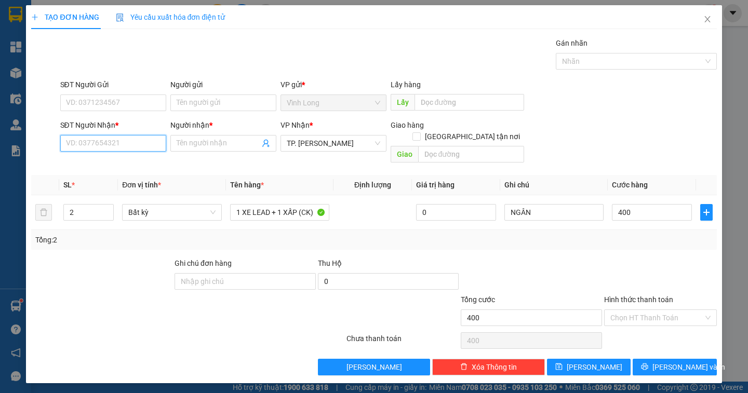
type input "400.000"
click at [128, 146] on input "SĐT Người Nhận *" at bounding box center [113, 143] width 106 height 17
click at [83, 142] on input "SĐT Người Nhận *" at bounding box center [113, 143] width 106 height 17
type input "0986403073"
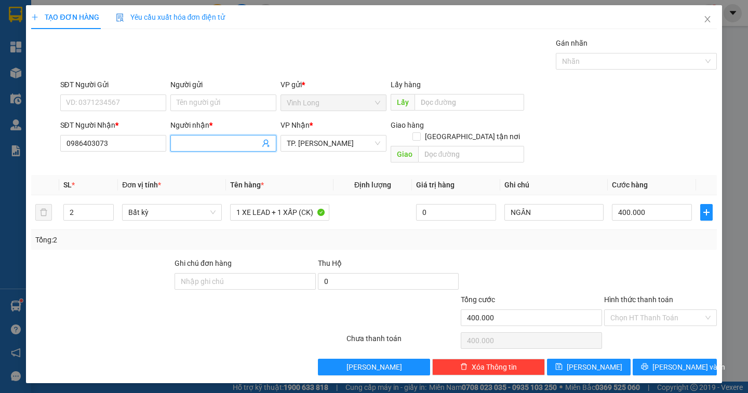
click at [222, 144] on input "Người nhận *" at bounding box center [218, 143] width 83 height 11
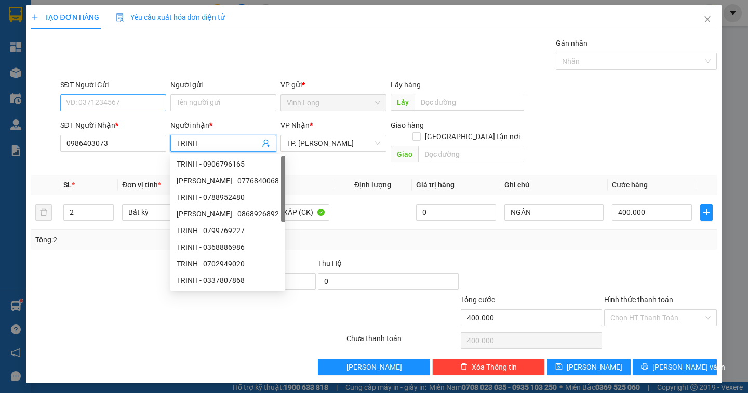
type input "TRINH"
click at [120, 102] on input "SĐT Người Gửi" at bounding box center [113, 103] width 106 height 17
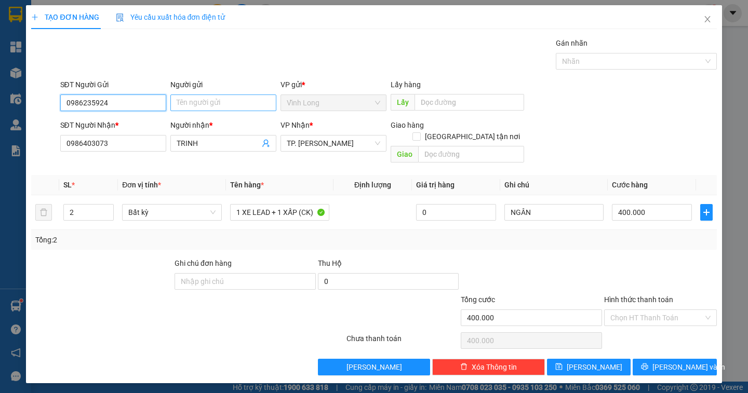
type input "0986235924"
click at [181, 105] on input "Người gửi" at bounding box center [223, 103] width 106 height 17
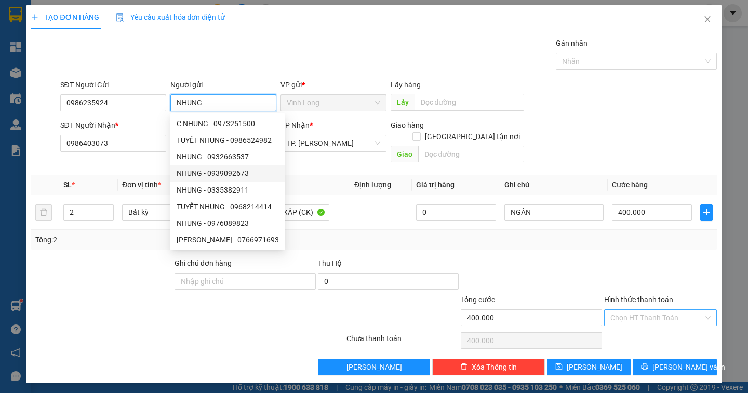
type input "NHUNG"
click at [665, 310] on input "Hình thức thanh toán" at bounding box center [656, 318] width 93 height 16
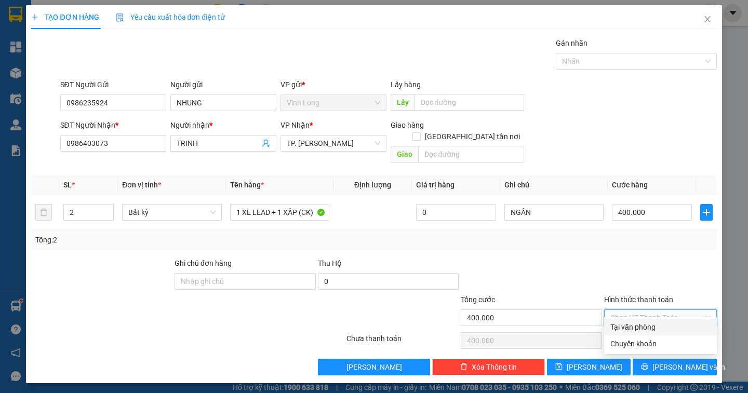
click at [660, 330] on div "Tại văn phòng" at bounding box center [660, 326] width 100 height 11
type input "0"
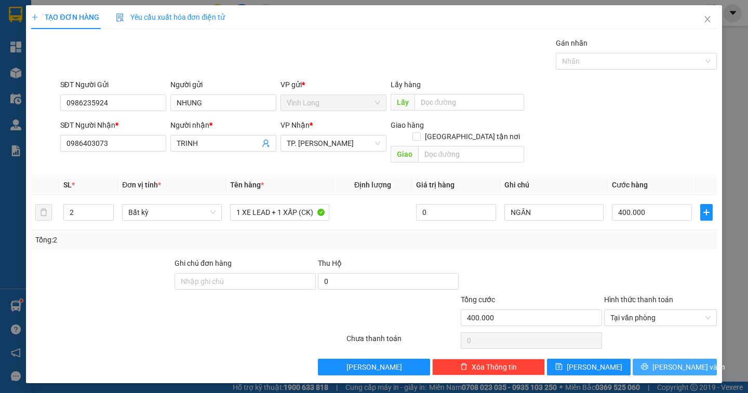
click at [674, 361] on span "[PERSON_NAME] và In" at bounding box center [688, 366] width 73 height 11
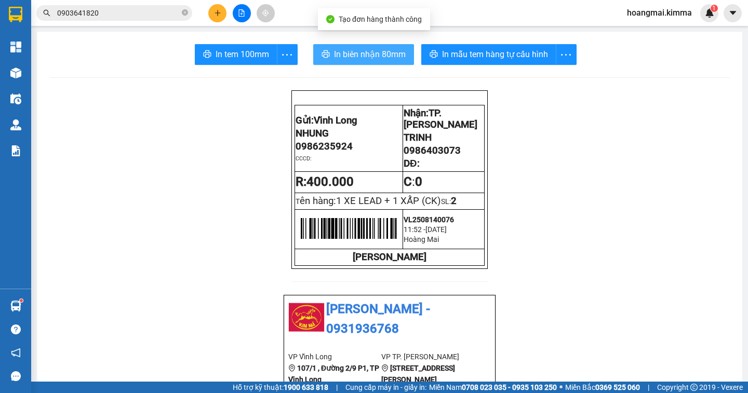
click at [360, 59] on span "In biên nhận 80mm" at bounding box center [370, 54] width 72 height 13
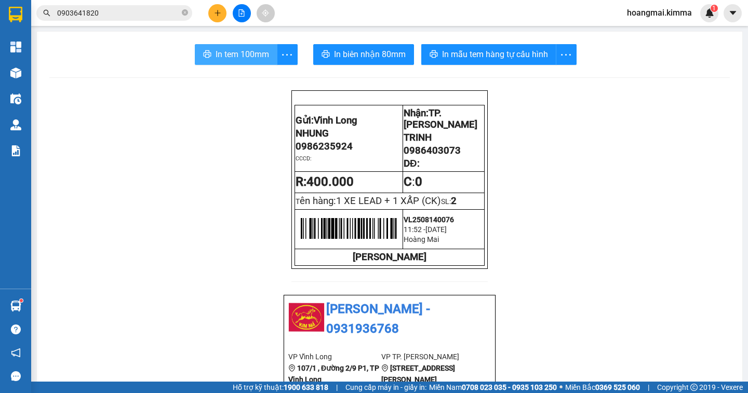
click at [231, 57] on span "In tem 100mm" at bounding box center [242, 54] width 53 height 13
click at [242, 56] on span "In tem 100mm" at bounding box center [242, 54] width 53 height 13
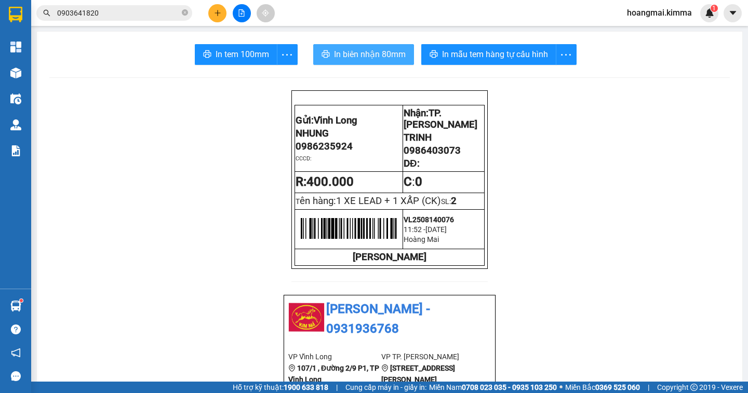
click at [356, 59] on span "In biên nhận 80mm" at bounding box center [370, 54] width 72 height 13
click at [350, 57] on span "In biên nhận 80mm" at bounding box center [370, 54] width 72 height 13
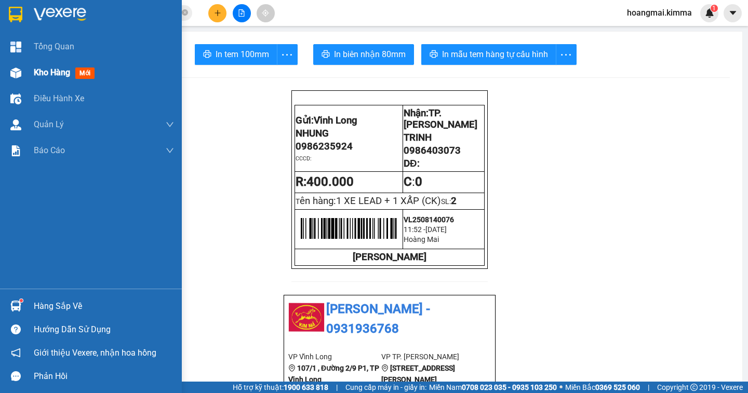
click at [53, 73] on span "Kho hàng" at bounding box center [52, 73] width 36 height 10
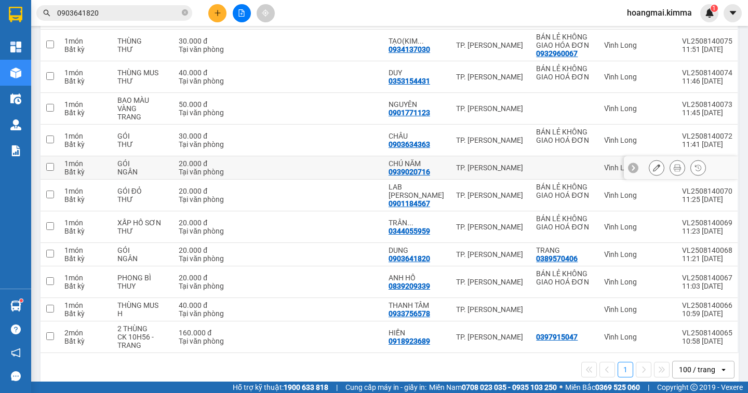
scroll to position [222, 0]
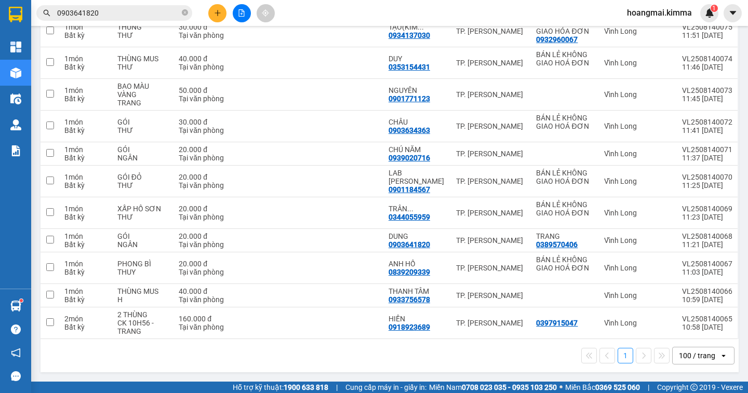
click at [687, 356] on div "100 / trang" at bounding box center [697, 356] width 36 height 10
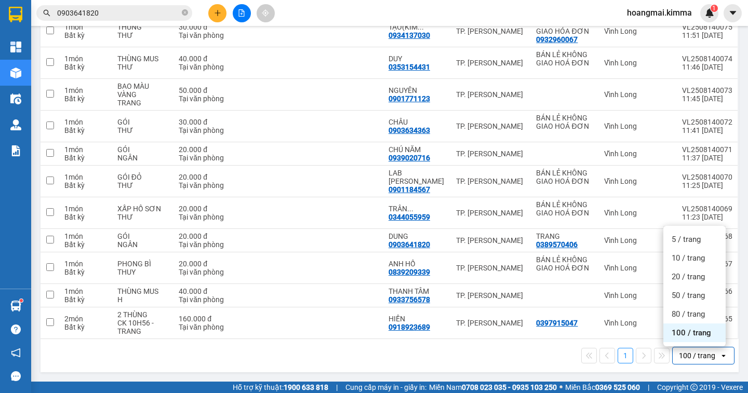
click at [691, 338] on span "100 / trang" at bounding box center [691, 333] width 39 height 10
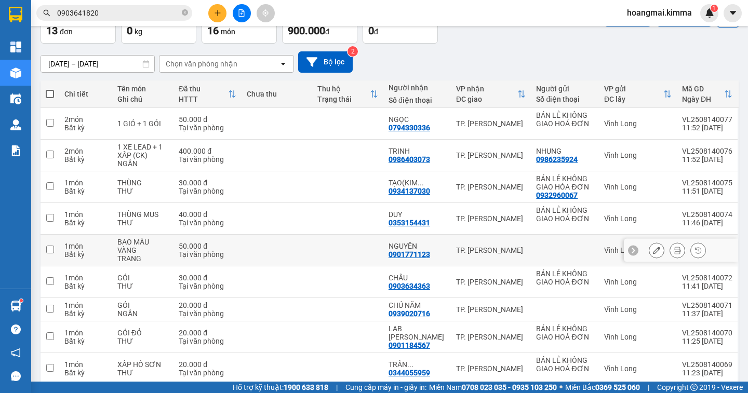
scroll to position [0, 0]
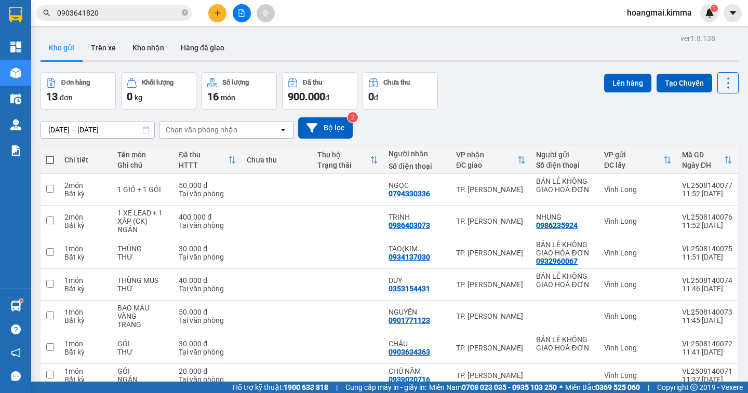
click at [49, 156] on span at bounding box center [50, 160] width 8 height 8
click at [50, 155] on input "checkbox" at bounding box center [50, 155] width 0 height 0
checkbox input "true"
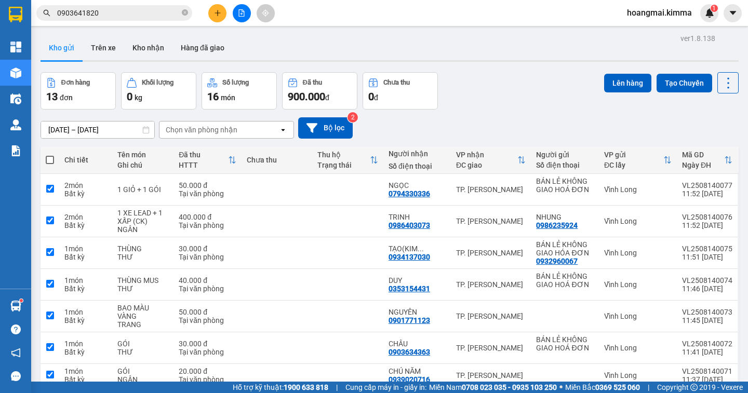
checkbox input "true"
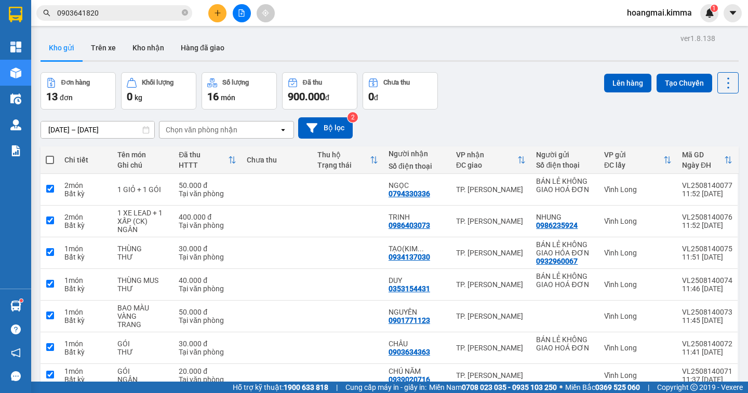
checkbox input "true"
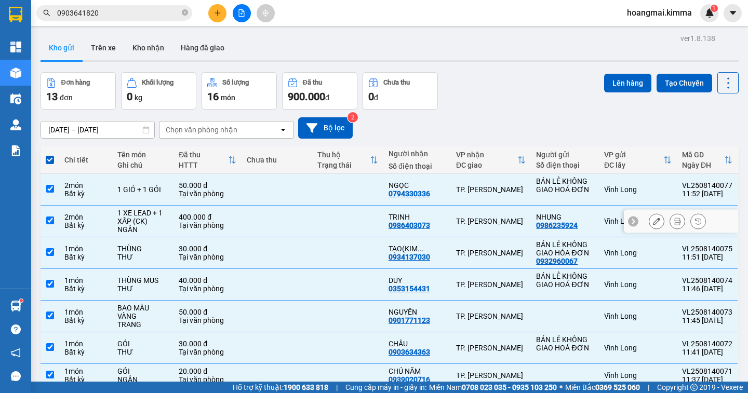
click at [49, 219] on input "checkbox" at bounding box center [50, 221] width 8 height 8
checkbox input "false"
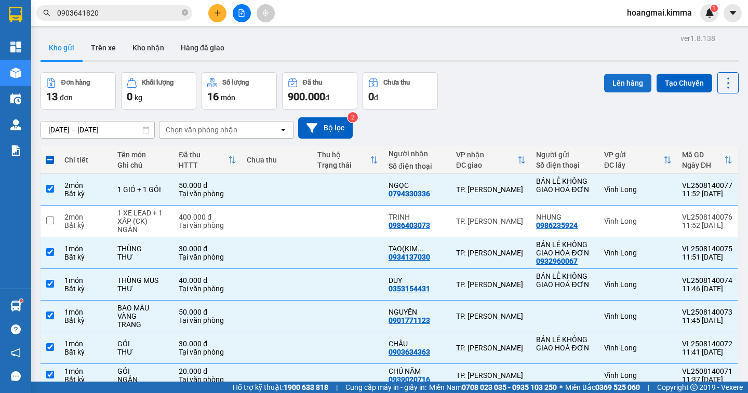
click at [621, 90] on button "Lên hàng" at bounding box center [627, 83] width 47 height 19
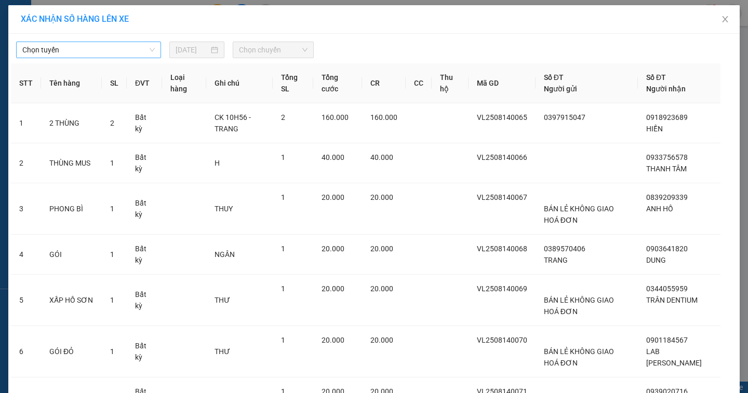
click at [93, 47] on span "Chọn tuyến" at bounding box center [88, 50] width 132 height 16
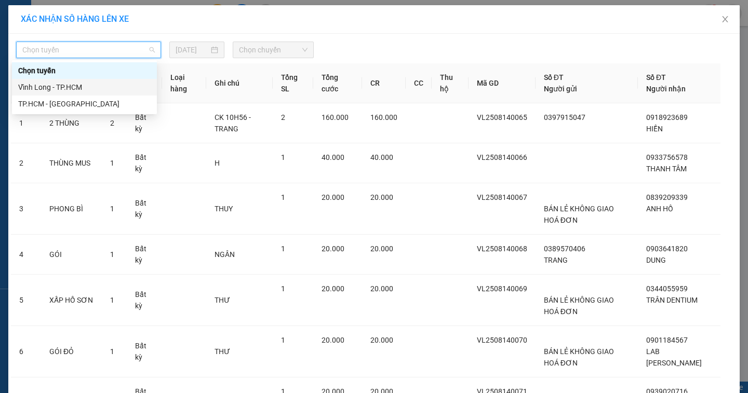
click at [69, 83] on div "Vĩnh Long - TP.HCM" at bounding box center [84, 87] width 132 height 11
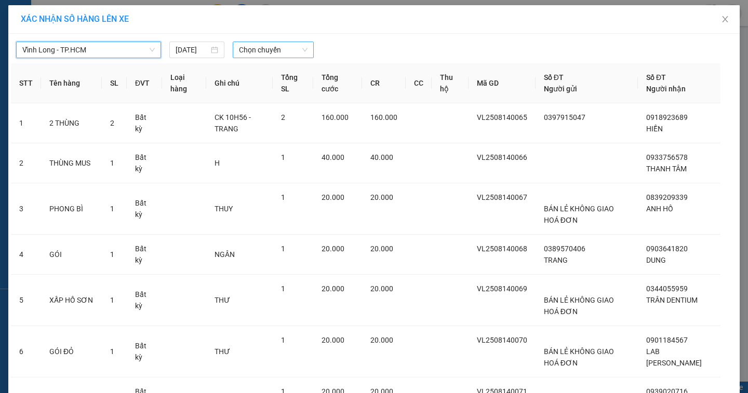
click at [263, 52] on span "Chọn chuyến" at bounding box center [273, 50] width 69 height 16
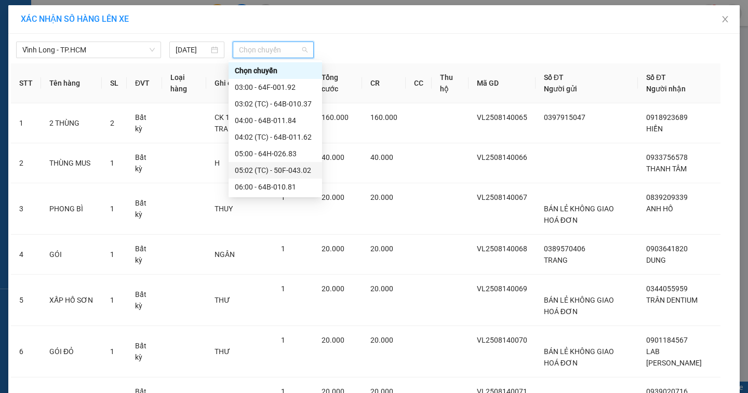
scroll to position [156, 0]
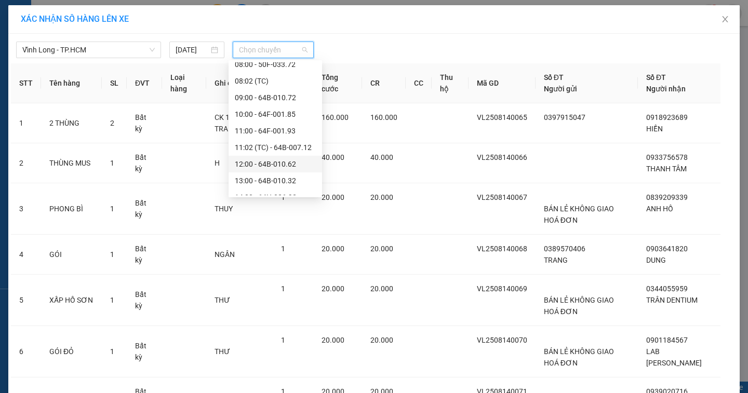
click at [301, 165] on div "12:00 - 64B-010.62" at bounding box center [275, 163] width 81 height 11
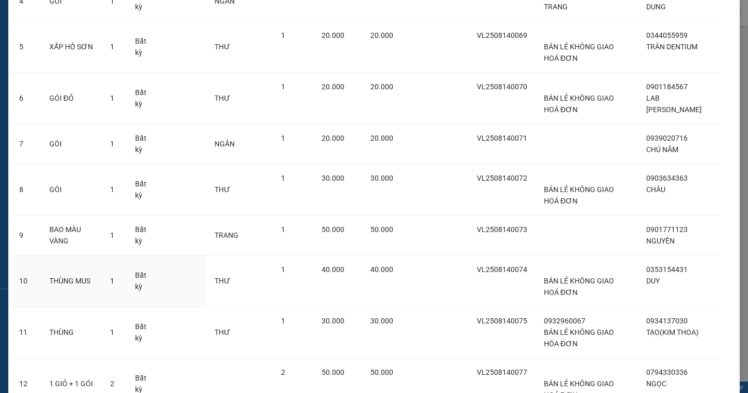
scroll to position [352, 0]
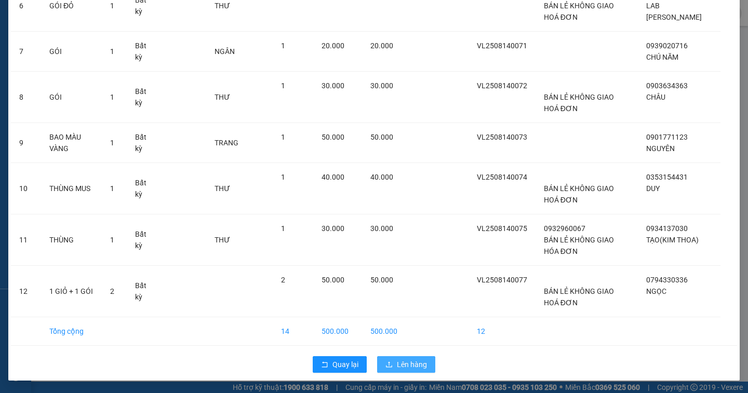
click at [392, 364] on button "Lên hàng" at bounding box center [406, 364] width 58 height 17
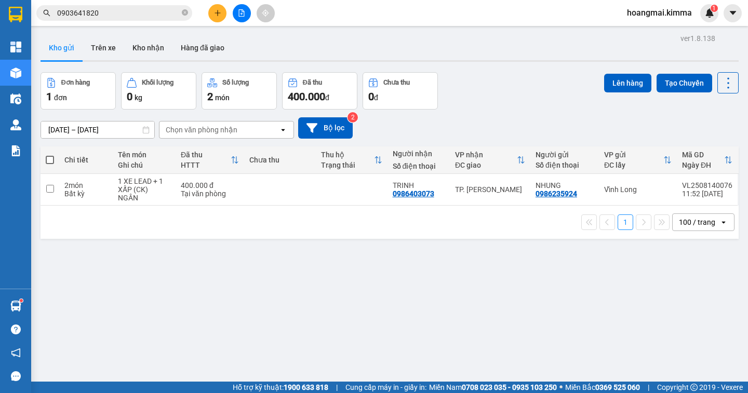
click at [242, 15] on icon "file-add" at bounding box center [241, 12] width 7 height 7
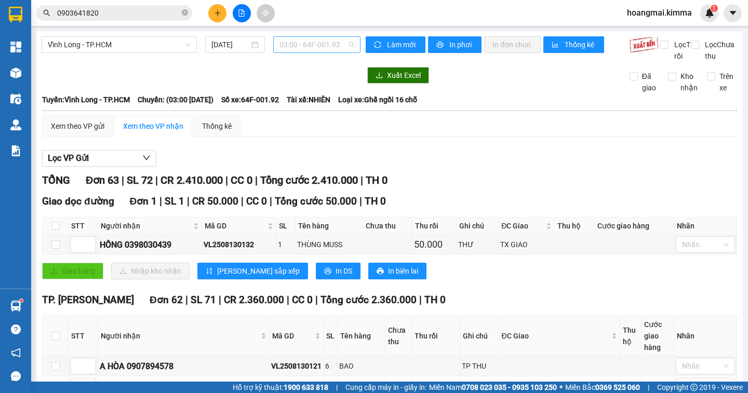
click at [332, 43] on span "03:00 - 64F-001.92" at bounding box center [316, 45] width 75 height 16
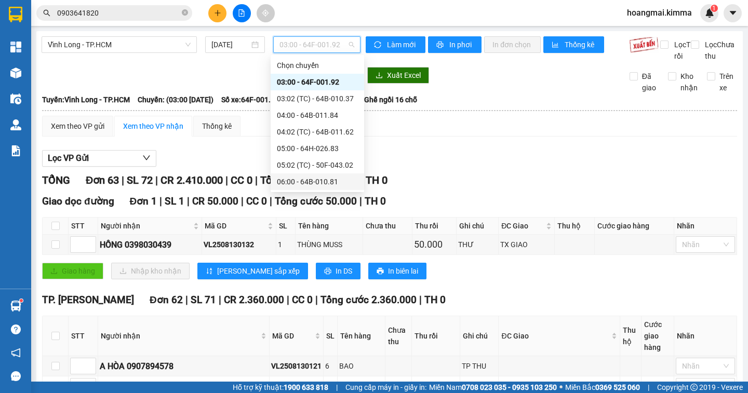
scroll to position [156, 0]
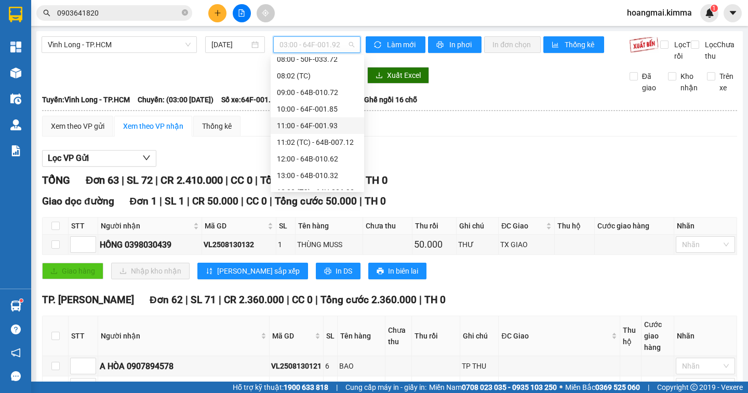
click at [334, 127] on div "11:00 - 64F-001.93" at bounding box center [317, 125] width 81 height 11
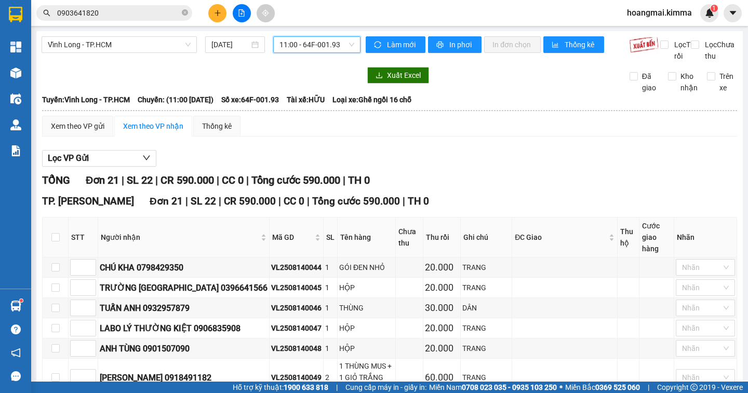
click at [320, 43] on span "11:00 - 64F-001.93" at bounding box center [316, 45] width 75 height 16
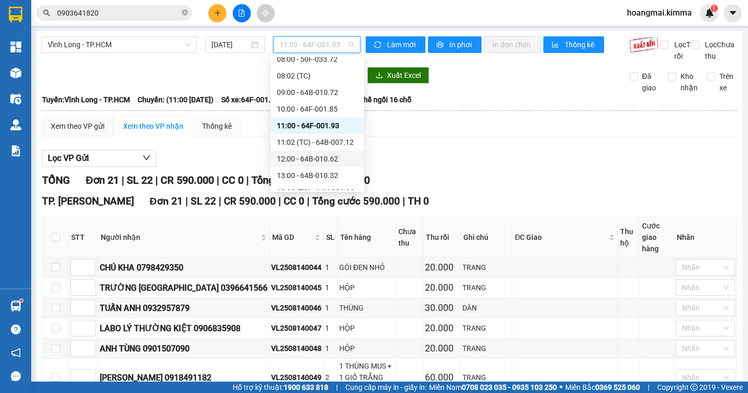
click at [339, 163] on div "12:00 - 64B-010.62" at bounding box center [317, 158] width 81 height 11
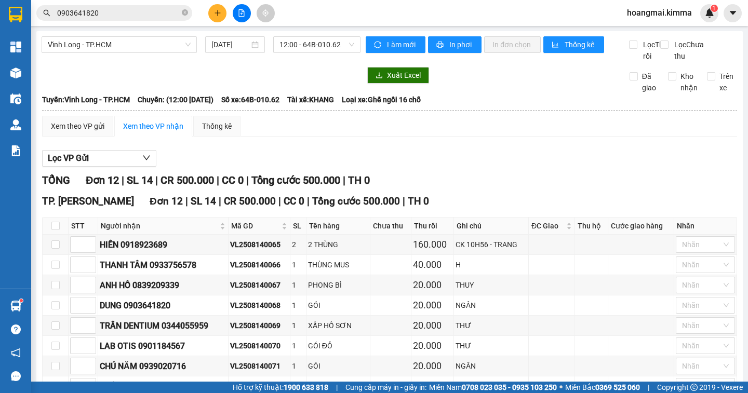
click at [479, 167] on div "Lọc VP Gửi" at bounding box center [389, 158] width 695 height 17
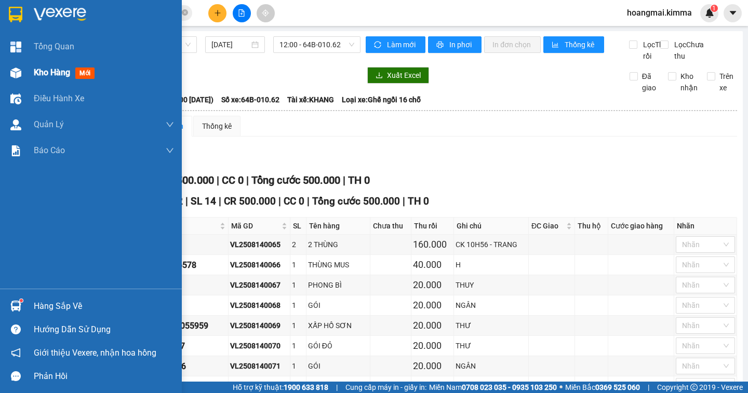
click at [46, 74] on span "Kho hàng" at bounding box center [52, 73] width 36 height 10
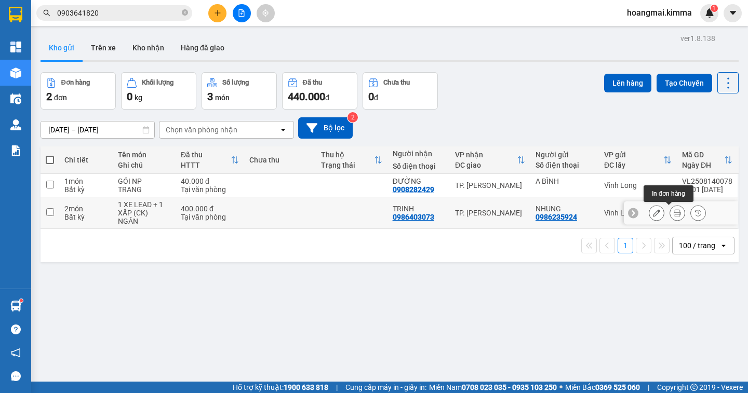
click at [674, 216] on icon at bounding box center [677, 212] width 7 height 7
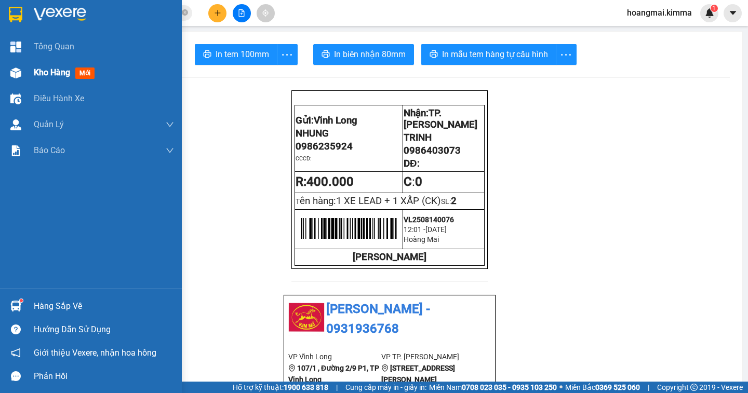
click at [64, 74] on span "Kho hàng" at bounding box center [52, 73] width 36 height 10
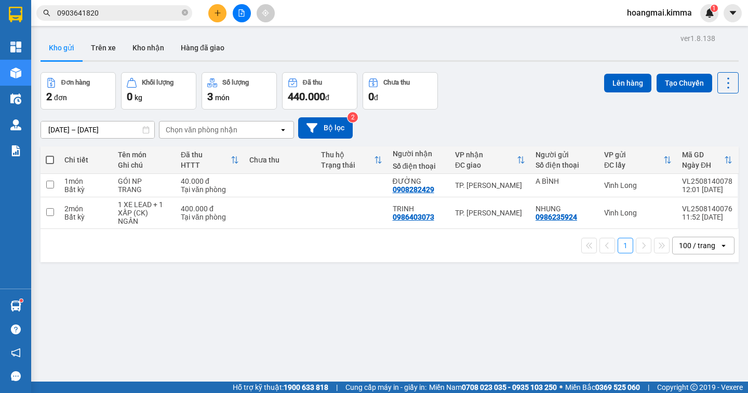
click at [242, 15] on icon "file-add" at bounding box center [241, 12] width 7 height 7
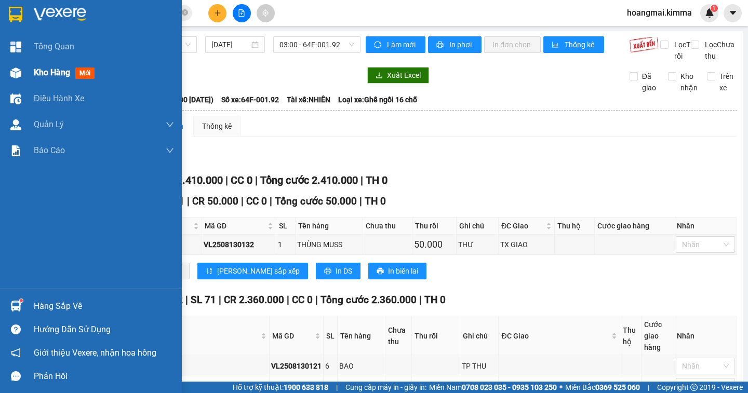
click at [65, 72] on span "Kho hàng" at bounding box center [52, 73] width 36 height 10
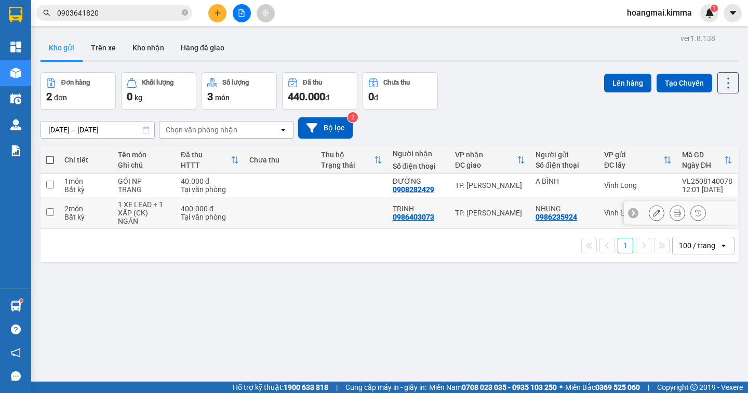
click at [674, 216] on icon at bounding box center [677, 212] width 7 height 7
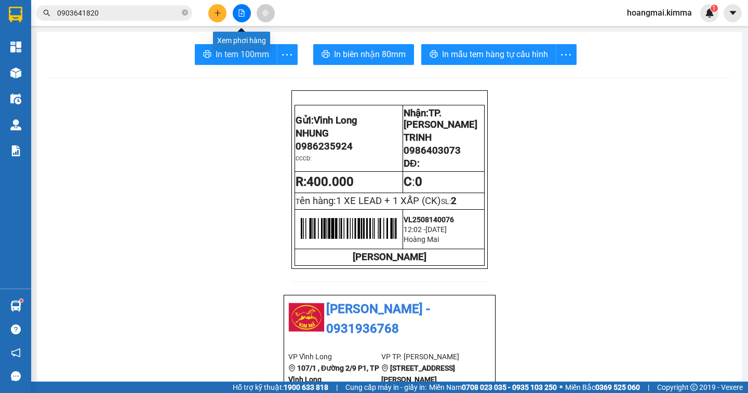
click at [243, 20] on button at bounding box center [242, 13] width 18 height 18
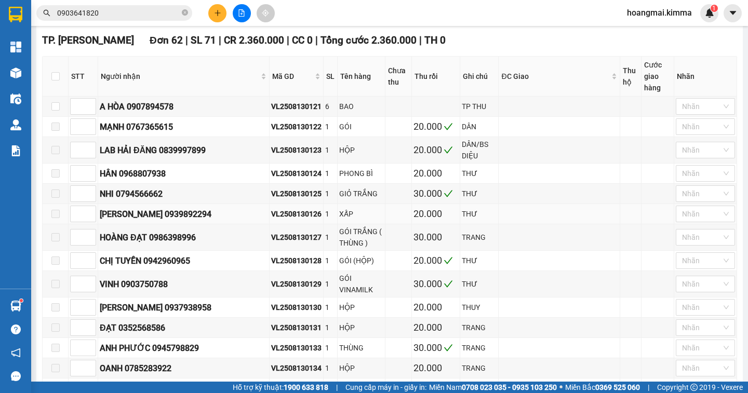
scroll to position [52, 0]
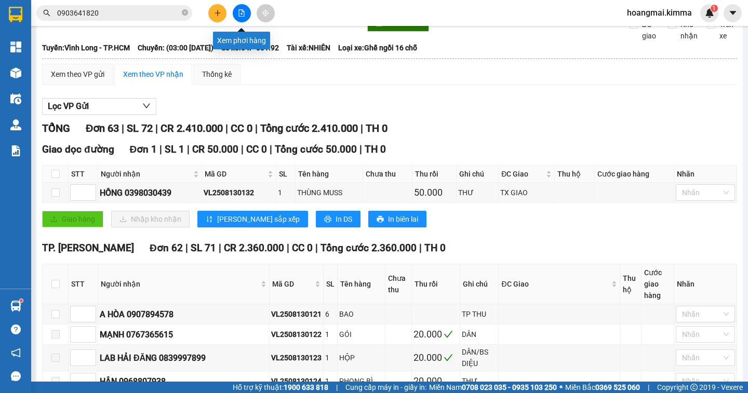
click at [240, 12] on icon "file-add" at bounding box center [241, 12] width 7 height 7
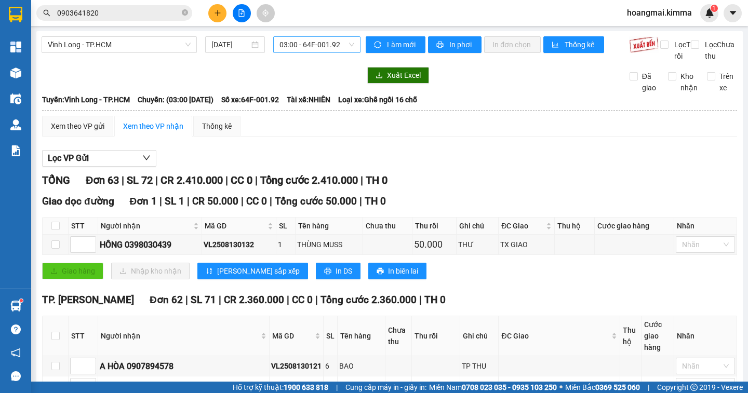
click at [337, 44] on span "03:00 - 64F-001.92" at bounding box center [316, 45] width 75 height 16
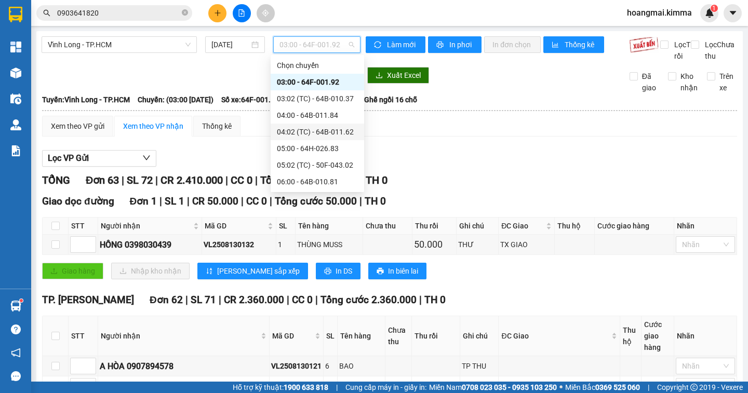
scroll to position [156, 0]
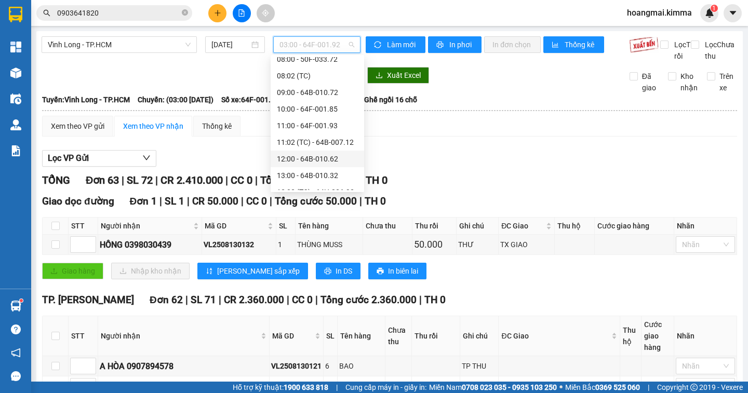
click at [324, 160] on div "12:00 - 64B-010.62" at bounding box center [317, 158] width 81 height 11
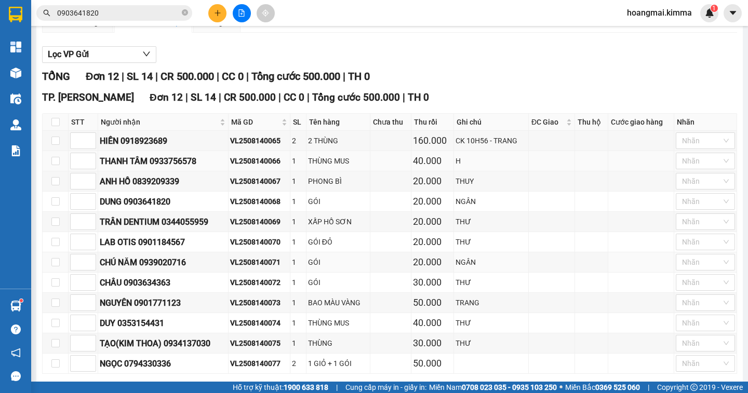
scroll to position [161, 0]
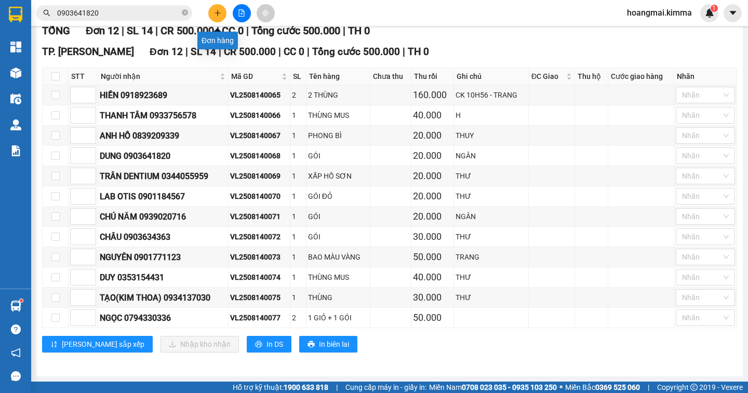
click at [214, 11] on icon "plus" at bounding box center [217, 12] width 7 height 7
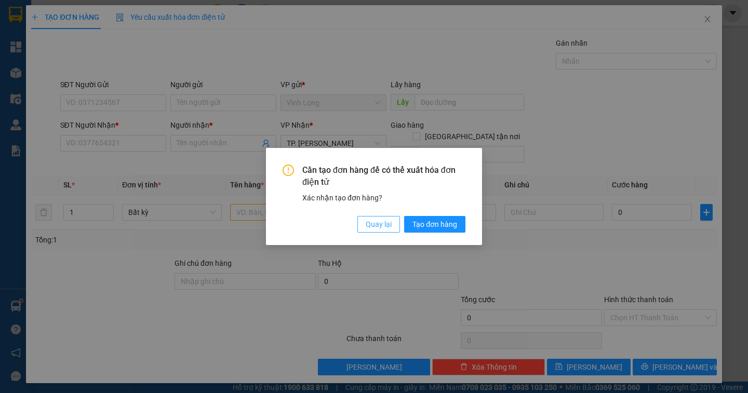
click at [381, 224] on span "Quay lại" at bounding box center [379, 224] width 26 height 11
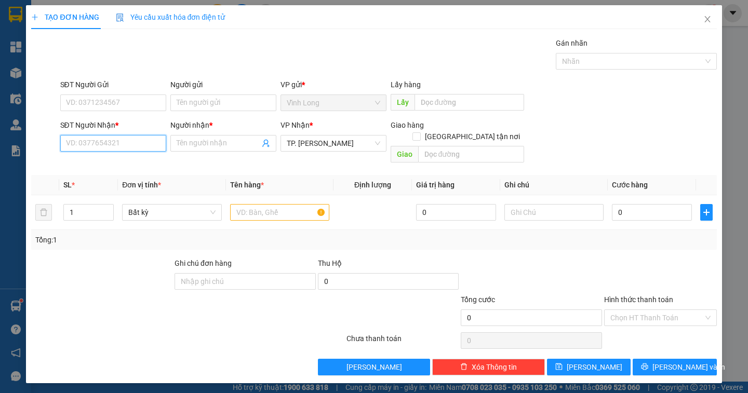
click at [98, 143] on input "SĐT Người Nhận *" at bounding box center [113, 143] width 106 height 17
click at [139, 165] on div "0815217567 - NGỌC YẾN" at bounding box center [117, 163] width 102 height 11
type input "0815217567"
type input "NGỌC YẾN"
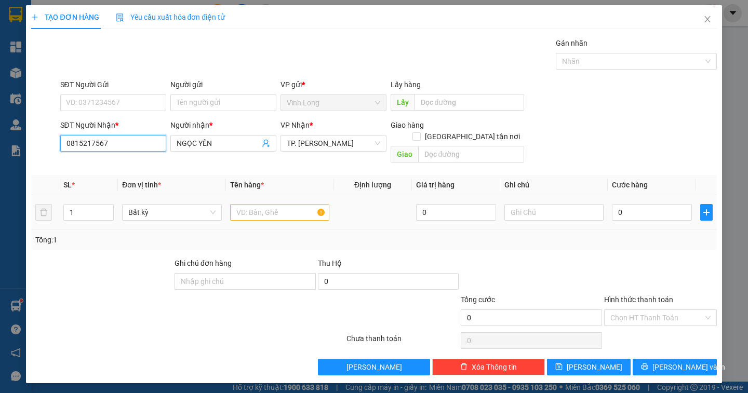
type input "0815217567"
click at [280, 204] on input "text" at bounding box center [279, 212] width 99 height 17
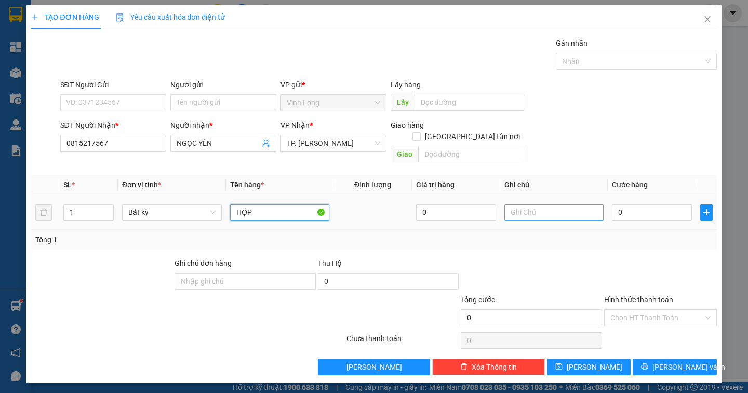
type input "HỘP"
click at [547, 204] on input "text" at bounding box center [553, 212] width 99 height 17
type input "NGÂN"
click at [631, 207] on input "0" at bounding box center [652, 212] width 80 height 17
type input "2"
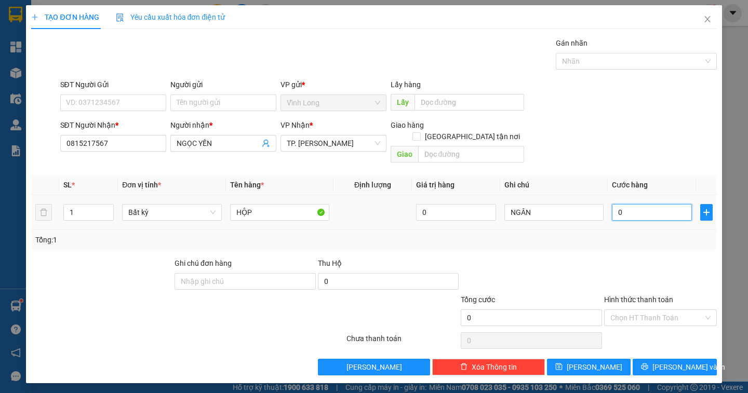
type input "2"
type input "20"
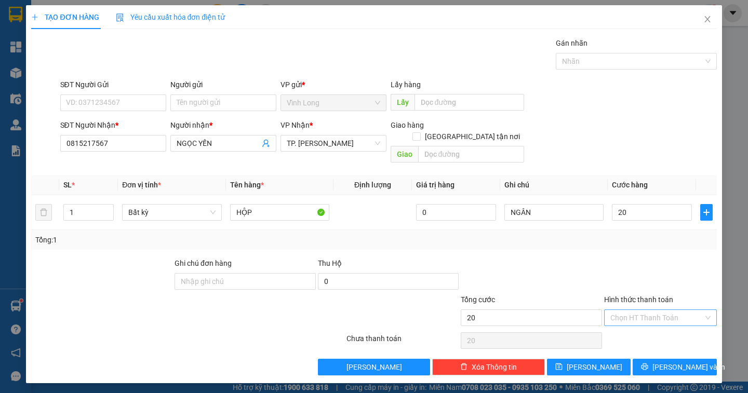
type input "20.000"
click at [650, 310] on input "Hình thức thanh toán" at bounding box center [656, 318] width 93 height 16
click at [653, 328] on div "Tại văn phòng" at bounding box center [660, 326] width 100 height 11
type input "0"
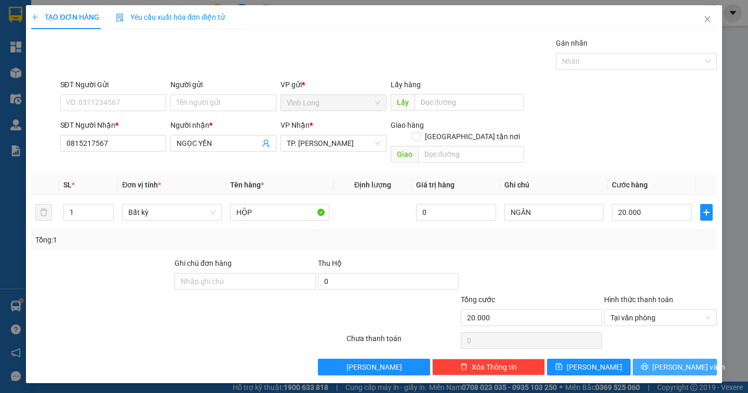
click at [655, 359] on button "[PERSON_NAME] và In" at bounding box center [675, 367] width 84 height 17
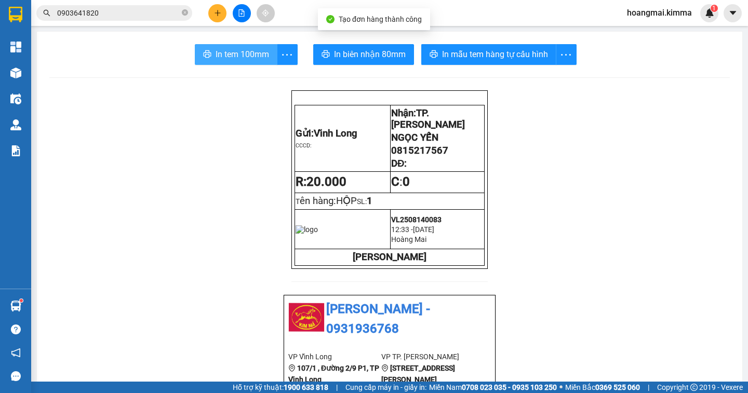
click at [216, 52] on span "In tem 100mm" at bounding box center [242, 54] width 53 height 13
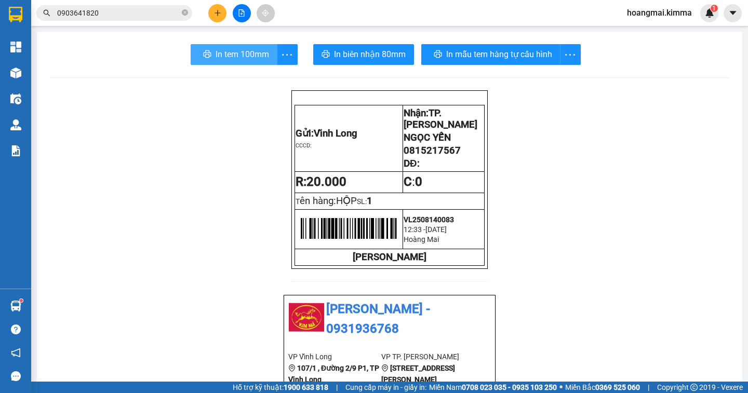
click at [231, 58] on span "In tem 100mm" at bounding box center [242, 54] width 53 height 13
click at [215, 14] on icon "plus" at bounding box center [217, 12] width 7 height 7
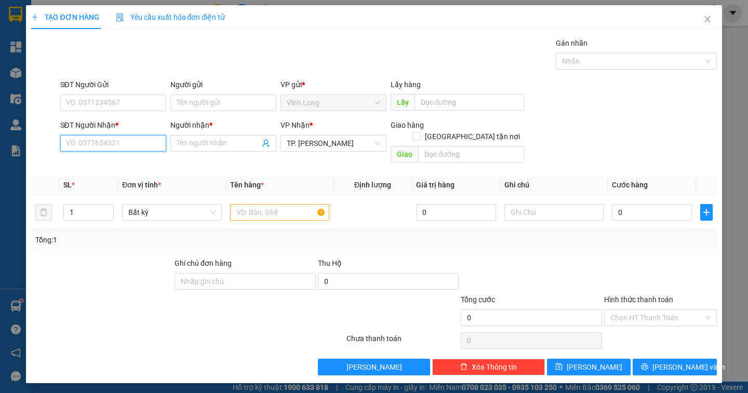
click at [78, 139] on input "SĐT Người Nhận *" at bounding box center [113, 143] width 106 height 17
type input "0775881594"
click at [129, 164] on div "0775881594 - DUNG" at bounding box center [112, 163] width 93 height 11
type input "DUNG"
type input "0775881594"
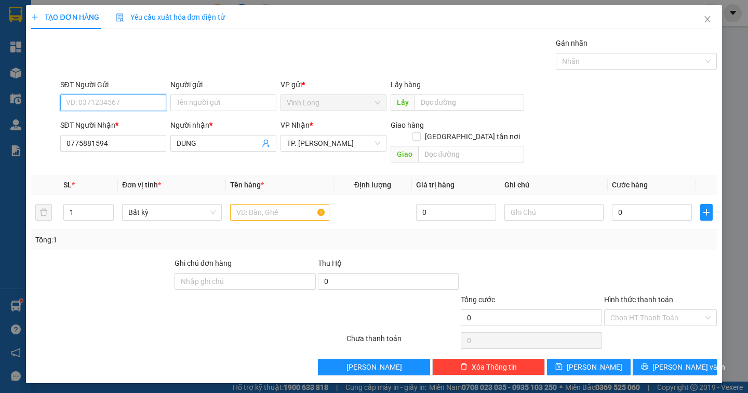
click at [126, 104] on input "SĐT Người Gửi" at bounding box center [113, 103] width 106 height 17
type input "0973766548"
click at [180, 101] on input "Người gửi" at bounding box center [223, 103] width 106 height 17
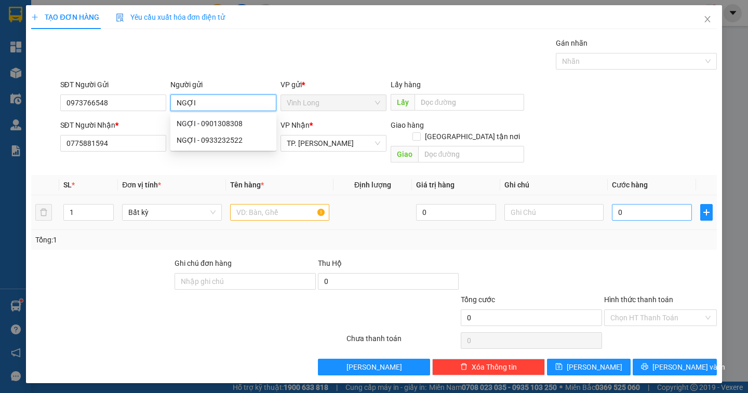
type input "NGỢI"
click at [625, 204] on input "0" at bounding box center [652, 212] width 80 height 17
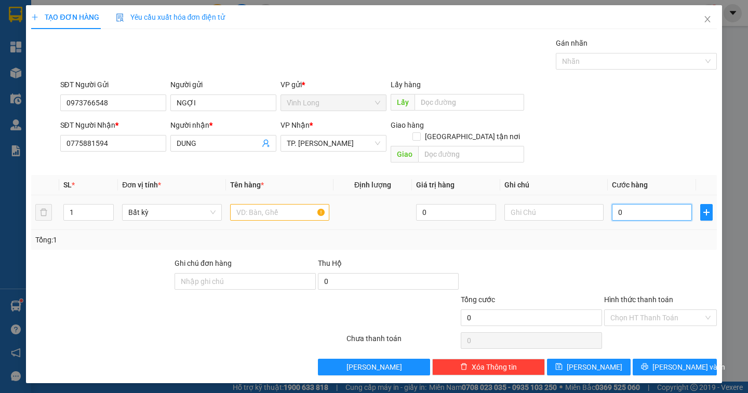
type input "3"
type input "30"
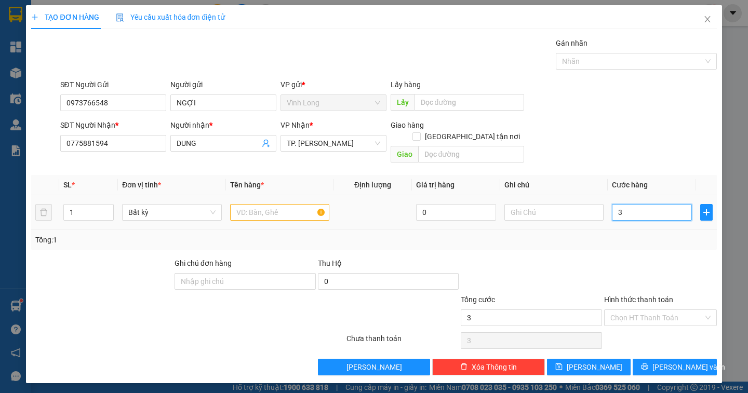
type input "30"
type input "30.000"
click at [257, 204] on input "text" at bounding box center [279, 212] width 99 height 17
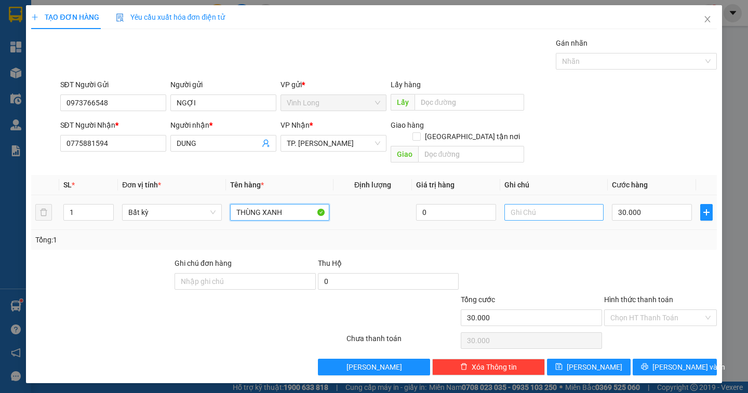
type input "THÙNG XANH"
click at [524, 204] on input "text" at bounding box center [553, 212] width 99 height 17
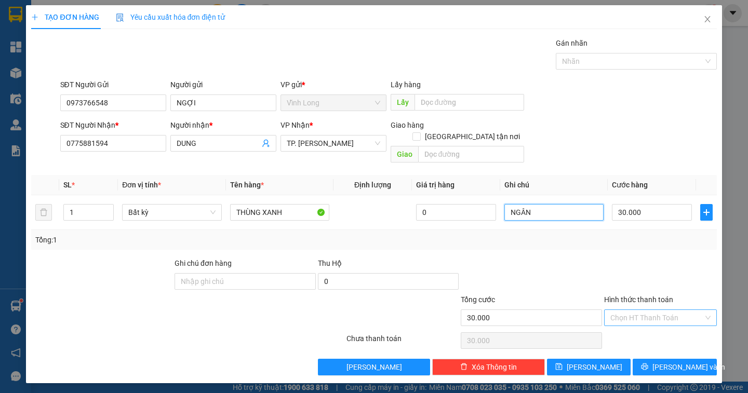
type input "NGÂN"
click at [649, 310] on input "Hình thức thanh toán" at bounding box center [656, 318] width 93 height 16
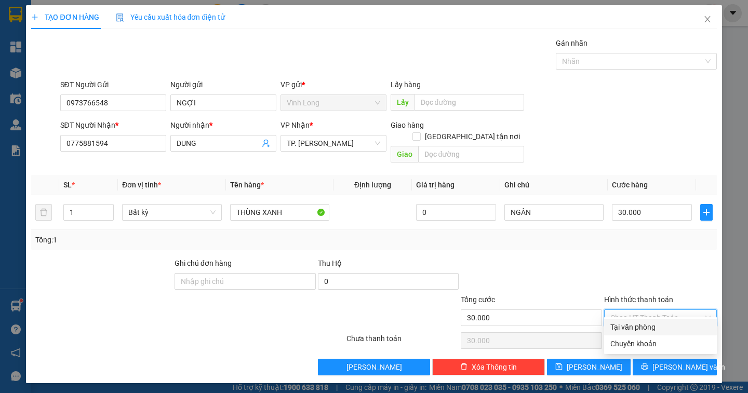
click at [650, 326] on div "Tại văn phòng" at bounding box center [660, 326] width 100 height 11
type input "0"
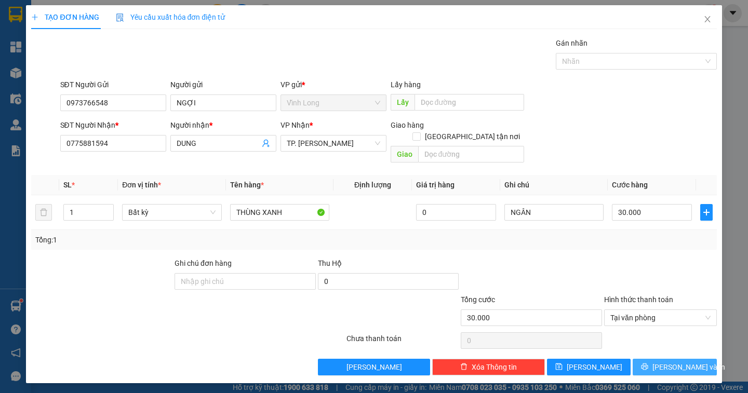
click at [673, 361] on span "[PERSON_NAME] và In" at bounding box center [688, 366] width 73 height 11
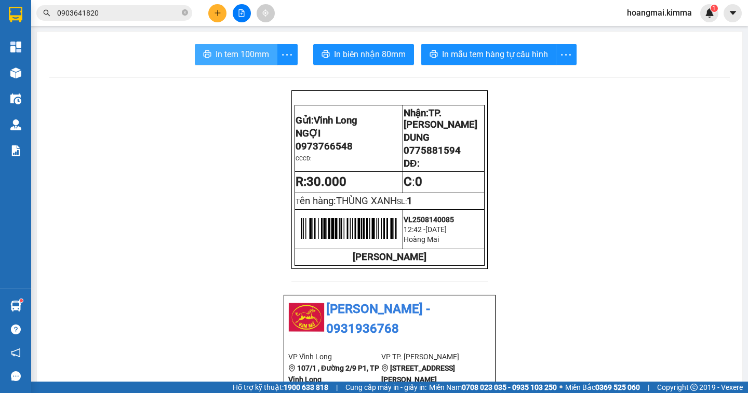
click at [239, 55] on span "In tem 100mm" at bounding box center [242, 54] width 53 height 13
click at [216, 13] on icon "plus" at bounding box center [217, 12] width 6 height 1
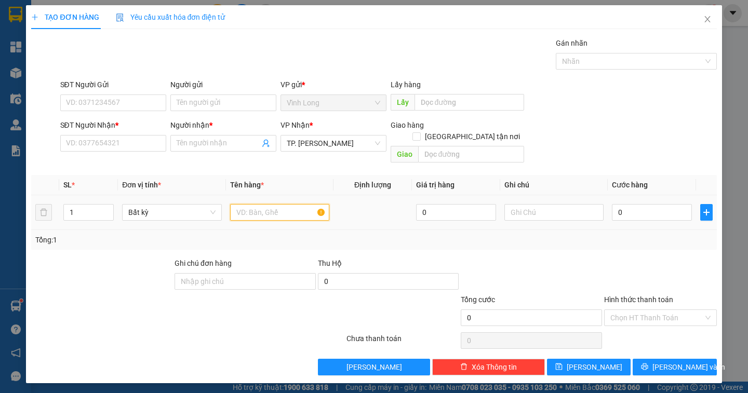
click at [241, 204] on input "text" at bounding box center [279, 212] width 99 height 17
type input "BAO XANH"
click at [554, 204] on input "text" at bounding box center [553, 212] width 99 height 17
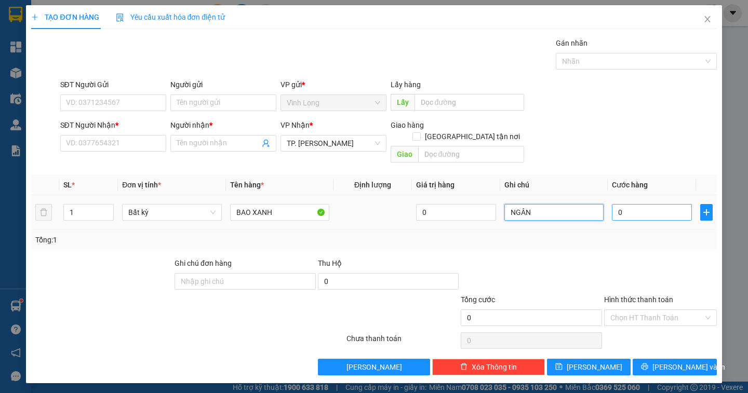
type input "NGÂN"
click at [629, 204] on input "0" at bounding box center [652, 212] width 80 height 17
type input "5"
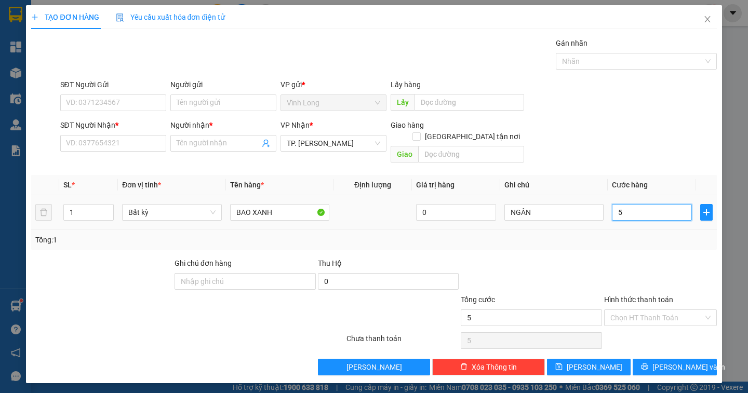
type input "50"
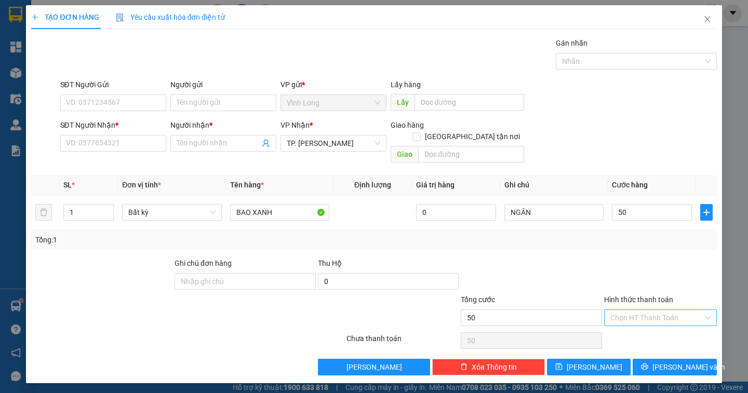
click at [659, 310] on input "Hình thức thanh toán" at bounding box center [656, 318] width 93 height 16
type input "50.000"
click at [654, 331] on div "Tại văn phòng" at bounding box center [660, 326] width 100 height 11
type input "0"
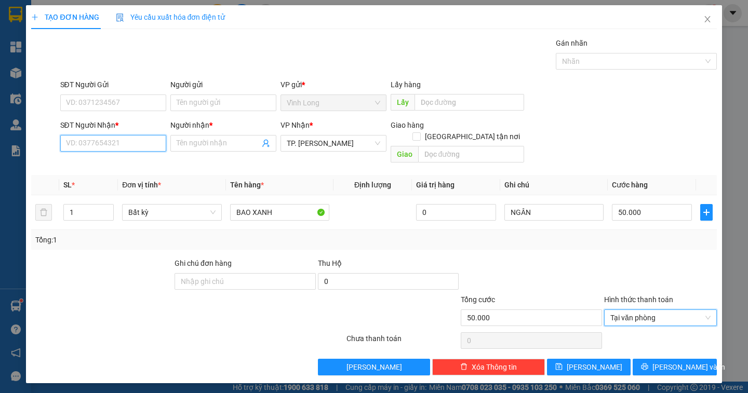
click at [112, 142] on input "SĐT Người Nhận *" at bounding box center [113, 143] width 106 height 17
type input "0352057091"
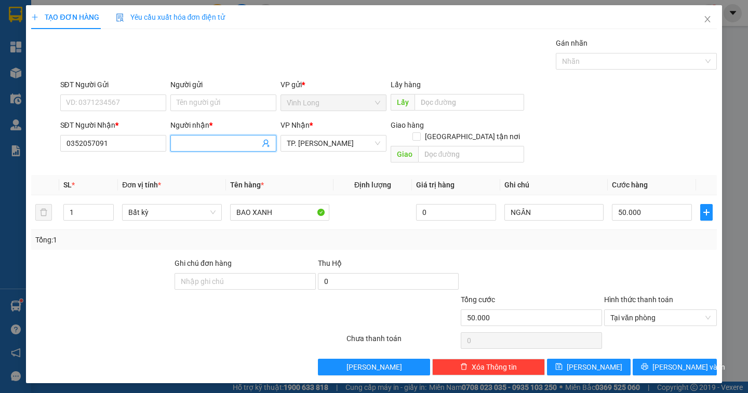
click at [205, 140] on input "Người nhận *" at bounding box center [218, 143] width 83 height 11
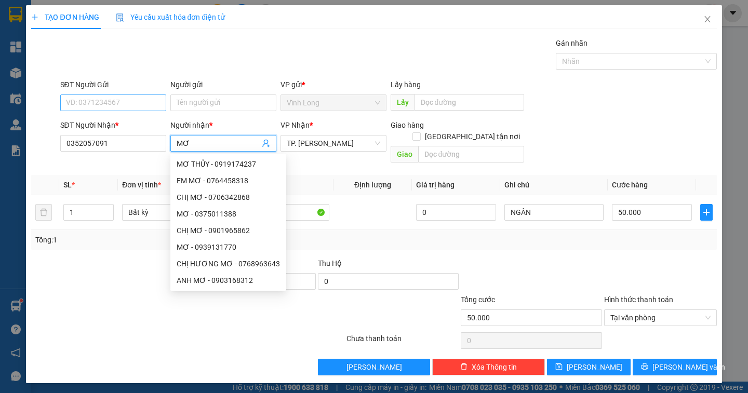
type input "MƠ"
click at [118, 106] on input "SĐT Người Gửi" at bounding box center [113, 103] width 106 height 17
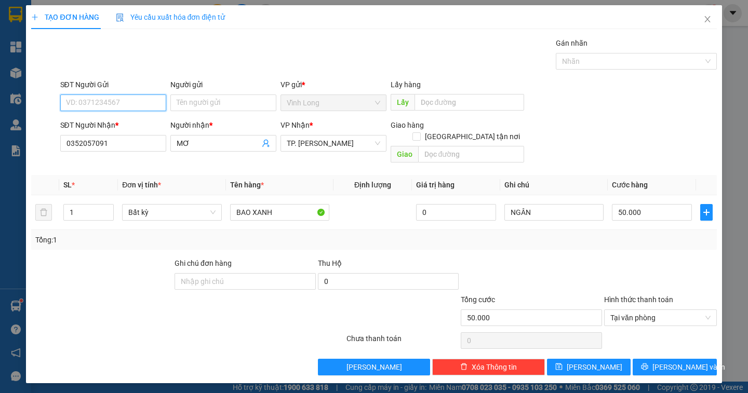
click at [116, 103] on input "SĐT Người Gửi" at bounding box center [113, 103] width 106 height 17
click at [122, 103] on input "SĐT Người Gửi" at bounding box center [113, 103] width 106 height 17
type input "0395213307"
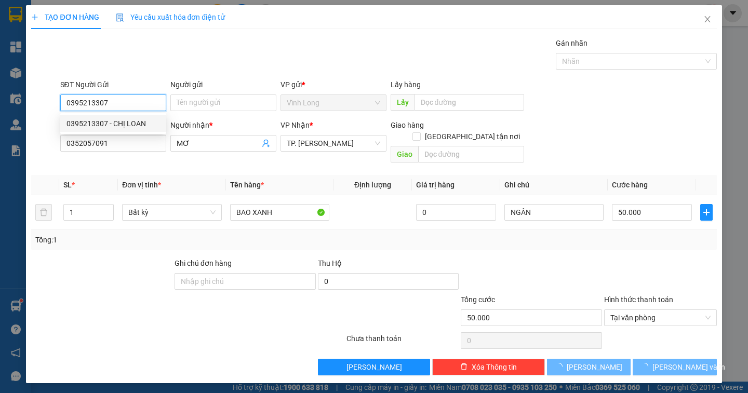
click at [133, 120] on div "0395213307 - CHỊ LOAN" at bounding box center [112, 123] width 93 height 11
type input "CHỊ LOAN"
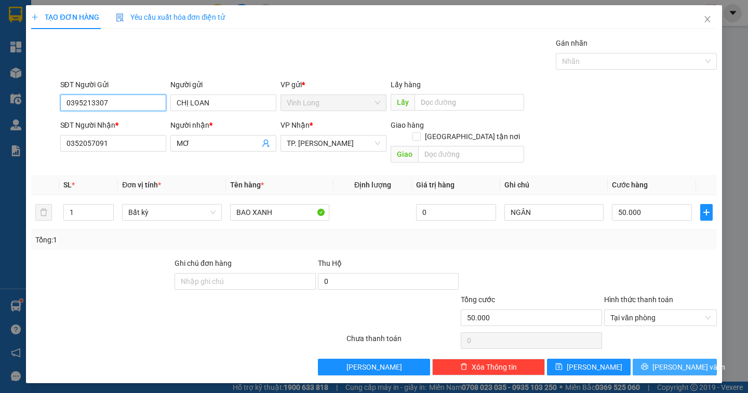
type input "0395213307"
click at [653, 359] on button "[PERSON_NAME] và In" at bounding box center [675, 367] width 84 height 17
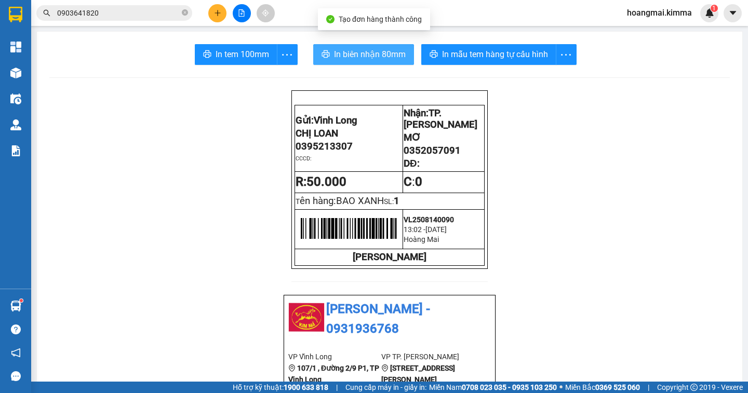
click at [334, 55] on span "In biên nhận 80mm" at bounding box center [370, 54] width 72 height 13
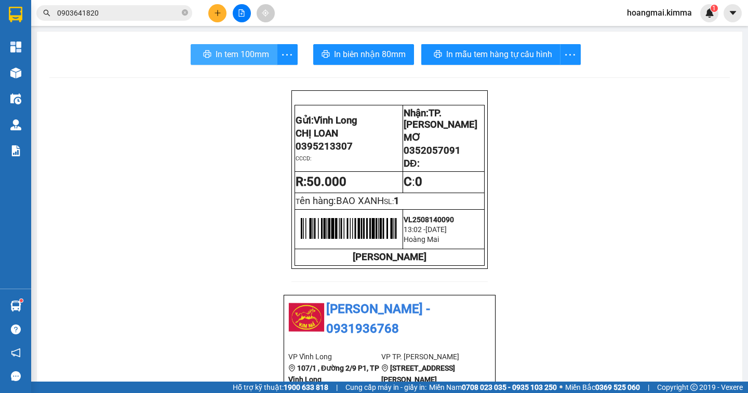
click at [250, 48] on span "In tem 100mm" at bounding box center [242, 54] width 53 height 13
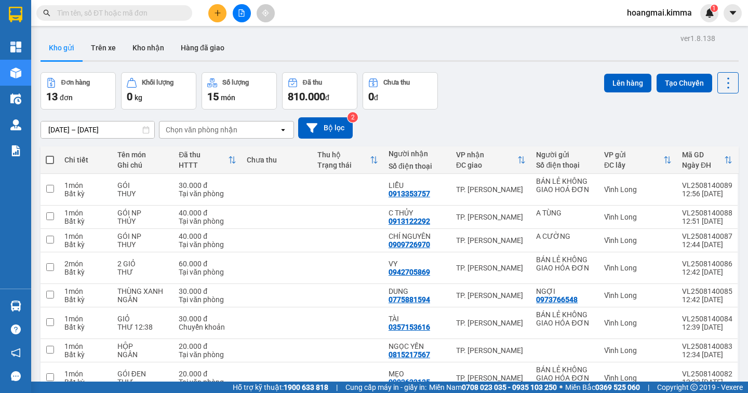
scroll to position [205, 0]
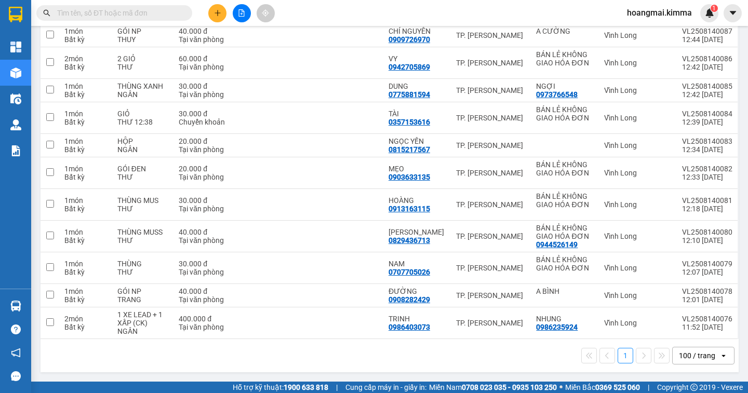
click at [698, 356] on div "100 / trang" at bounding box center [697, 356] width 36 height 10
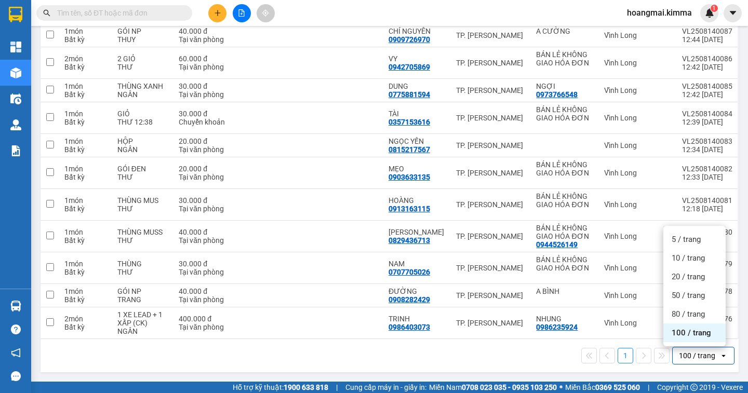
drag, startPoint x: 689, startPoint y: 339, endPoint x: 610, endPoint y: 331, distance: 79.4
click at [687, 339] on div "100 / trang" at bounding box center [694, 333] width 62 height 19
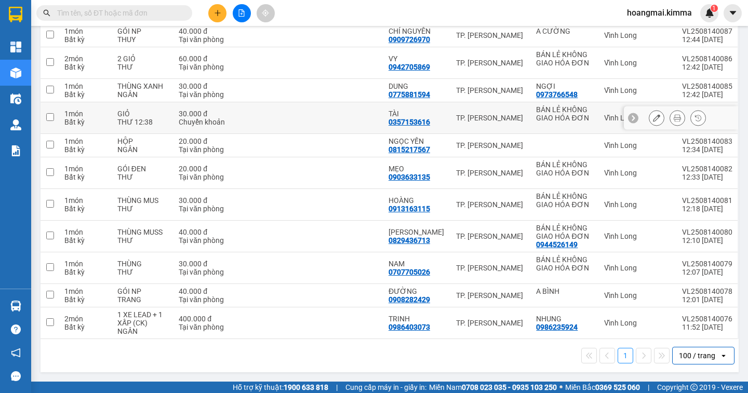
scroll to position [0, 0]
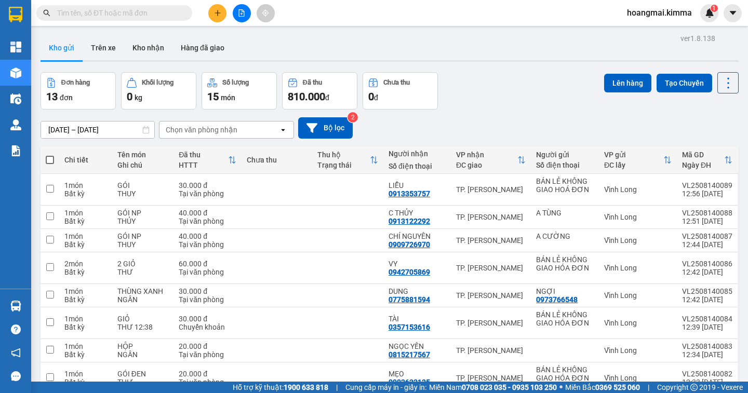
click at [50, 157] on span at bounding box center [50, 160] width 8 height 8
click at [50, 155] on input "checkbox" at bounding box center [50, 155] width 0 height 0
checkbox input "true"
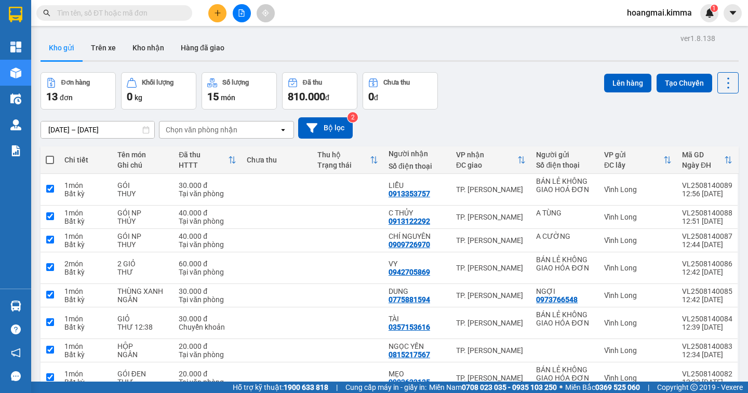
checkbox input "true"
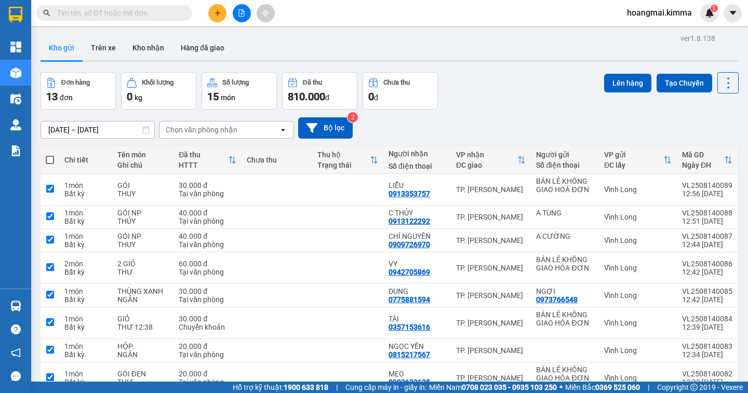
checkbox input "true"
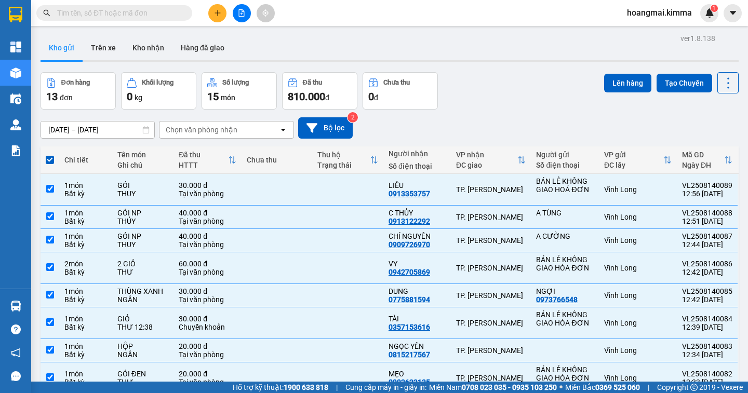
scroll to position [205, 0]
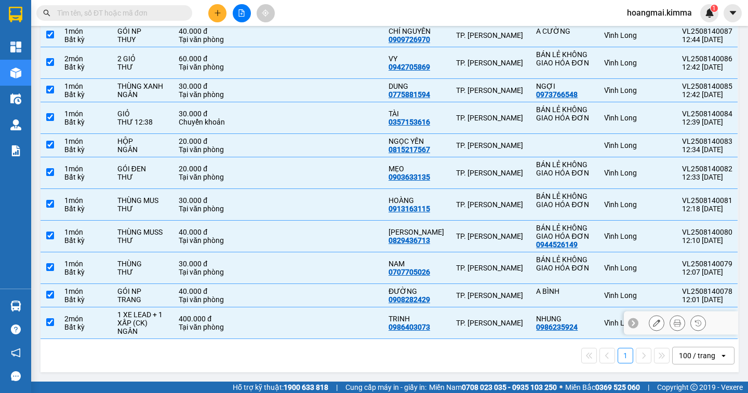
click at [49, 319] on input "checkbox" at bounding box center [50, 322] width 8 height 8
checkbox input "false"
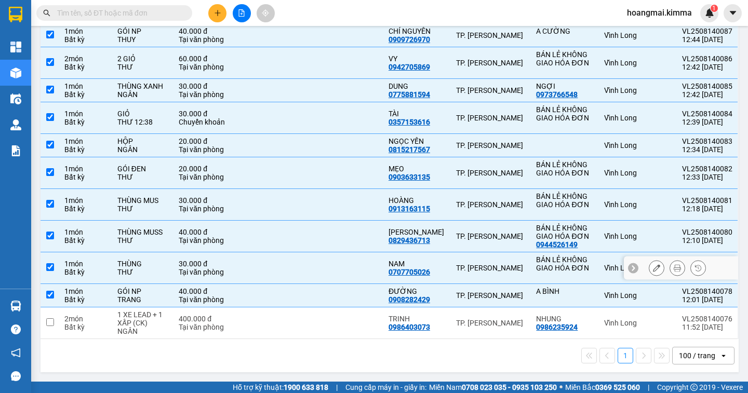
scroll to position [0, 0]
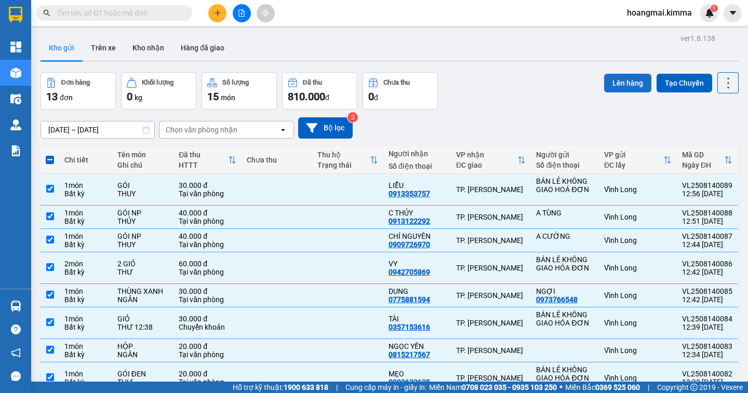
click at [619, 83] on button "Lên hàng" at bounding box center [627, 83] width 47 height 19
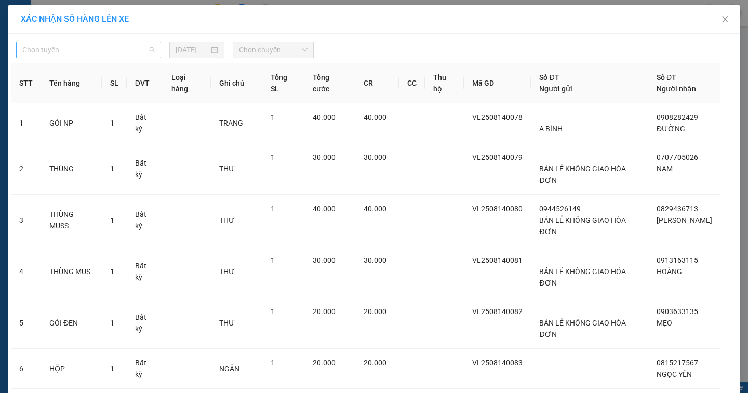
click at [92, 49] on span "Chọn tuyến" at bounding box center [88, 50] width 132 height 16
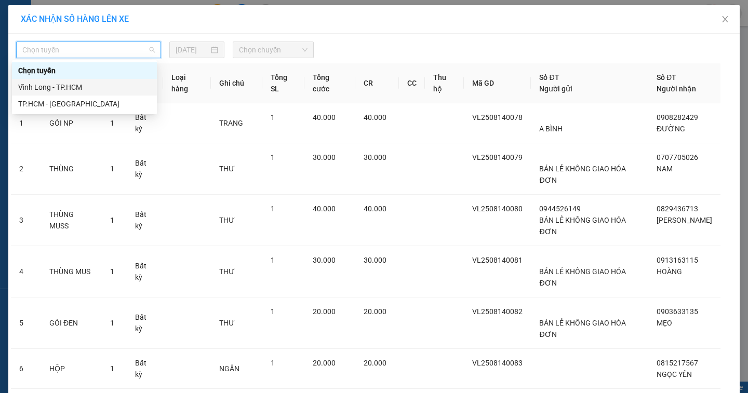
click at [72, 85] on div "Vĩnh Long - TP.HCM" at bounding box center [84, 87] width 132 height 11
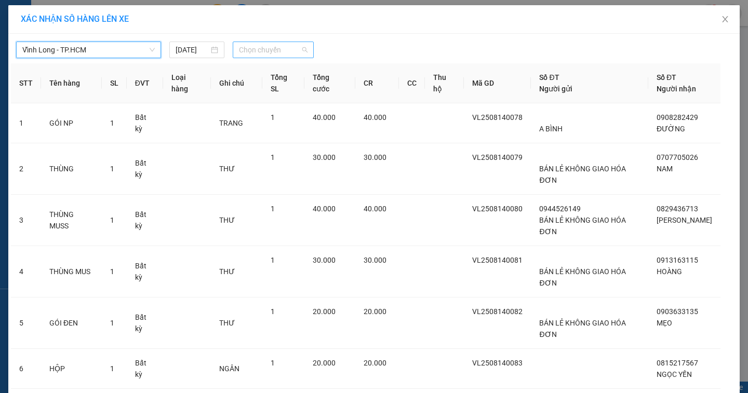
click at [305, 50] on div "Chọn chuyến" at bounding box center [273, 50] width 81 height 17
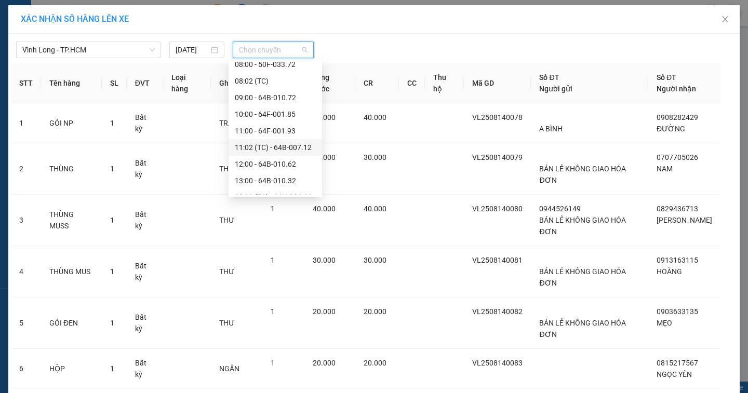
scroll to position [249, 0]
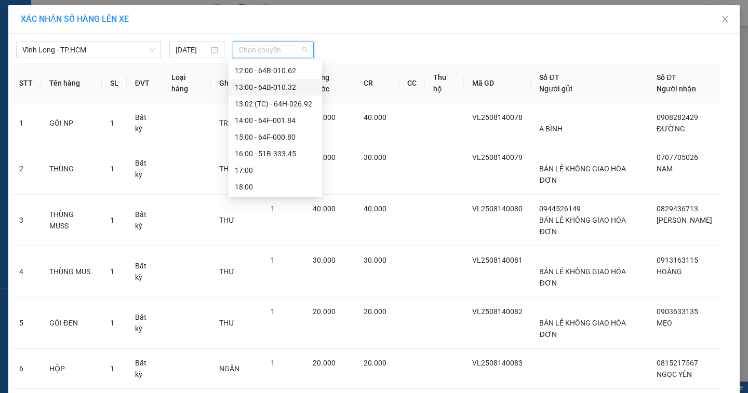
click at [288, 86] on div "13:00 - 64B-010.32" at bounding box center [275, 87] width 81 height 11
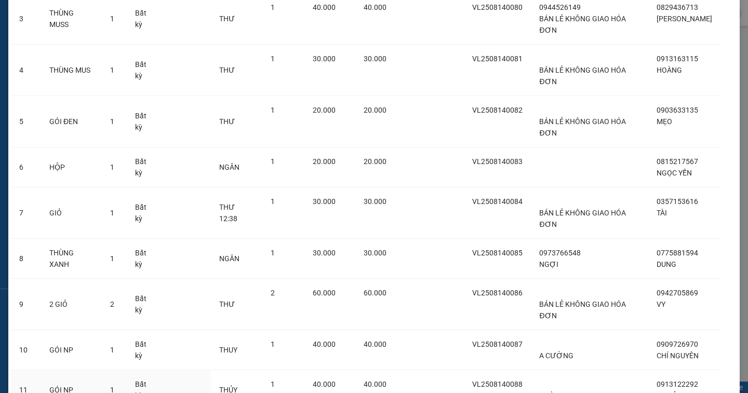
scroll to position [272, 0]
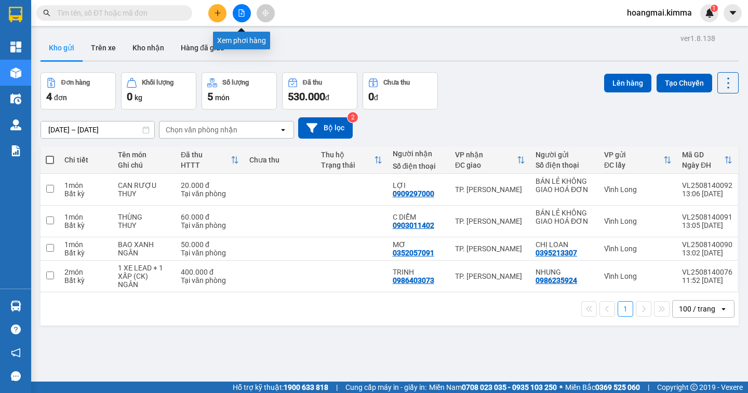
click at [238, 16] on icon "file-add" at bounding box center [241, 12] width 7 height 7
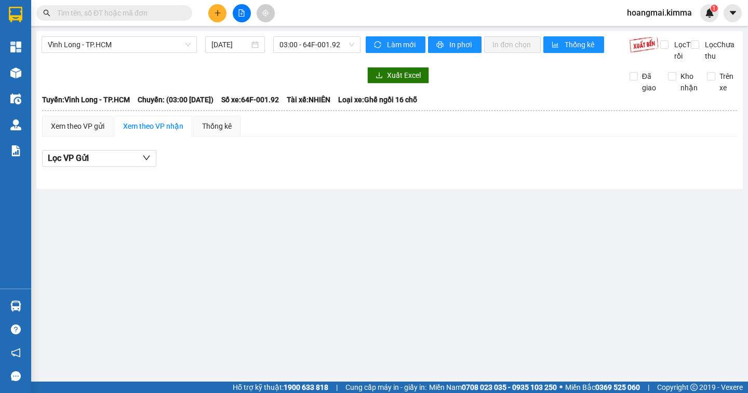
click at [347, 45] on span "03:00 - 64F-001.92" at bounding box center [316, 45] width 75 height 16
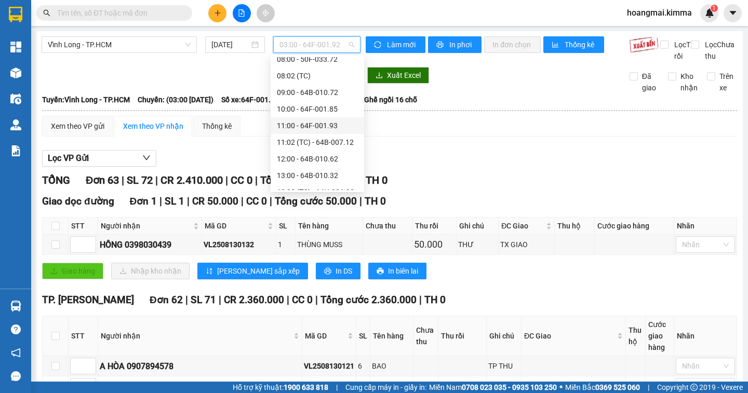
scroll to position [208, 0]
click at [339, 123] on div "13:00 - 64B-010.32" at bounding box center [317, 123] width 81 height 11
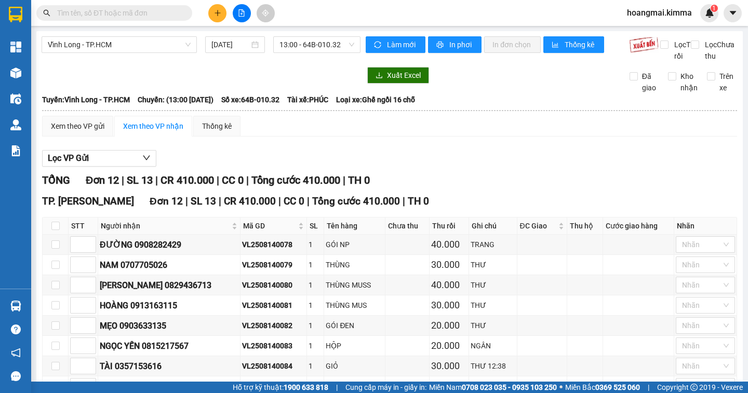
click at [475, 153] on div "Xem theo VP gửi Xem theo [PERSON_NAME] Thống kê Lọc VP Gửi [PERSON_NAME] 12 | …" at bounding box center [389, 315] width 695 height 399
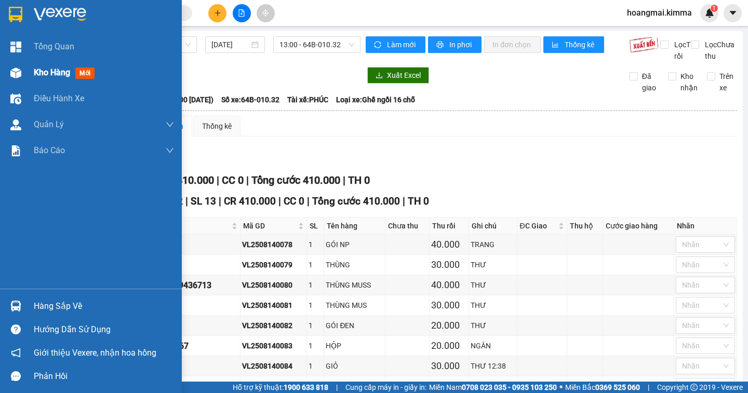
click at [55, 68] on span "Kho hàng" at bounding box center [52, 73] width 36 height 10
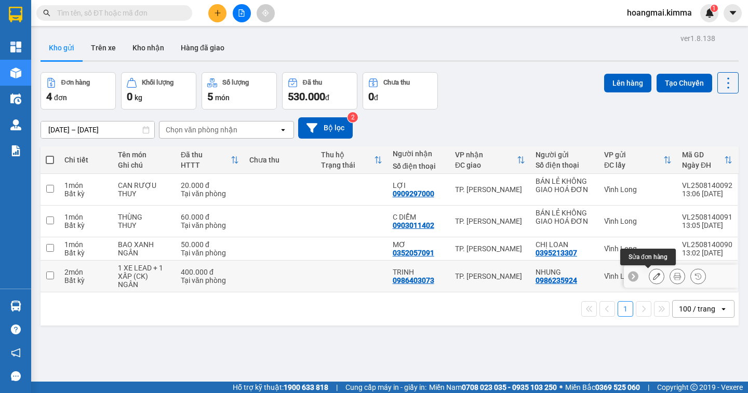
click at [651, 277] on button at bounding box center [656, 276] width 15 height 18
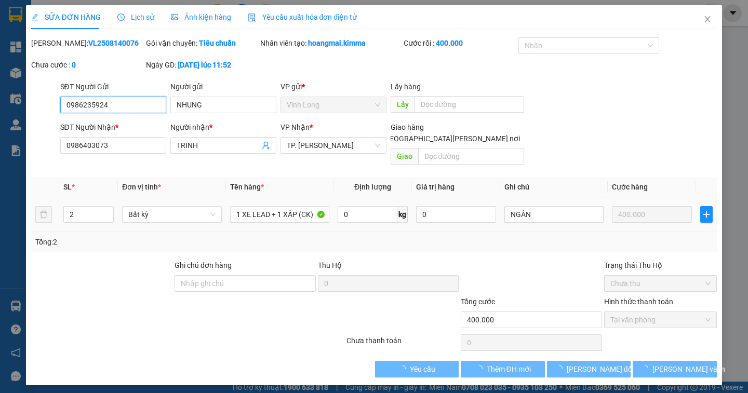
type input "0986235924"
type input "NHUNG"
type input "0986403073"
type input "TRINH"
type input "400.000"
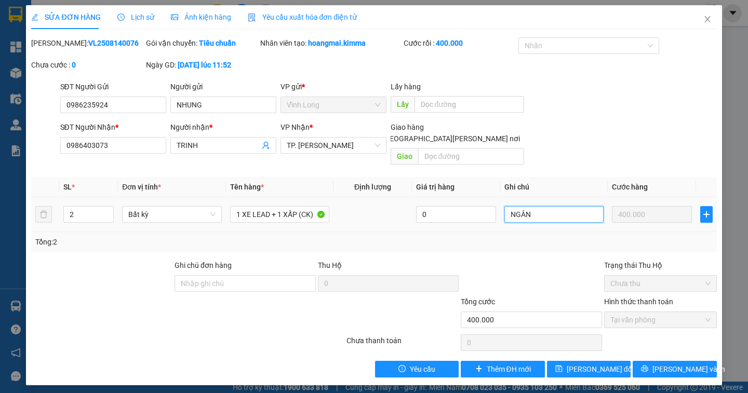
click at [541, 207] on input "NGÂN" at bounding box center [553, 214] width 99 height 17
type input "NGÂN (CK 400 12H1)"
click at [598, 364] on span "[PERSON_NAME] đổi" at bounding box center [600, 369] width 67 height 11
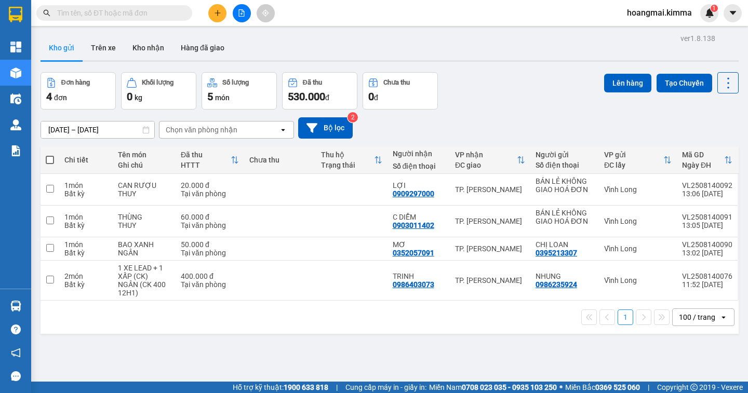
click at [140, 14] on input "text" at bounding box center [118, 12] width 123 height 11
click at [140, 13] on input "text" at bounding box center [118, 12] width 123 height 11
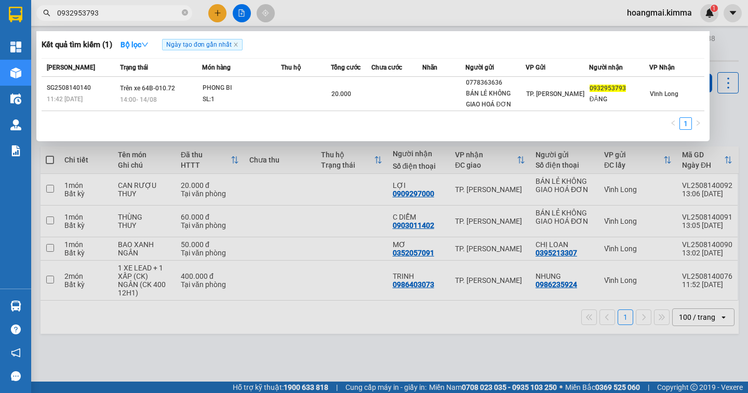
type input "0932953793"
drag, startPoint x: 257, startPoint y: 341, endPoint x: 257, endPoint y: 316, distance: 25.5
click at [257, 316] on div at bounding box center [374, 196] width 748 height 393
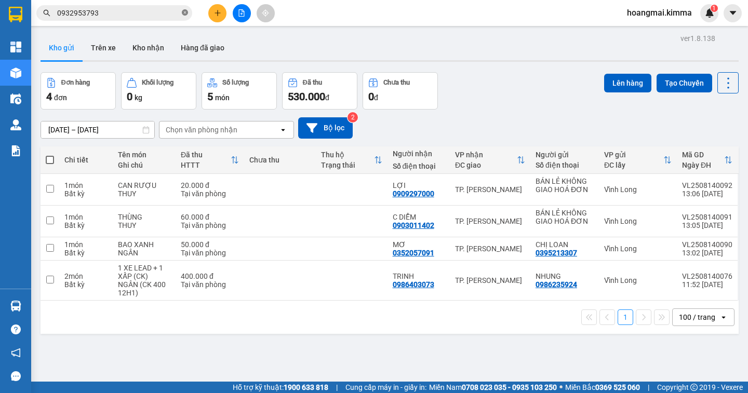
click at [183, 12] on icon "close-circle" at bounding box center [185, 12] width 6 height 6
click at [137, 12] on input "text" at bounding box center [118, 12] width 123 height 11
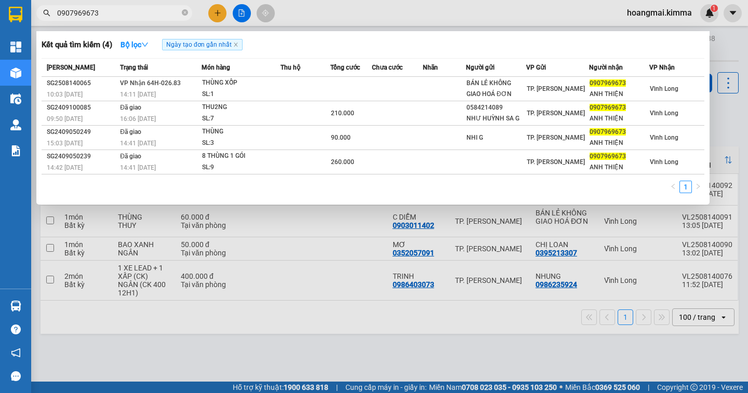
type input "0907969673"
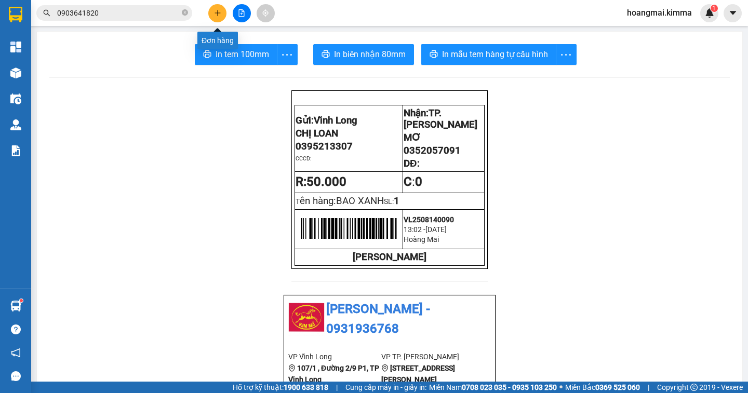
click at [219, 15] on icon "plus" at bounding box center [217, 12] width 7 height 7
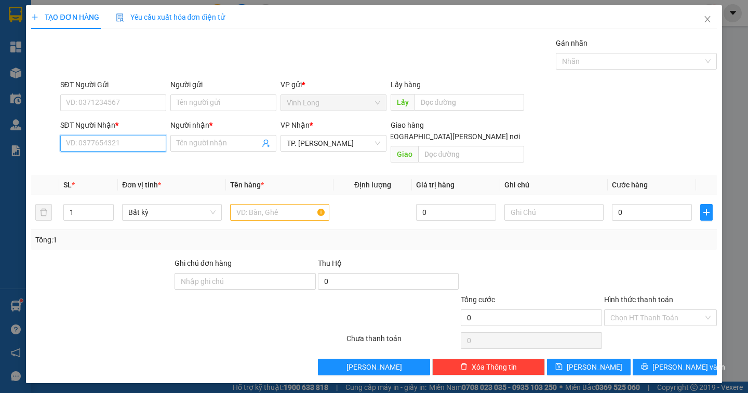
click at [126, 151] on input "SĐT Người Nhận *" at bounding box center [113, 143] width 106 height 17
type input "0903641820"
click at [117, 163] on div "0903641820 - DUNG" at bounding box center [112, 163] width 93 height 11
type input "DUNG"
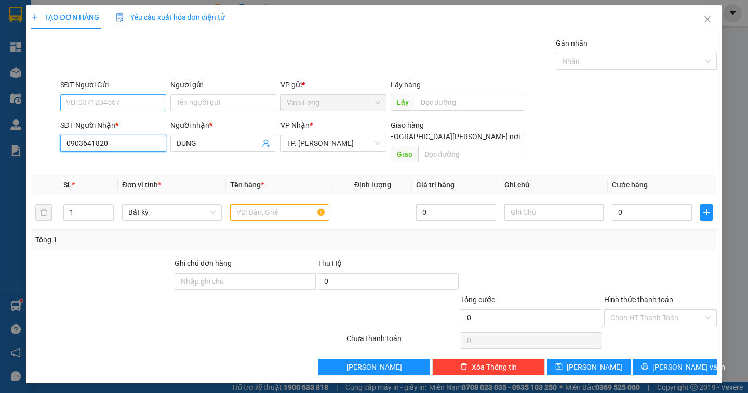
type input "0903641820"
click at [124, 98] on input "SĐT Người Gửi" at bounding box center [113, 103] width 106 height 17
click at [123, 126] on div "0389570406 - TRANG" at bounding box center [112, 123] width 93 height 11
type input "0389570406"
type input "TRANG"
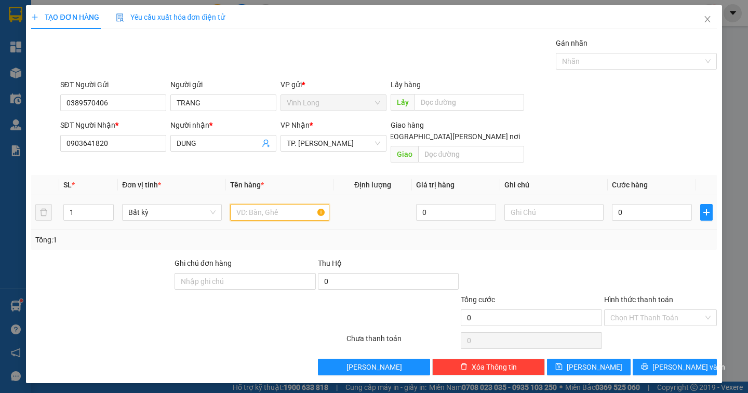
drag, startPoint x: 267, startPoint y: 200, endPoint x: 275, endPoint y: 194, distance: 9.2
click at [269, 204] on input "text" at bounding box center [279, 212] width 99 height 17
type input "GÓI"
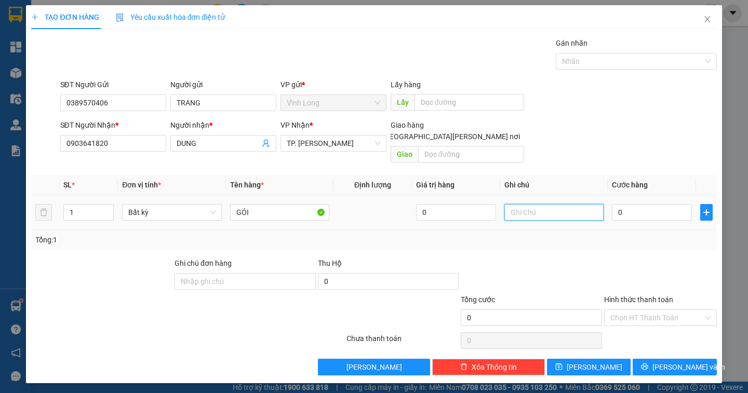
drag, startPoint x: 526, startPoint y: 203, endPoint x: 527, endPoint y: 183, distance: 19.8
click at [526, 204] on input "text" at bounding box center [553, 212] width 99 height 17
type input "NGÂN"
click at [627, 204] on input "0" at bounding box center [652, 212] width 80 height 17
type input "2"
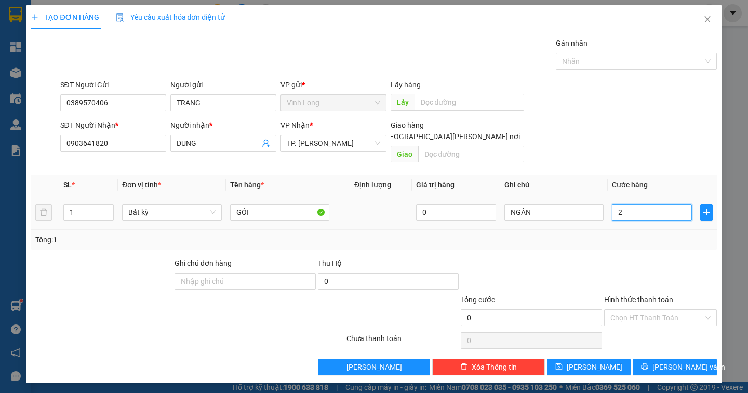
type input "2"
type input "20"
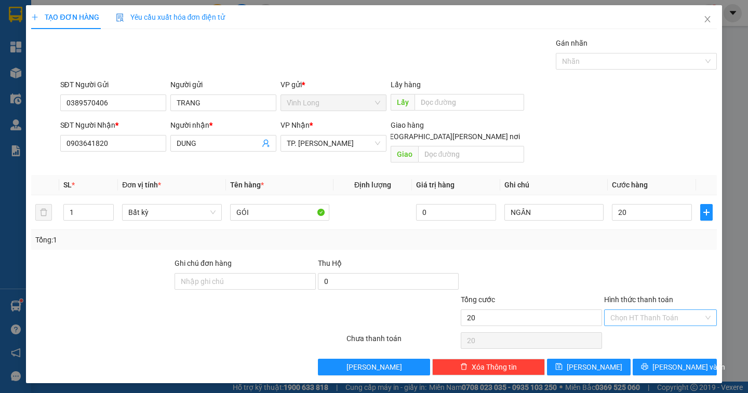
type input "20.000"
drag, startPoint x: 667, startPoint y: 308, endPoint x: 662, endPoint y: 318, distance: 11.2
click at [664, 310] on input "Hình thức thanh toán" at bounding box center [656, 318] width 93 height 16
click at [659, 326] on div "Tại văn phòng" at bounding box center [660, 326] width 100 height 11
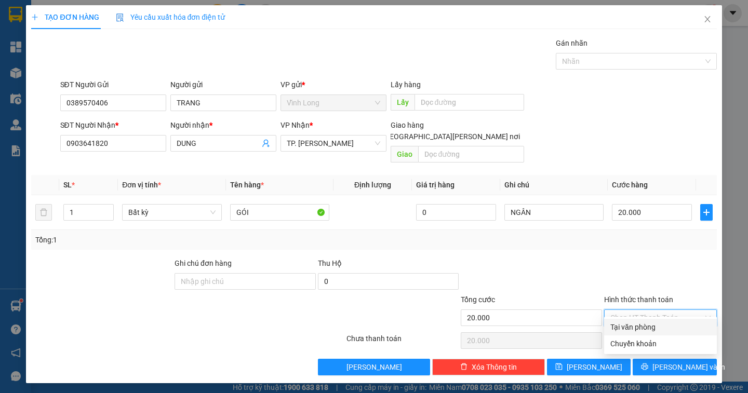
type input "0"
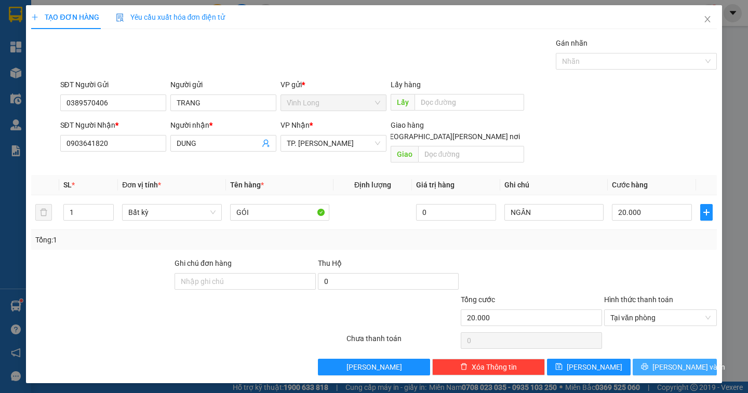
click at [653, 359] on button "[PERSON_NAME] và In" at bounding box center [675, 367] width 84 height 17
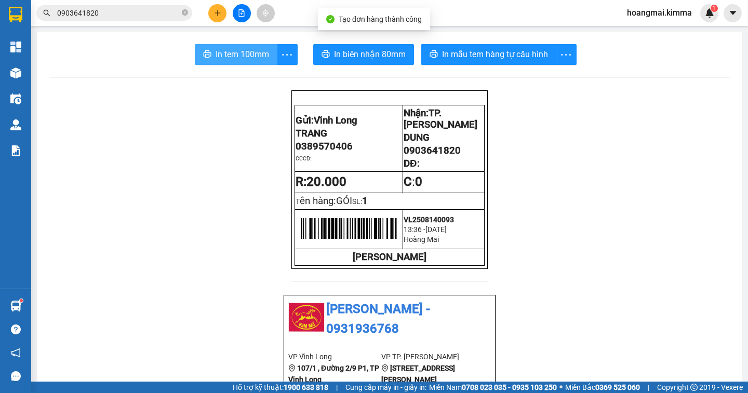
click at [213, 62] on button "In tem 100mm" at bounding box center [236, 54] width 83 height 21
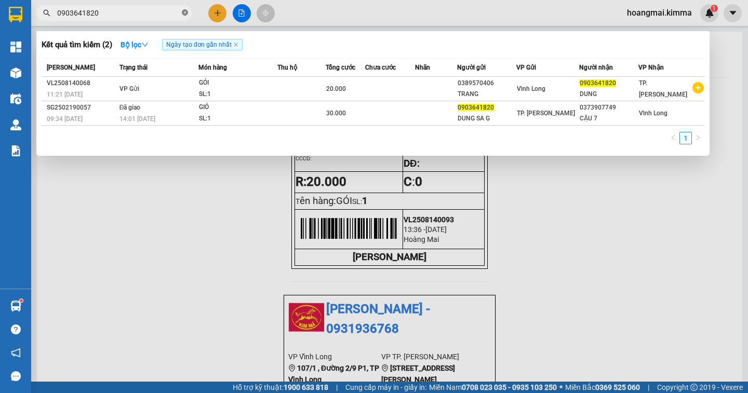
click at [183, 12] on icon "close-circle" at bounding box center [185, 12] width 6 height 6
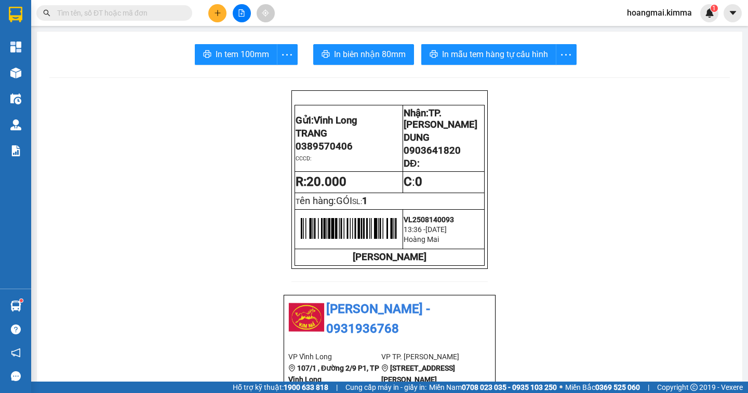
click at [214, 14] on icon "plus" at bounding box center [217, 12] width 7 height 7
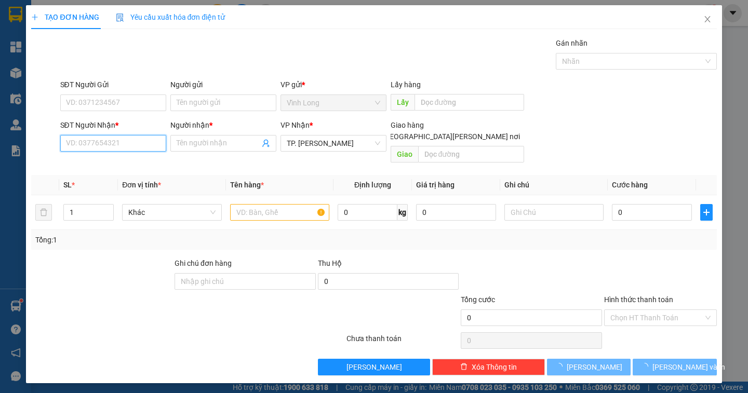
click at [117, 145] on input "SĐT Người Nhận *" at bounding box center [113, 143] width 106 height 17
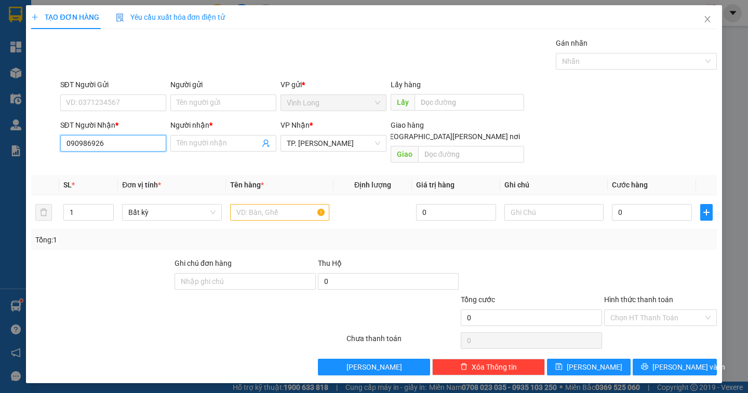
type input "0909869266"
click at [123, 167] on div "0909869266 - HOÀNG" at bounding box center [112, 163] width 93 height 11
type input "HOÀNG"
type input "0909869266"
click at [273, 206] on input "text" at bounding box center [279, 212] width 99 height 17
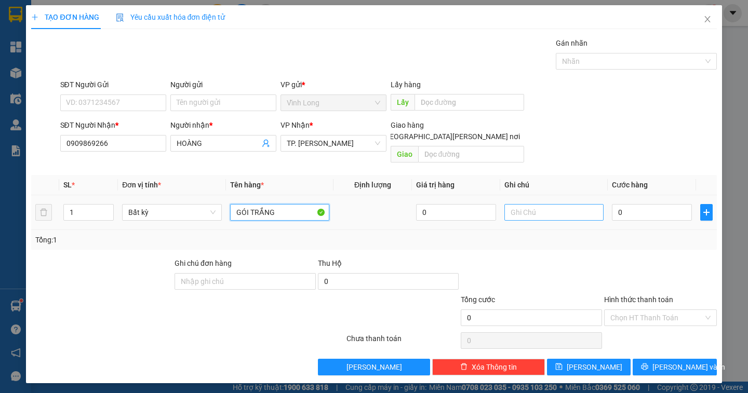
type input "GÓI TRẮNG"
click at [528, 205] on input "text" at bounding box center [553, 212] width 99 height 17
type input "NGÂN"
type input "3"
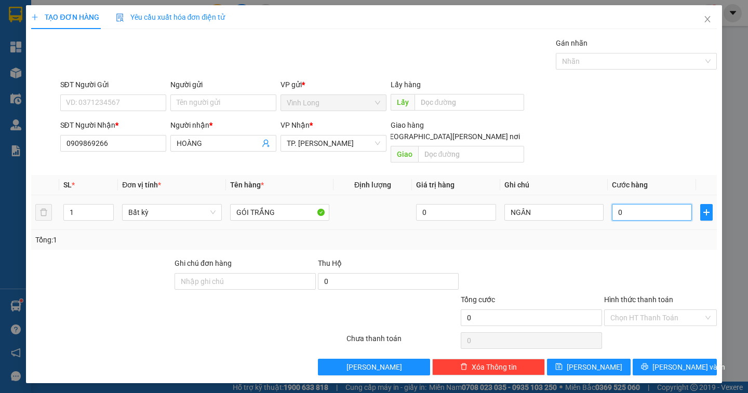
type input "3"
type input "30"
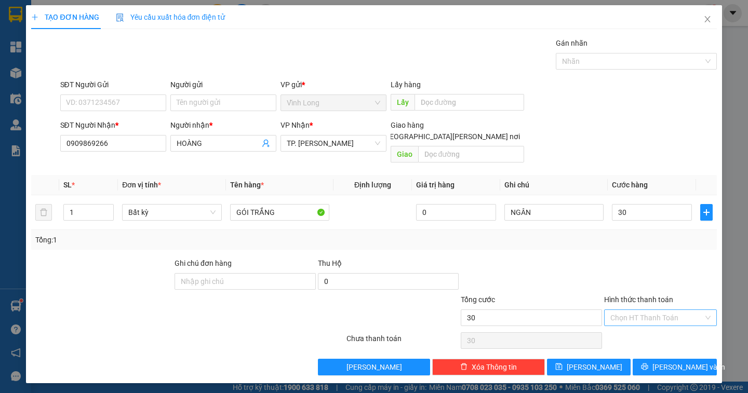
type input "30.000"
click at [655, 310] on input "Hình thức thanh toán" at bounding box center [656, 318] width 93 height 16
click at [651, 321] on div "Tại văn phòng" at bounding box center [660, 326] width 100 height 11
type input "0"
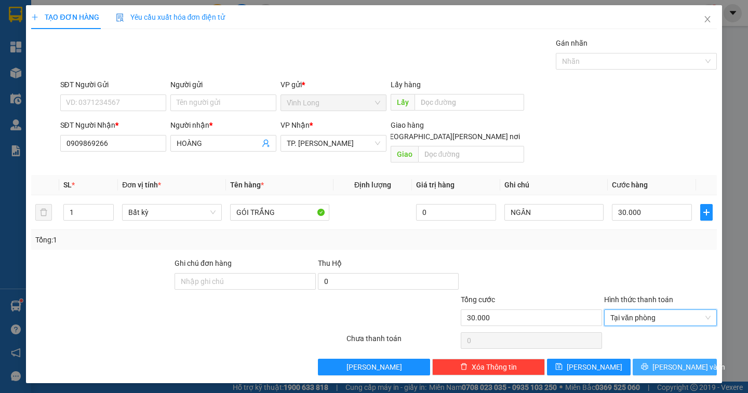
click at [648, 363] on icon "printer" at bounding box center [644, 366] width 7 height 7
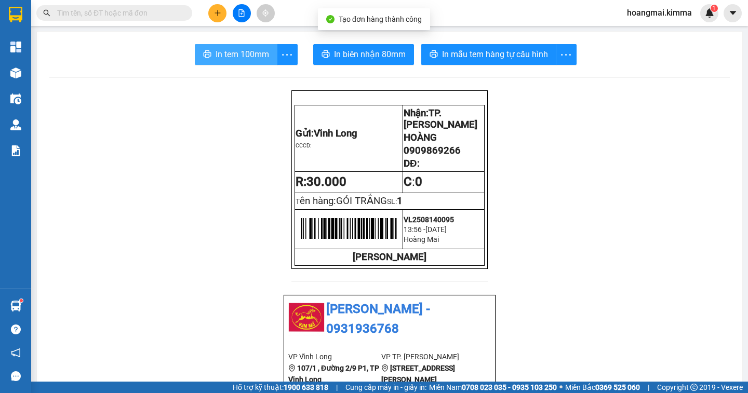
click at [228, 56] on span "In tem 100mm" at bounding box center [242, 54] width 53 height 13
click at [246, 60] on span "In tem 100mm" at bounding box center [242, 54] width 53 height 13
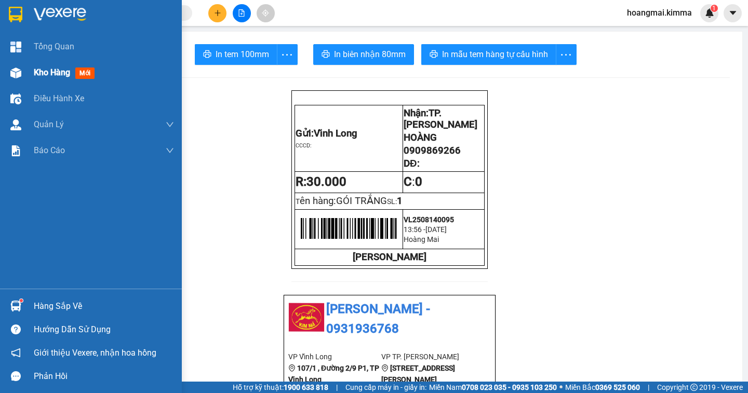
click at [55, 75] on span "Kho hàng" at bounding box center [52, 73] width 36 height 10
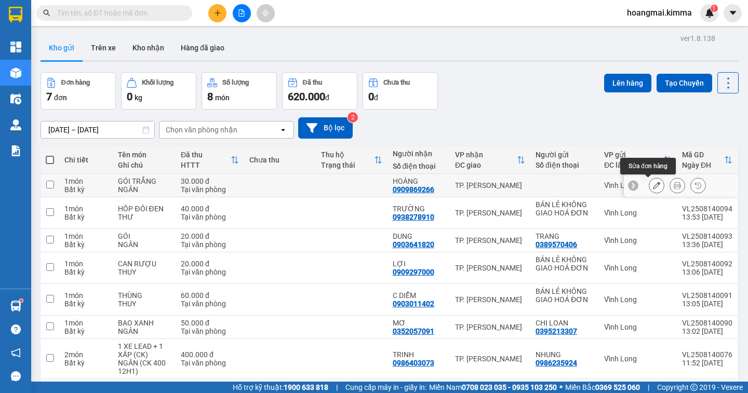
click at [651, 185] on button at bounding box center [656, 186] width 15 height 18
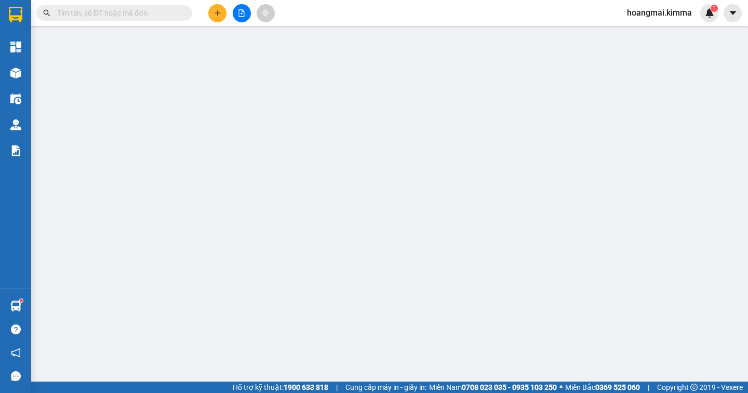
type input "0909869266"
type input "HOÀNG"
type input "30.000"
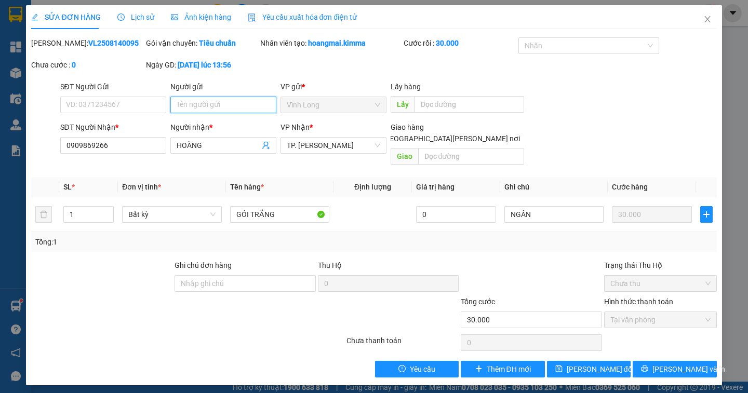
click at [189, 102] on input "Người gửi" at bounding box center [223, 105] width 106 height 17
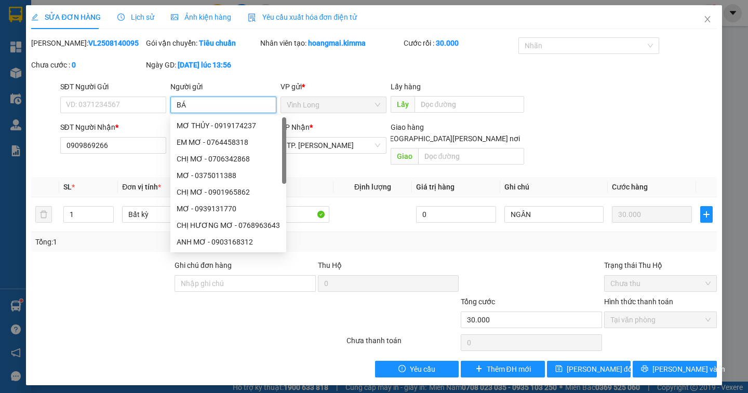
type input "BÁN"
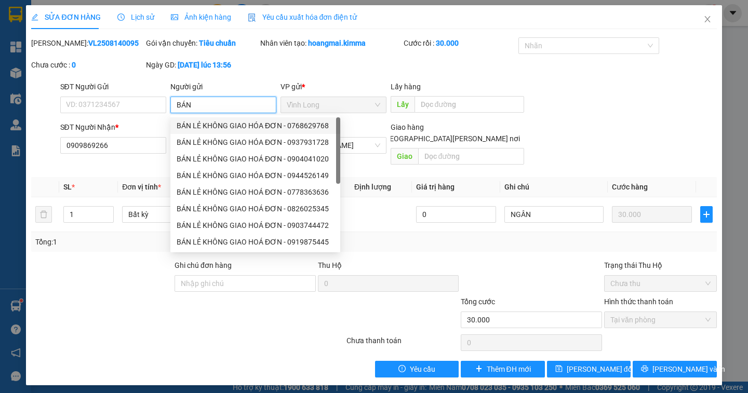
click at [265, 126] on div "BÁN LẺ KHÔNG GIAO HÓA ĐƠN - 0768629768" at bounding box center [255, 125] width 157 height 11
type input "0768629768"
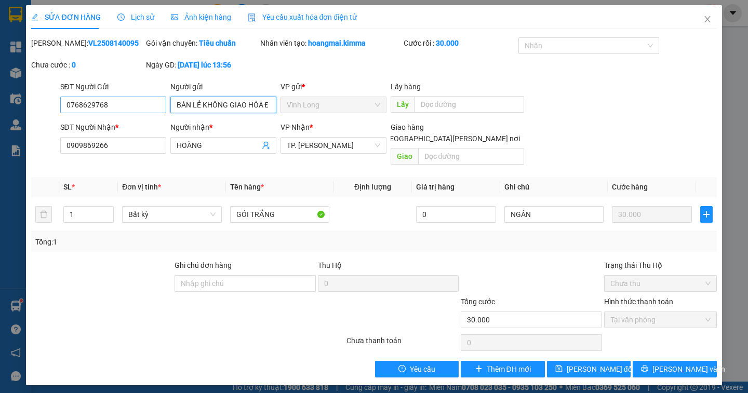
type input "BÁN LẺ KHÔNG GIAO HÓA ĐƠN"
drag, startPoint x: 106, startPoint y: 101, endPoint x: 0, endPoint y: 122, distance: 108.4
click at [0, 122] on div "SỬA ĐƠN HÀNG Lịch sử [PERSON_NAME] hàng Yêu cầu xuất [PERSON_NAME] điện tử Tota…" at bounding box center [374, 196] width 748 height 393
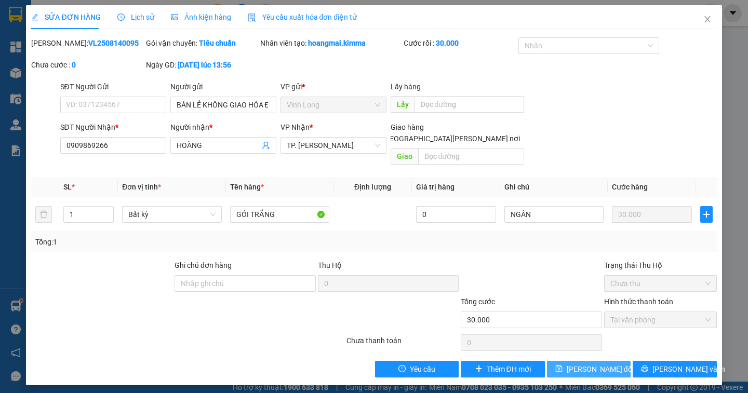
click at [596, 364] on span "[PERSON_NAME] đổi" at bounding box center [600, 369] width 67 height 11
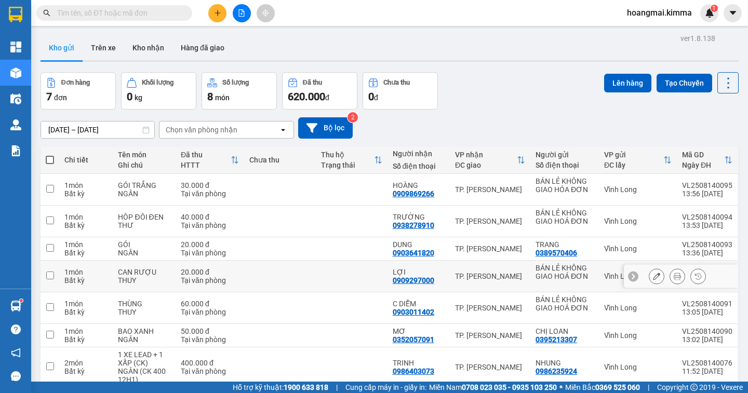
scroll to position [48, 0]
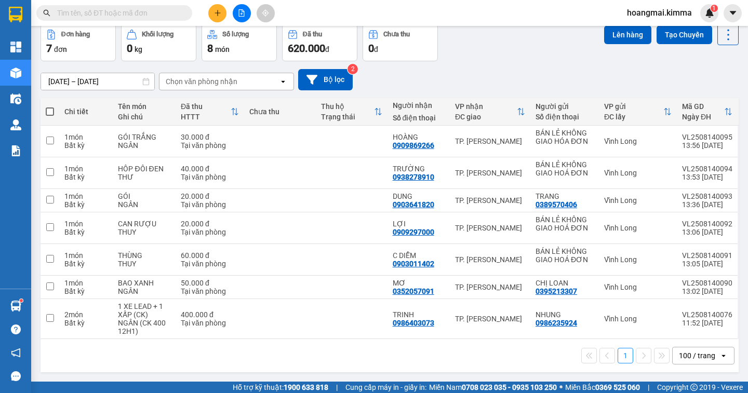
click at [686, 355] on div "100 / trang" at bounding box center [697, 356] width 36 height 10
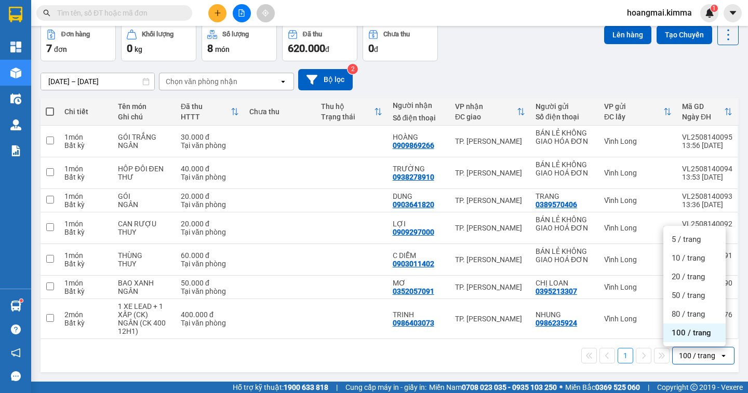
click at [681, 339] on div "100 / trang" at bounding box center [694, 333] width 62 height 19
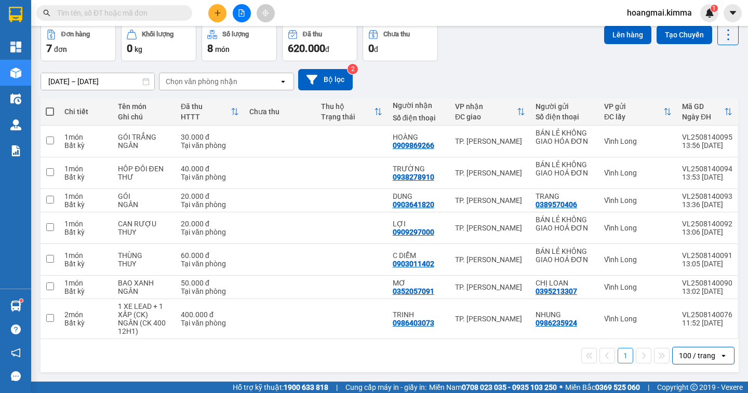
click at [48, 108] on span at bounding box center [50, 112] width 8 height 8
click at [50, 106] on input "checkbox" at bounding box center [50, 106] width 0 height 0
checkbox input "true"
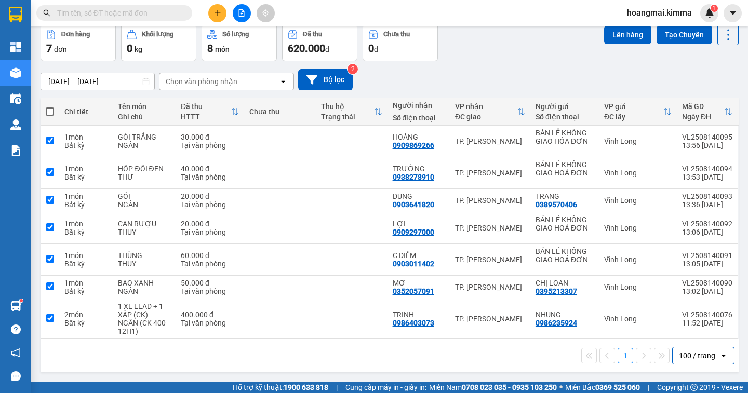
checkbox input "true"
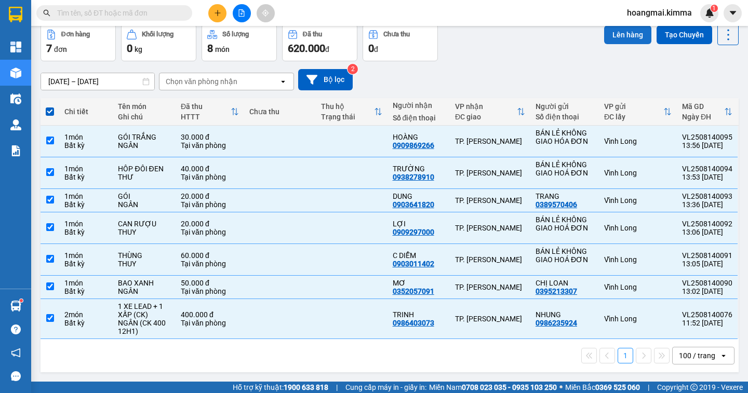
click at [618, 39] on button "Lên hàng" at bounding box center [627, 34] width 47 height 19
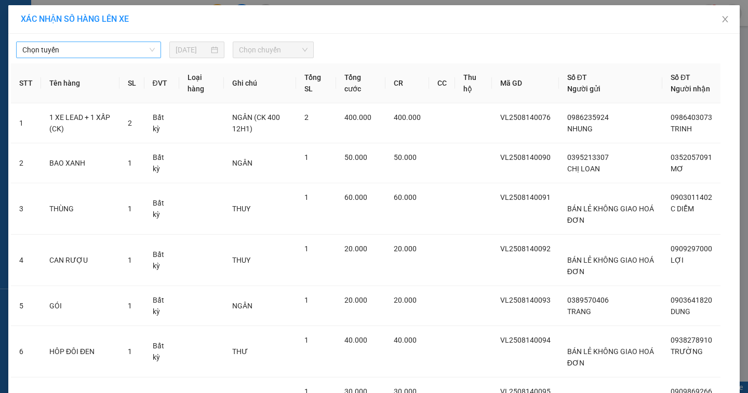
click at [104, 51] on span "Chọn tuyến" at bounding box center [88, 50] width 132 height 16
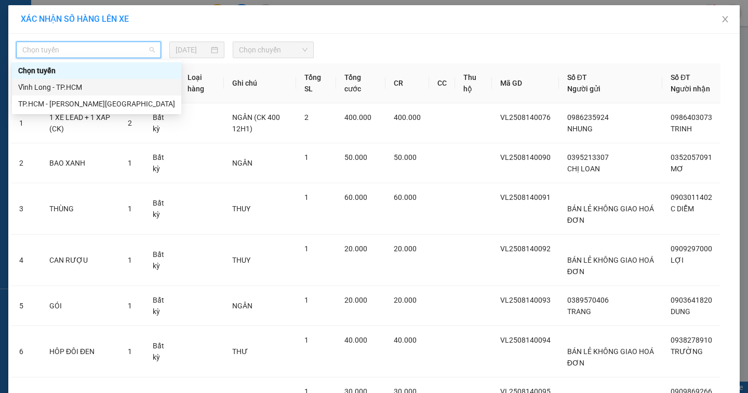
click at [76, 85] on div "Vĩnh Long - TP.HCM" at bounding box center [96, 87] width 157 height 11
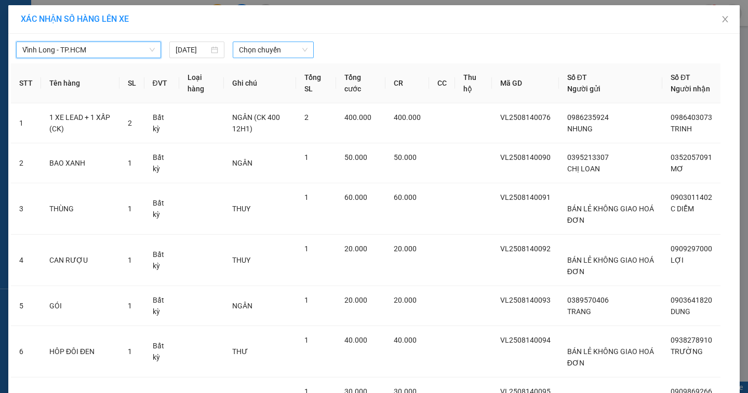
click at [285, 50] on span "Chọn chuyến" at bounding box center [273, 50] width 69 height 16
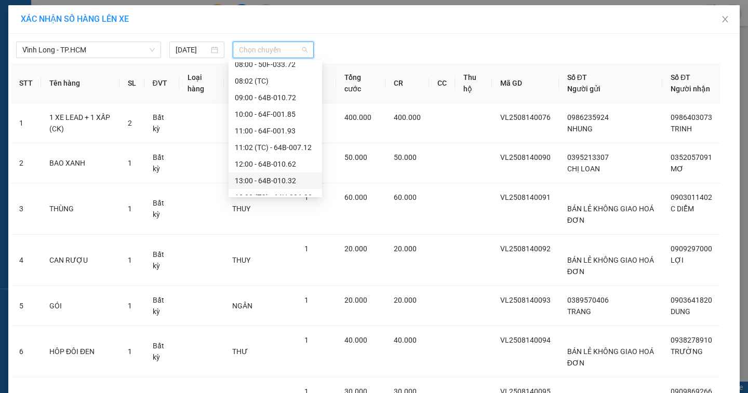
scroll to position [266, 0]
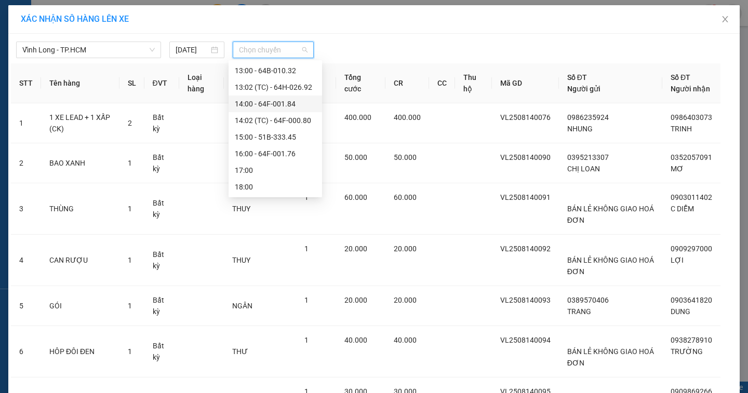
click at [294, 106] on div "14:00 - 64F-001.84" at bounding box center [275, 103] width 81 height 11
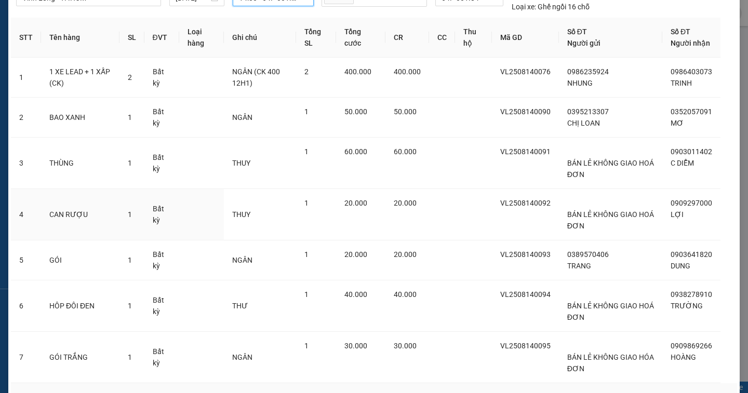
scroll to position [129, 0]
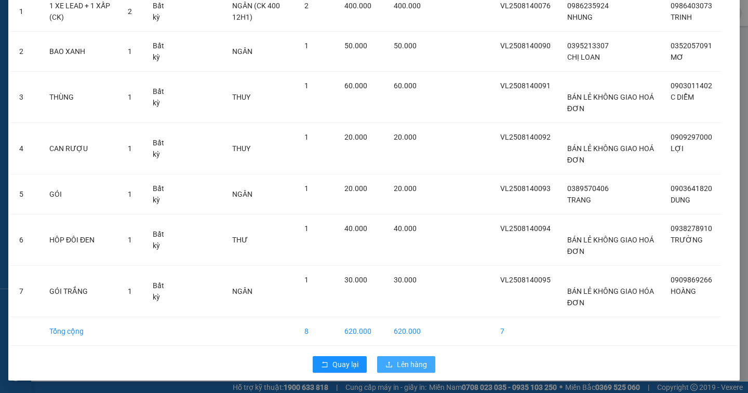
click at [397, 359] on span "Lên hàng" at bounding box center [412, 364] width 30 height 11
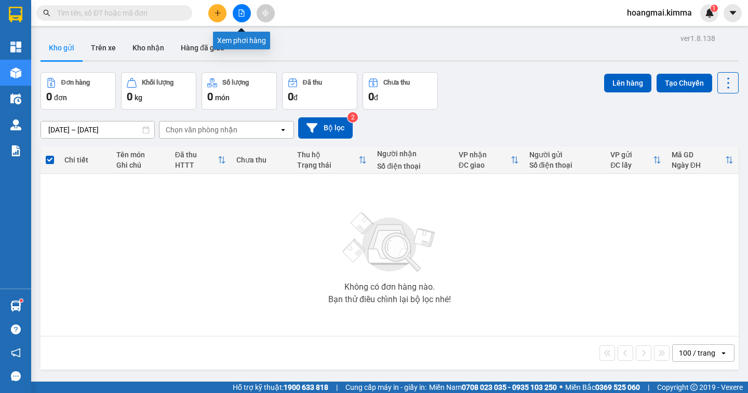
click at [249, 18] on button at bounding box center [242, 13] width 18 height 18
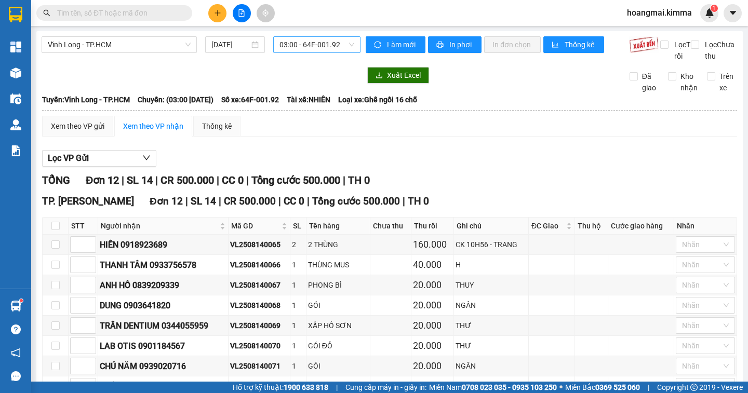
click at [335, 38] on span "03:00 - 64F-001.92" at bounding box center [316, 45] width 75 height 16
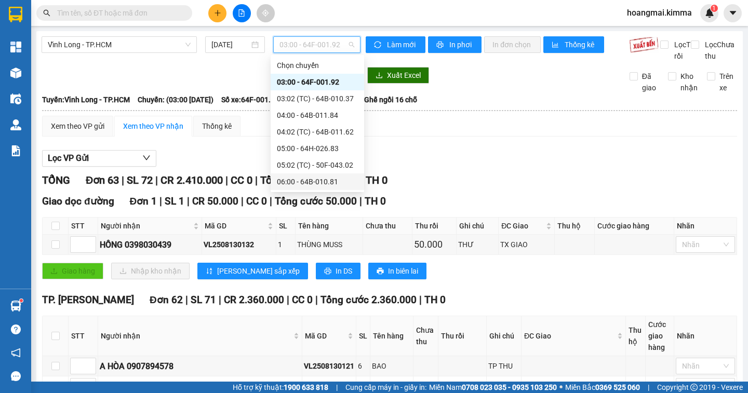
scroll to position [208, 0]
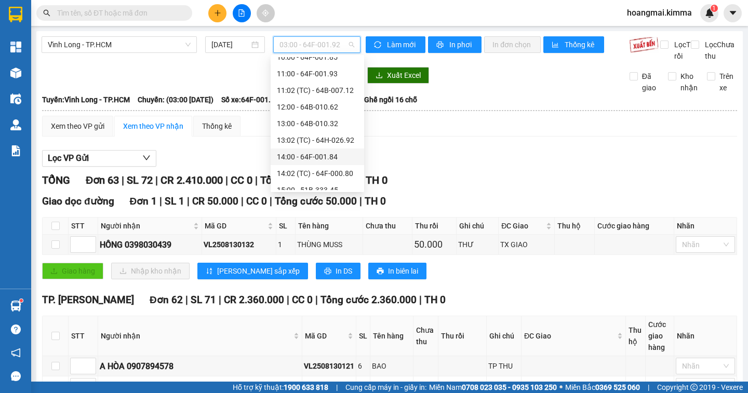
click at [338, 158] on div "14:00 - 64F-001.84" at bounding box center [317, 156] width 81 height 11
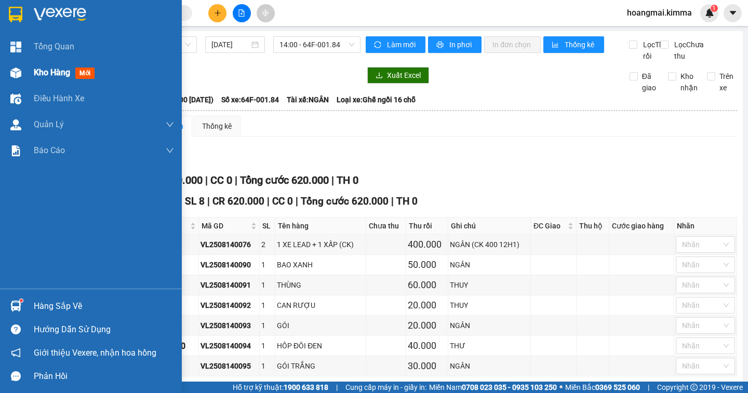
click at [43, 72] on span "Kho hàng" at bounding box center [52, 73] width 36 height 10
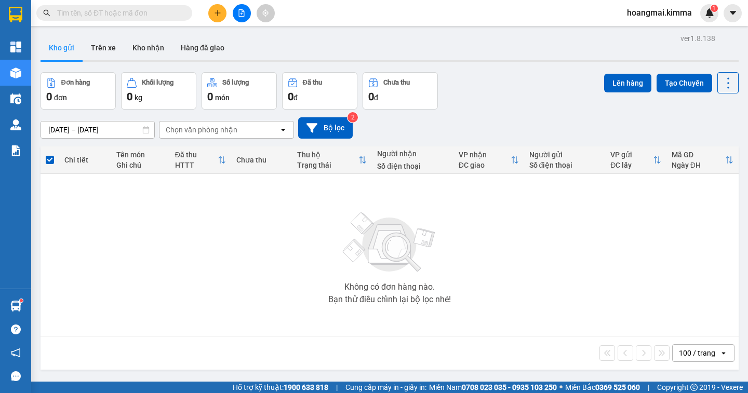
click at [240, 15] on icon "file-add" at bounding box center [241, 12] width 7 height 7
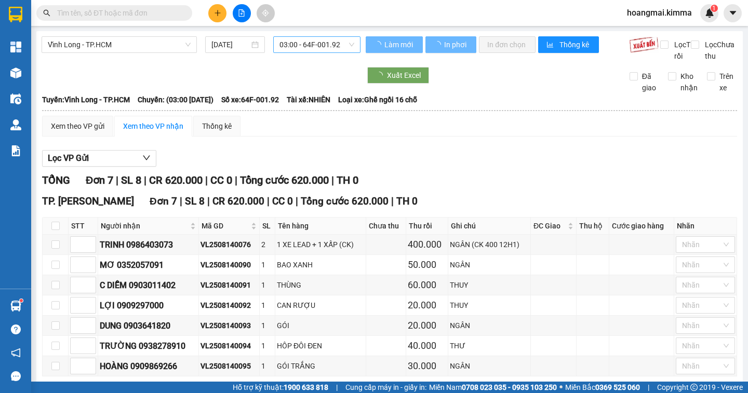
click at [337, 49] on span "03:00 - 64F-001.92" at bounding box center [316, 45] width 75 height 16
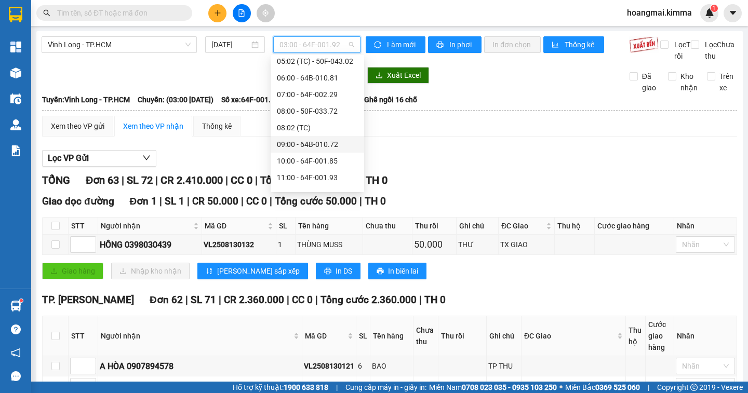
scroll to position [208, 0]
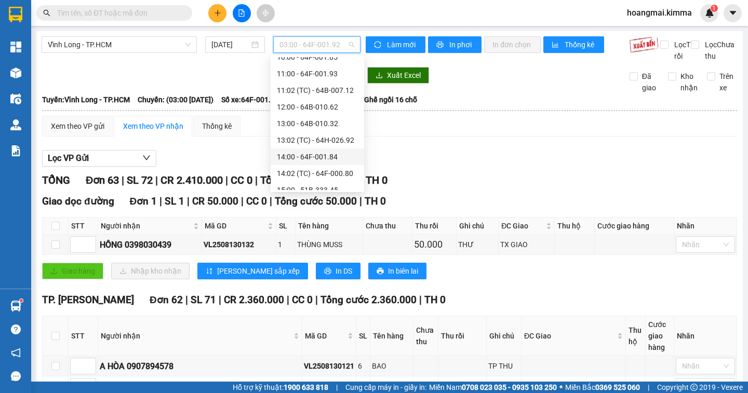
click at [331, 159] on div "14:00 - 64F-001.84" at bounding box center [317, 156] width 81 height 11
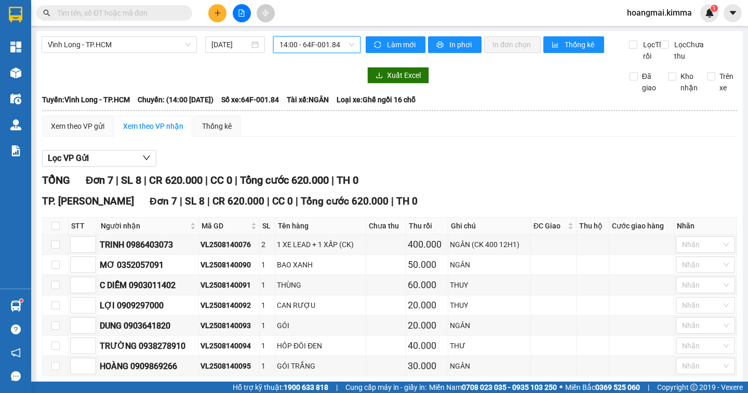
click at [214, 12] on icon "plus" at bounding box center [217, 12] width 7 height 7
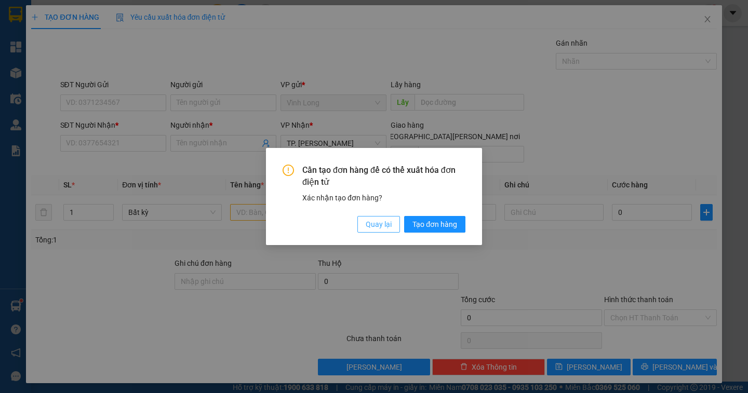
drag, startPoint x: 386, startPoint y: 230, endPoint x: 353, endPoint y: 221, distance: 34.9
click at [383, 229] on span "Quay lại" at bounding box center [379, 224] width 26 height 11
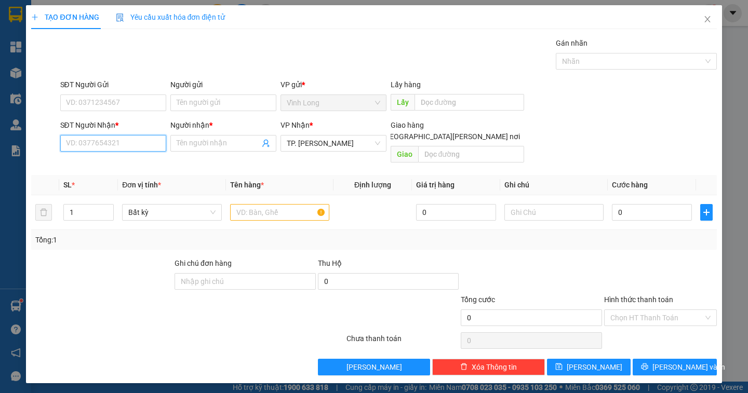
click at [118, 146] on input "SĐT Người Nhận *" at bounding box center [113, 143] width 106 height 17
type input "0938179917"
click at [110, 166] on div "0938179917 - [PERSON_NAME]" at bounding box center [117, 163] width 102 height 11
type input "QUỲNH"
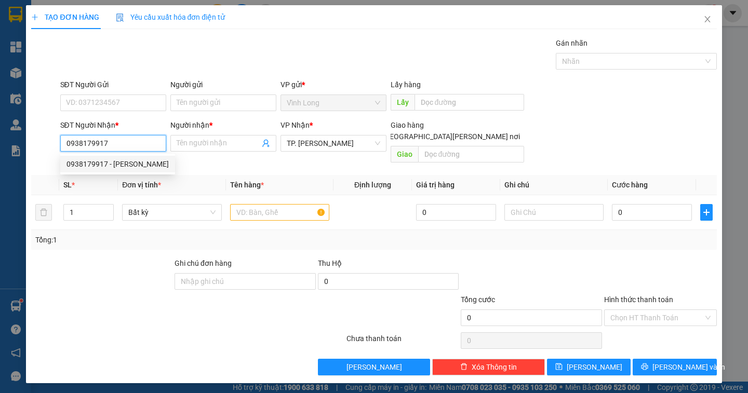
checkbox input "true"
type input "69 MAI T LỰU P ĐAKAO Q1"
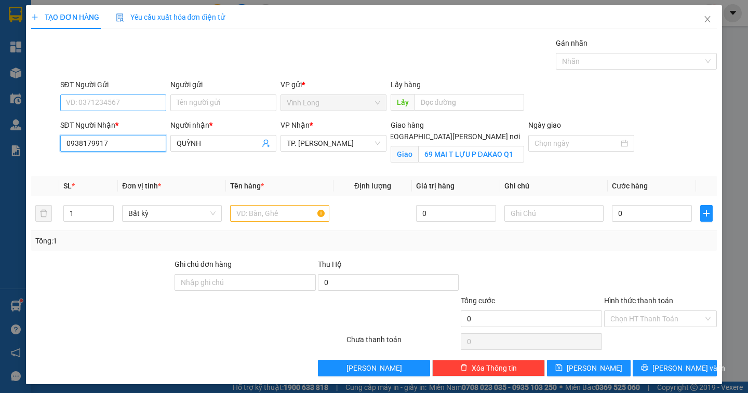
type input "0938179917"
click at [137, 104] on input "SĐT Người Gửi" at bounding box center [113, 103] width 106 height 17
type input "0397168010"
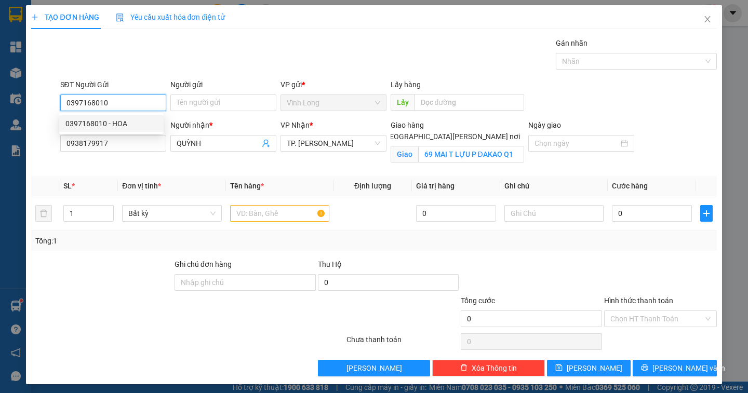
click at [118, 128] on div "0397168010 - HOA" at bounding box center [111, 123] width 92 height 11
type input "HOA"
type input "0397168010"
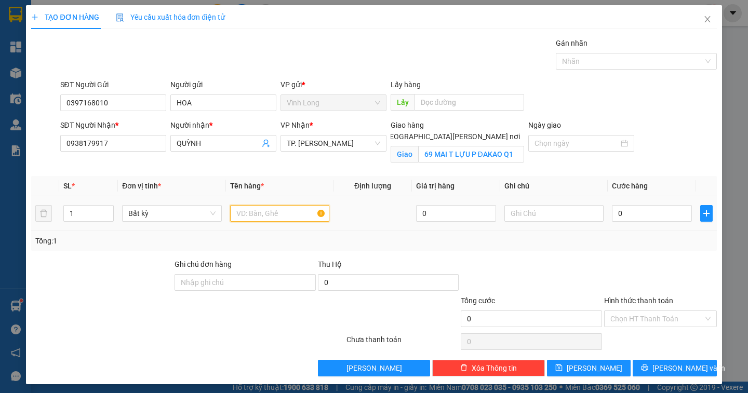
click at [247, 212] on input "text" at bounding box center [279, 213] width 99 height 17
type input "GÓI"
click at [518, 218] on input "text" at bounding box center [553, 213] width 99 height 17
type input "NGÂN"
click at [615, 215] on input "0" at bounding box center [652, 213] width 80 height 17
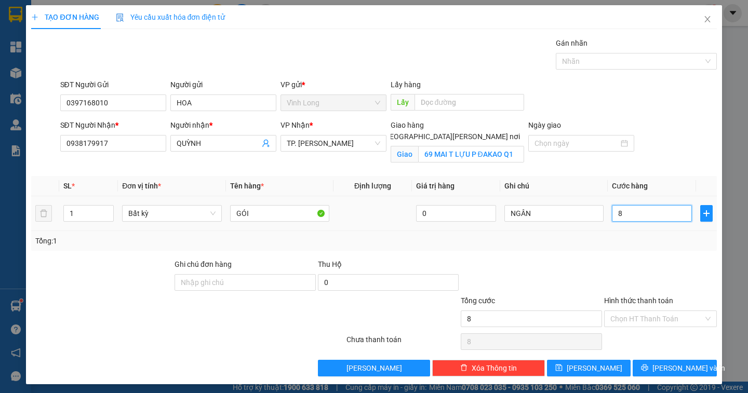
type input "8"
type input "80"
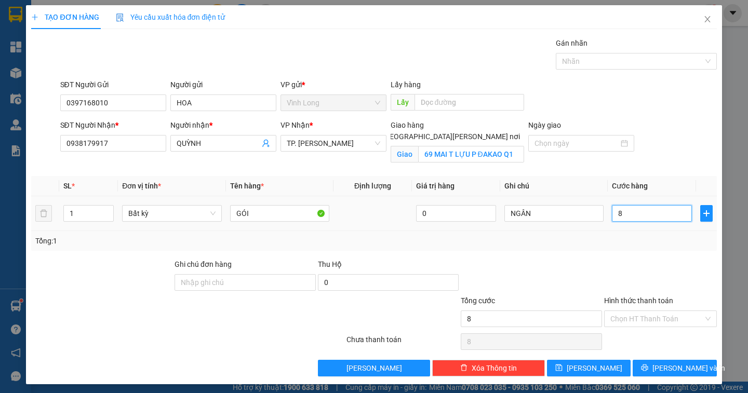
type input "80"
type input "80.000"
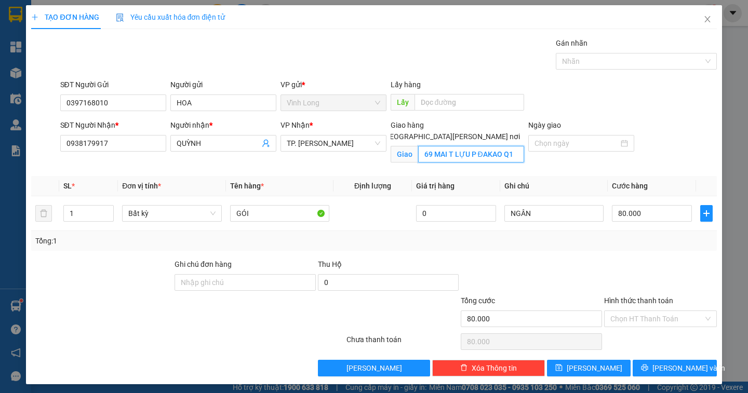
click at [462, 146] on input "69 MAI T LỰU P ĐAKAO Q1" at bounding box center [471, 154] width 106 height 17
click at [669, 319] on input "Hình thức thanh toán" at bounding box center [656, 319] width 93 height 16
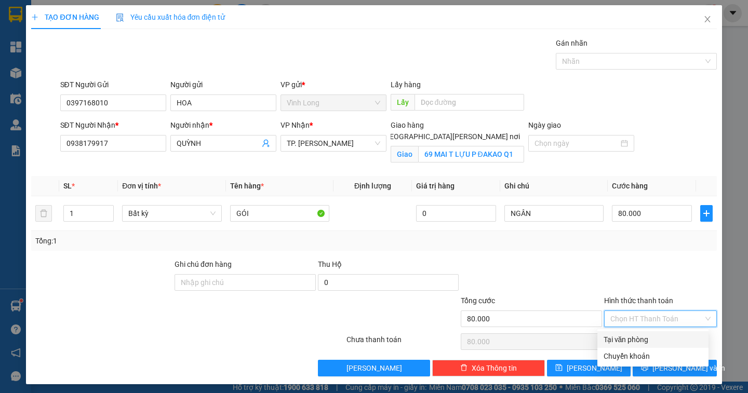
click at [666, 341] on div "Tại văn phòng" at bounding box center [652, 339] width 99 height 11
type input "0"
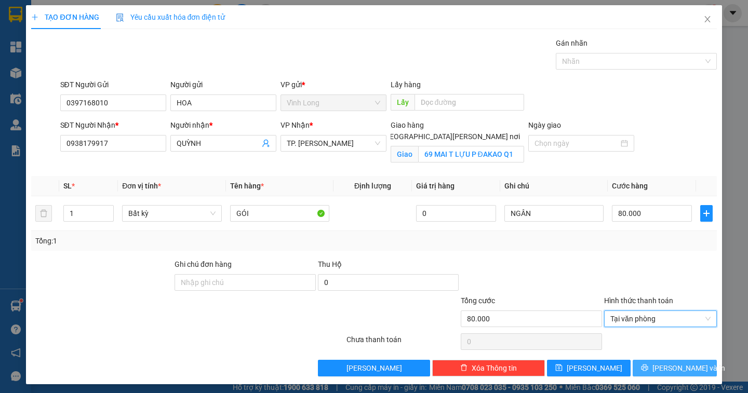
click at [677, 373] on span "[PERSON_NAME] và In" at bounding box center [688, 368] width 73 height 11
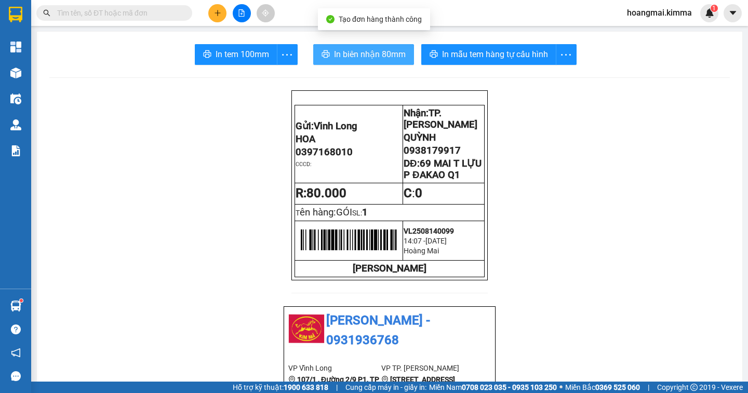
click at [364, 51] on span "In biên nhận 80mm" at bounding box center [370, 54] width 72 height 13
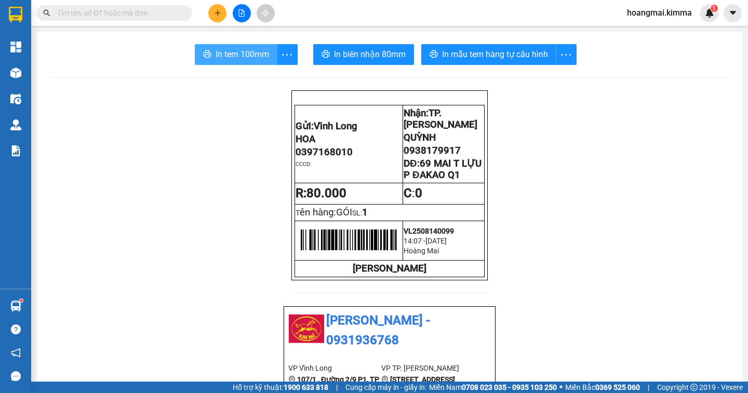
click at [247, 51] on span "In tem 100mm" at bounding box center [242, 54] width 53 height 13
click at [154, 12] on input "text" at bounding box center [118, 12] width 123 height 11
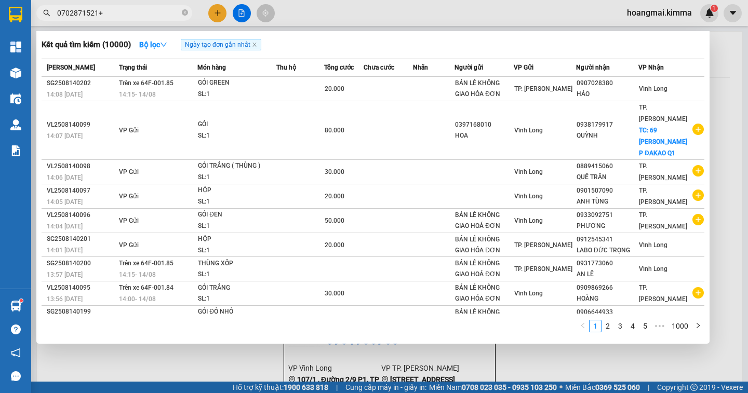
type input "0702871521+"
click at [186, 11] on icon "close-circle" at bounding box center [185, 12] width 6 height 6
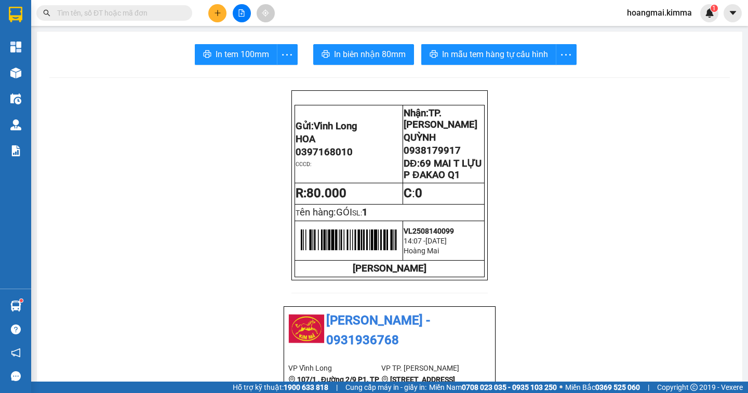
click at [164, 15] on input "text" at bounding box center [118, 12] width 123 height 11
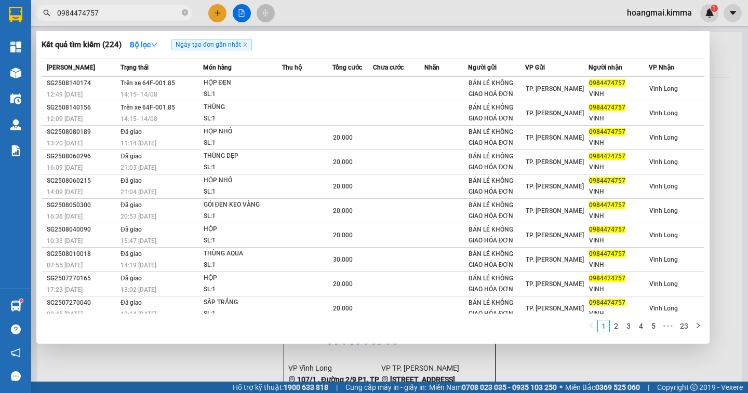
type input "0984474757"
click at [219, 16] on div at bounding box center [374, 196] width 748 height 393
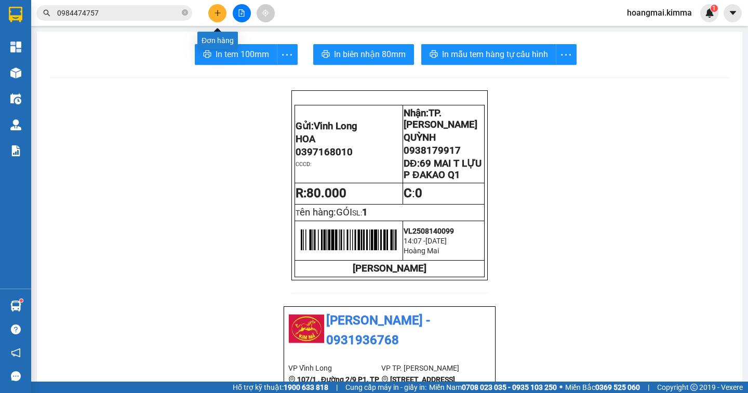
click at [220, 10] on icon "plus" at bounding box center [217, 12] width 7 height 7
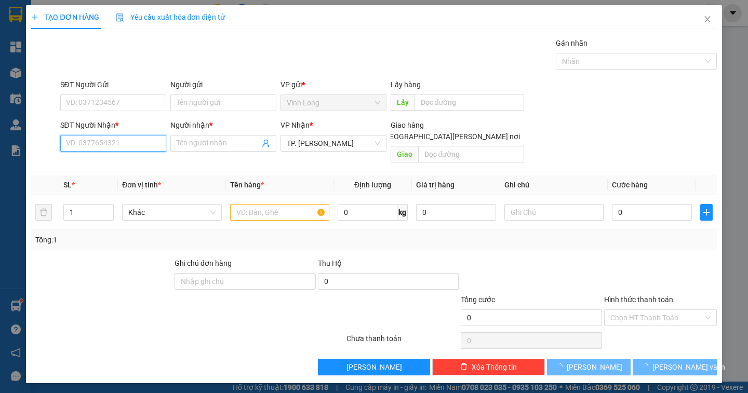
click at [113, 139] on input "SĐT Người Nhận *" at bounding box center [113, 143] width 106 height 17
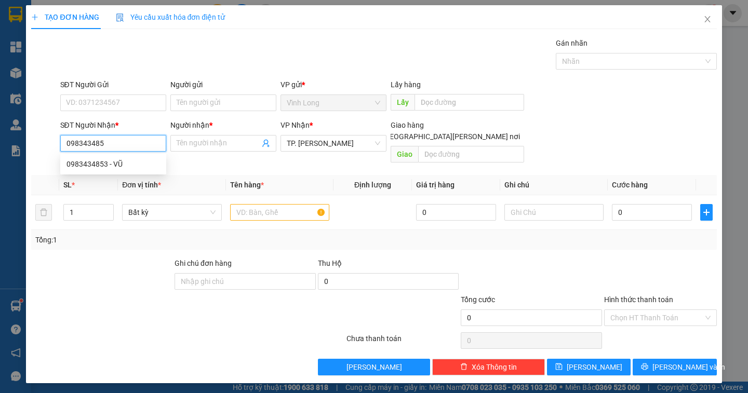
type input "0983434853"
click at [117, 165] on div "0983434853 - VŨ" at bounding box center [112, 163] width 93 height 11
type input "VŨ"
type input "0983434853"
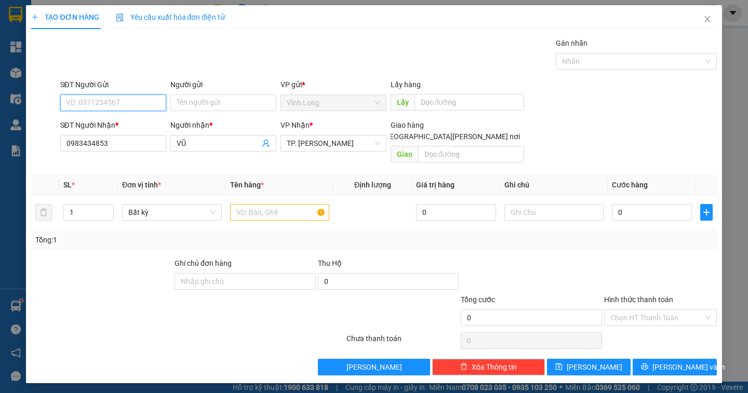
click at [125, 104] on input "SĐT Người Gửi" at bounding box center [113, 103] width 106 height 17
type input "0933845188"
click at [184, 104] on input "Người gửi" at bounding box center [223, 103] width 106 height 17
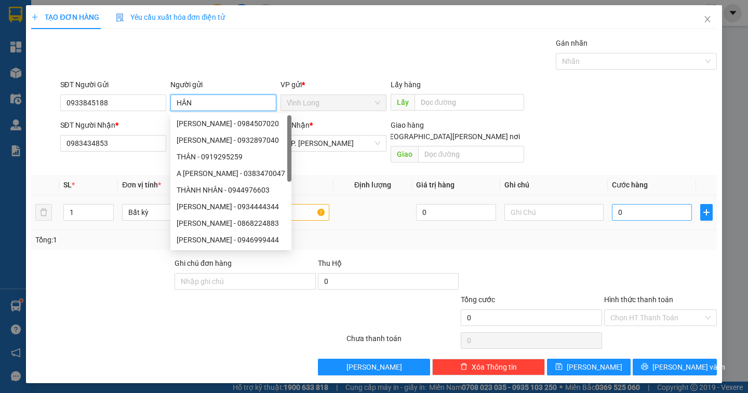
type input "HÂN"
click at [625, 204] on input "0" at bounding box center [652, 212] width 80 height 17
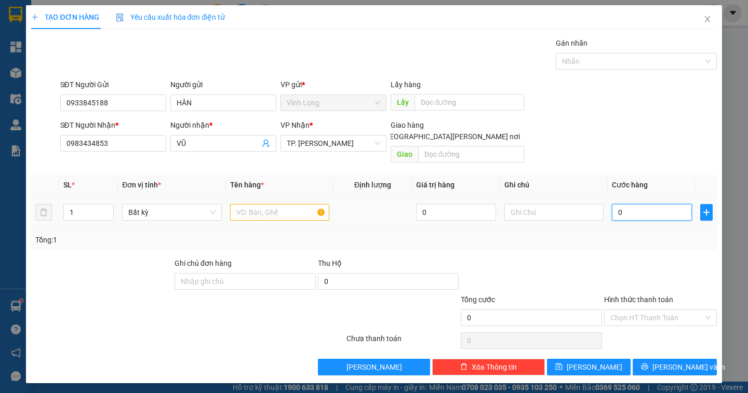
type input "2"
type input "20"
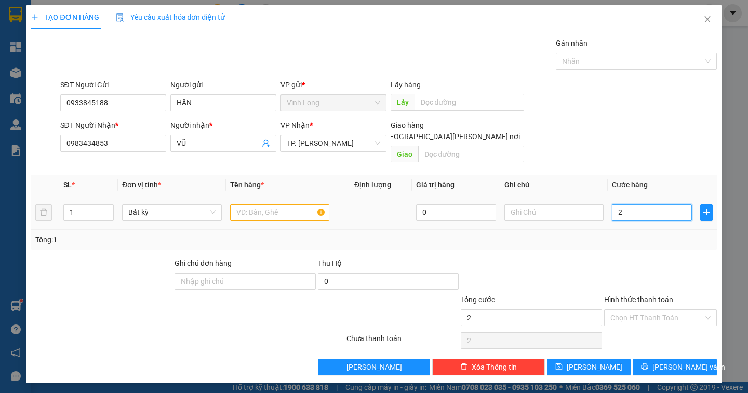
type input "20"
type input "20.000"
click at [274, 204] on input "text" at bounding box center [279, 212] width 99 height 17
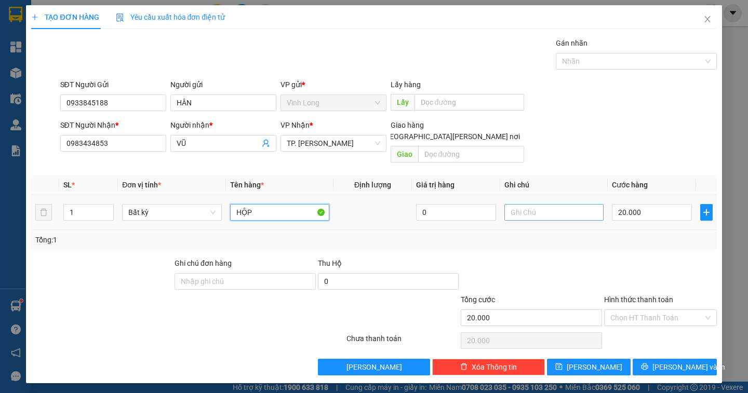
type input "HỘP"
click at [538, 204] on input "text" at bounding box center [553, 212] width 99 height 17
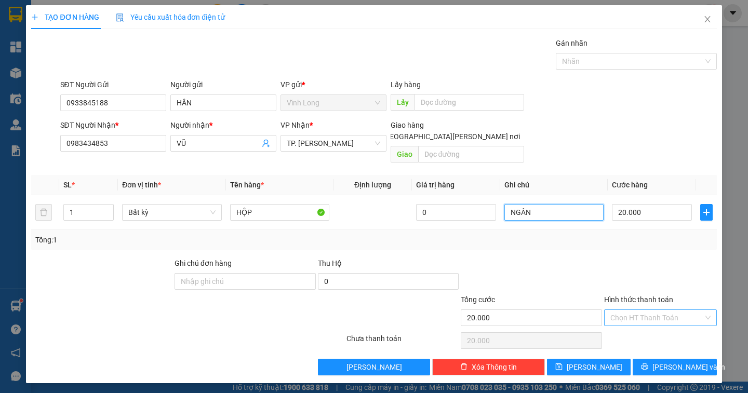
type input "NGÂN"
click at [660, 310] on input "Hình thức thanh toán" at bounding box center [656, 318] width 93 height 16
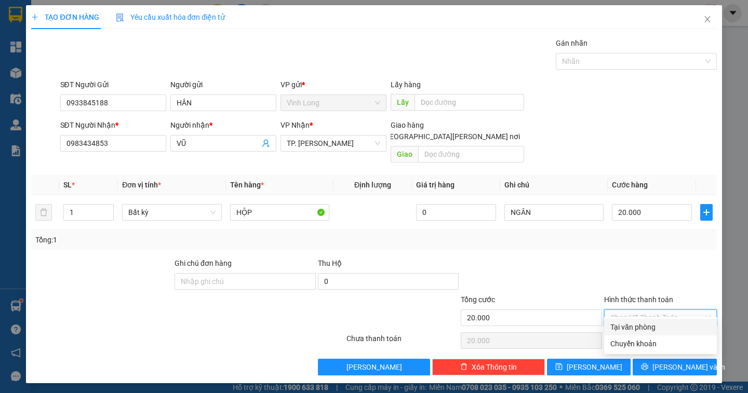
click at [665, 328] on div "Tại văn phòng" at bounding box center [660, 326] width 100 height 11
type input "0"
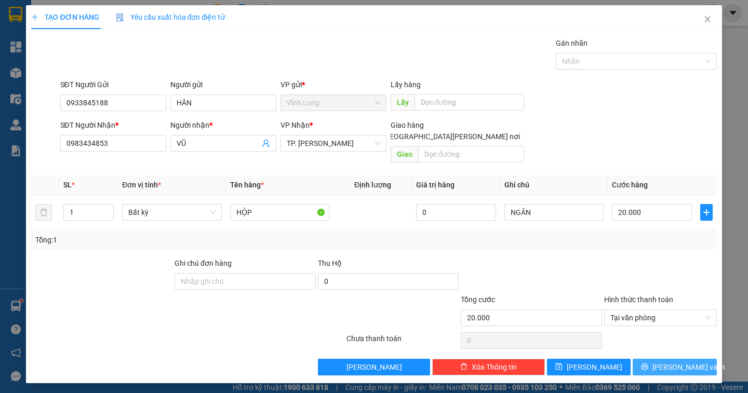
click at [672, 361] on span "[PERSON_NAME] và In" at bounding box center [688, 366] width 73 height 11
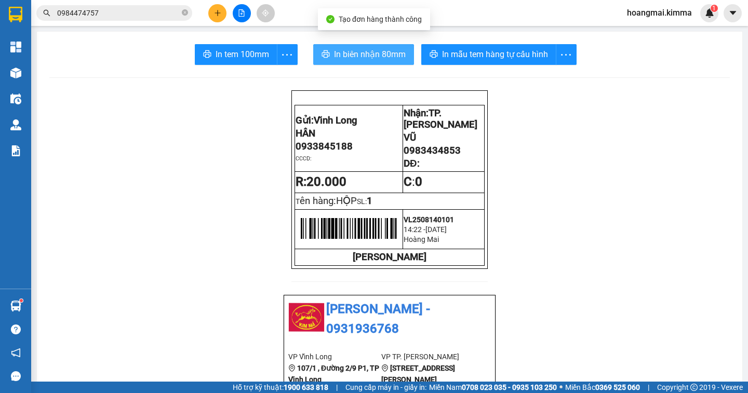
click at [369, 54] on span "In biên nhận 80mm" at bounding box center [370, 54] width 72 height 13
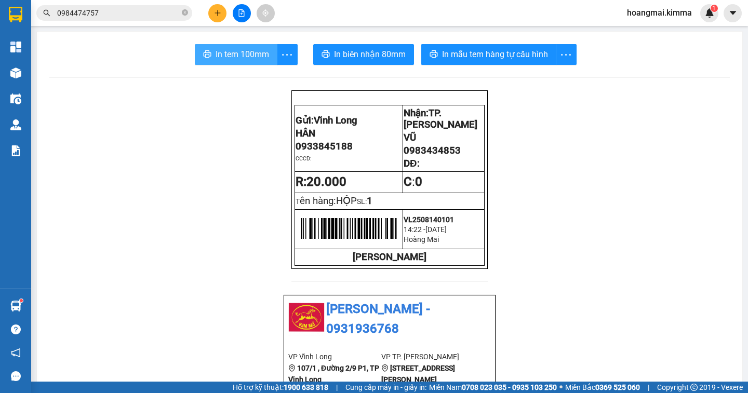
click at [230, 56] on span "In tem 100mm" at bounding box center [242, 54] width 53 height 13
click at [215, 16] on icon "plus" at bounding box center [217, 12] width 7 height 7
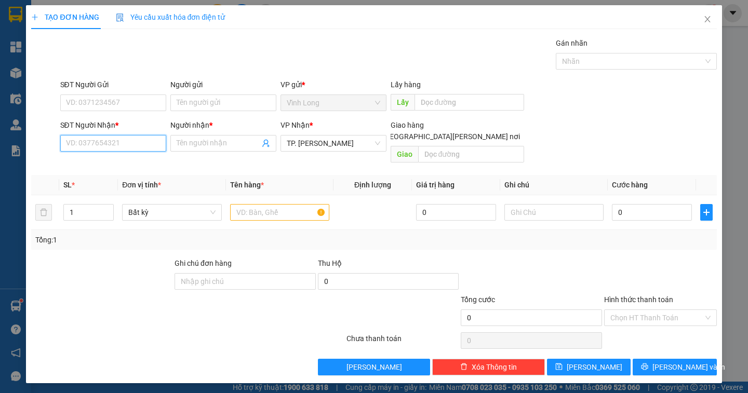
click at [124, 143] on input "SĐT Người Nhận *" at bounding box center [113, 143] width 106 height 17
type input "0938590686"
click at [141, 164] on div "0938590686 - [PERSON_NAME]" at bounding box center [117, 163] width 102 height 11
type input "[PERSON_NAME]"
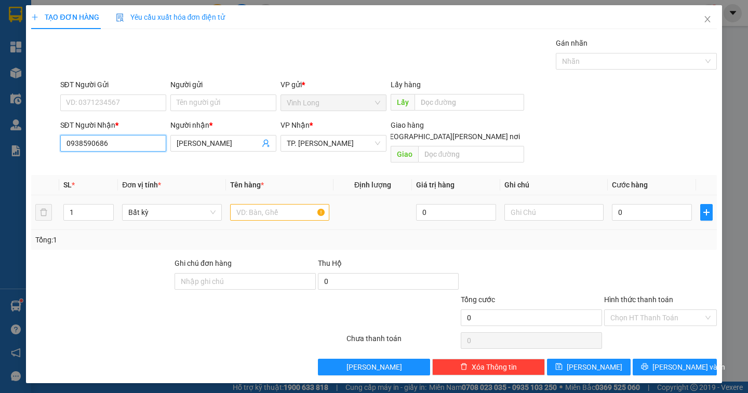
type input "0938590686"
click at [256, 204] on input "text" at bounding box center [279, 212] width 99 height 17
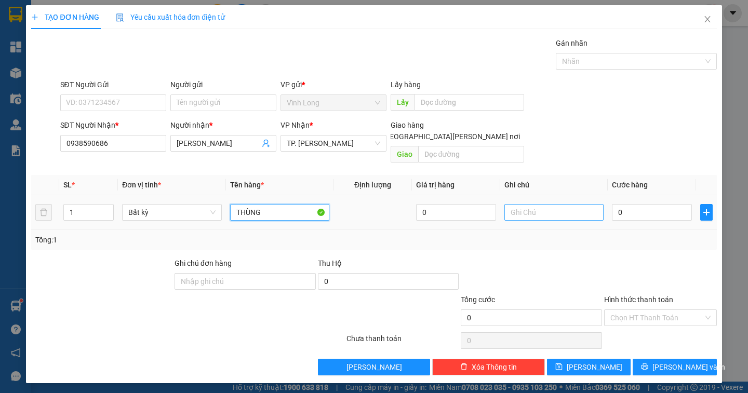
type input "THÙNG"
click at [530, 204] on input "text" at bounding box center [553, 212] width 99 height 17
type input "NGÂN"
click at [622, 204] on input "0" at bounding box center [652, 212] width 80 height 17
type input "3"
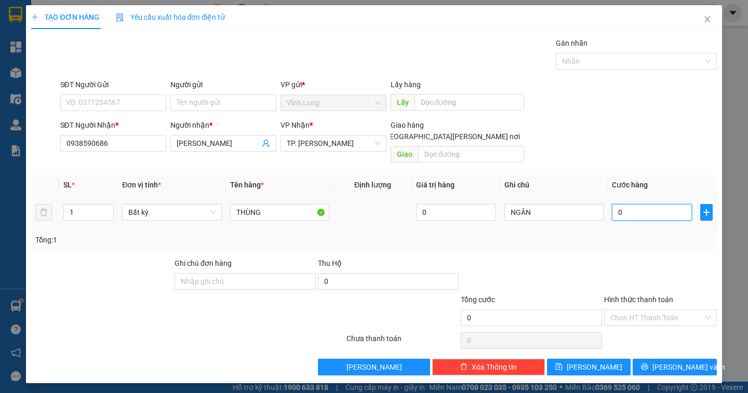
type input "3"
type input "30"
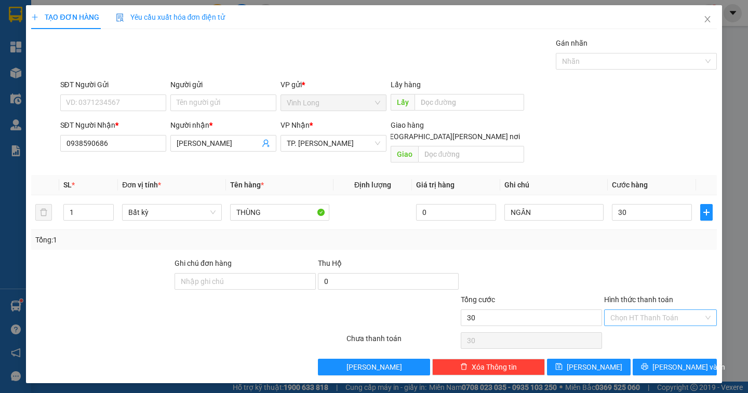
type input "30.000"
click at [662, 310] on input "Hình thức thanh toán" at bounding box center [656, 318] width 93 height 16
click at [662, 326] on div "Tại văn phòng" at bounding box center [660, 326] width 100 height 11
type input "0"
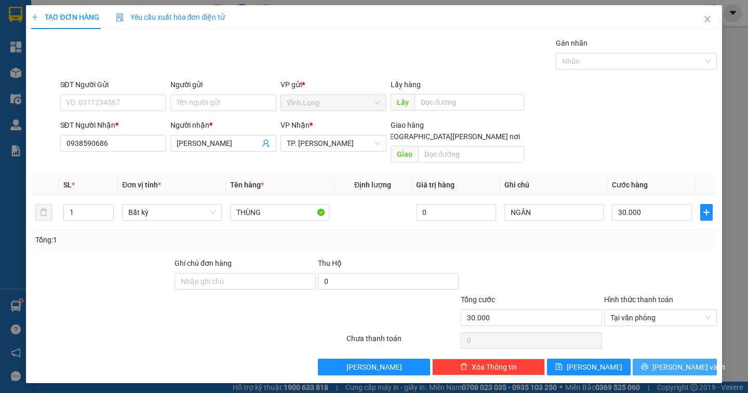
click at [669, 361] on span "[PERSON_NAME] và In" at bounding box center [688, 366] width 73 height 11
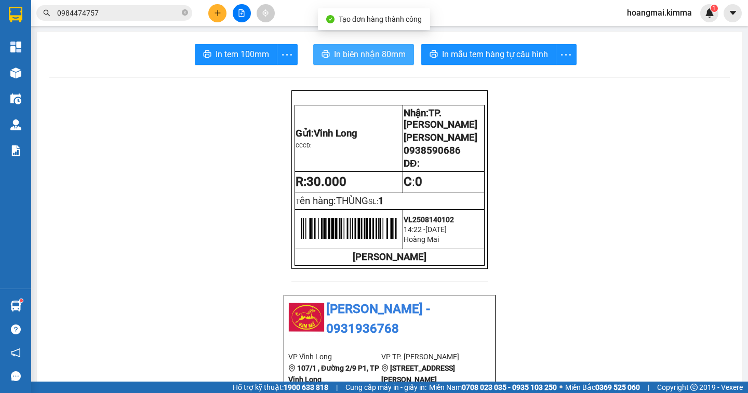
click at [360, 50] on span "In biên nhận 80mm" at bounding box center [370, 54] width 72 height 13
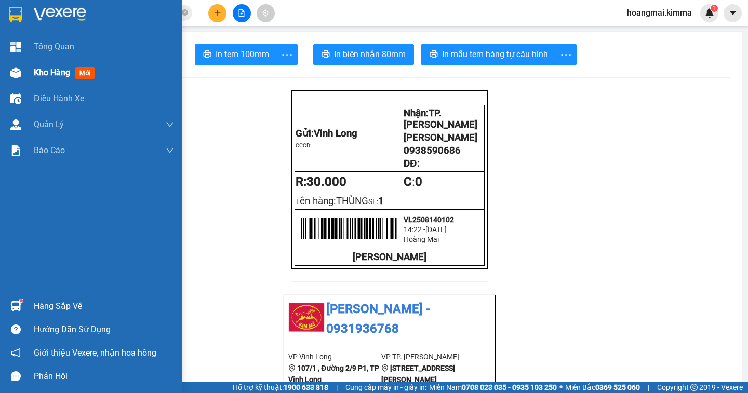
click at [46, 71] on span "Kho hàng" at bounding box center [52, 73] width 36 height 10
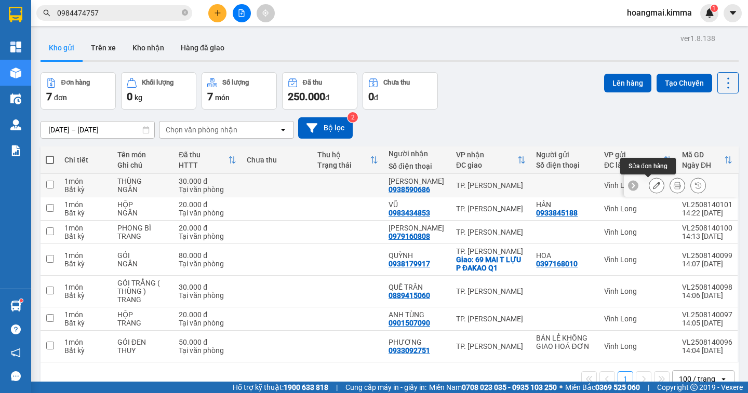
click at [653, 189] on icon at bounding box center [656, 185] width 7 height 7
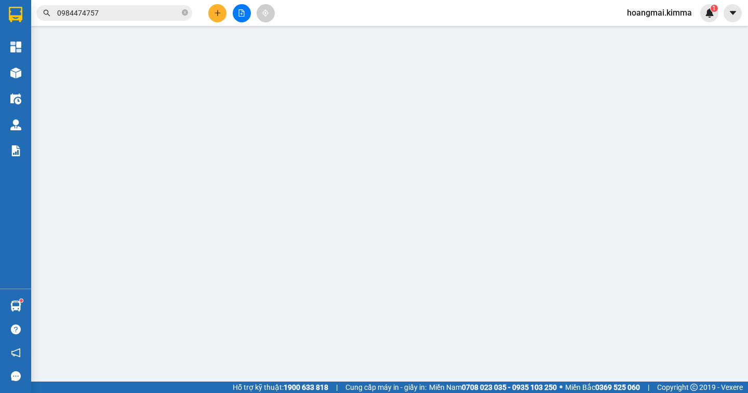
type input "0938590686"
type input "[PERSON_NAME]"
type input "30.000"
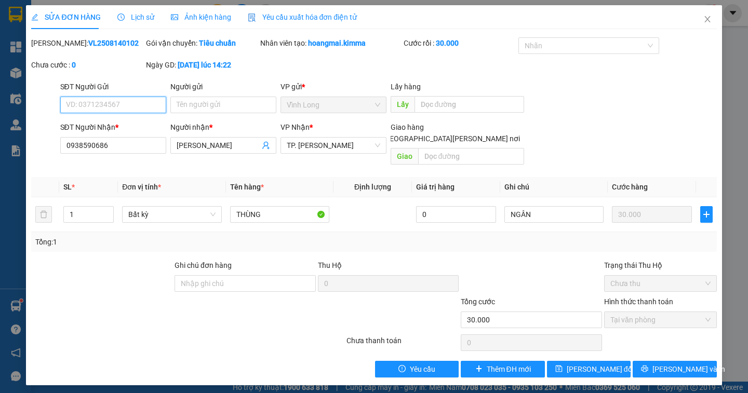
click at [83, 107] on input "SĐT Người Gửi" at bounding box center [113, 105] width 106 height 17
type input "0933845188"
click at [187, 108] on input "Người gửi" at bounding box center [223, 105] width 106 height 17
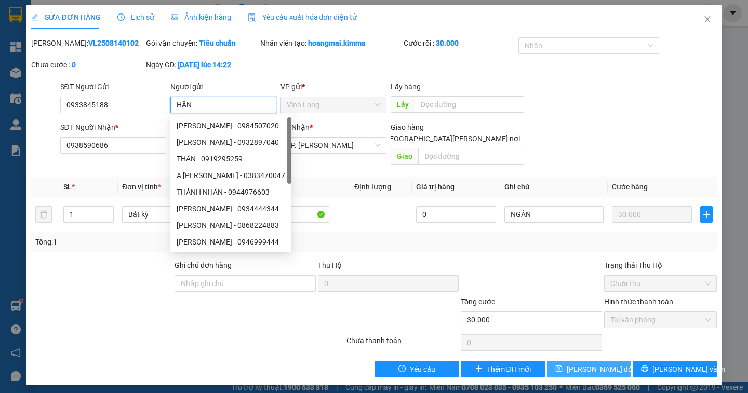
type input "HÂN"
click at [597, 364] on span "[PERSON_NAME] đổi" at bounding box center [600, 369] width 67 height 11
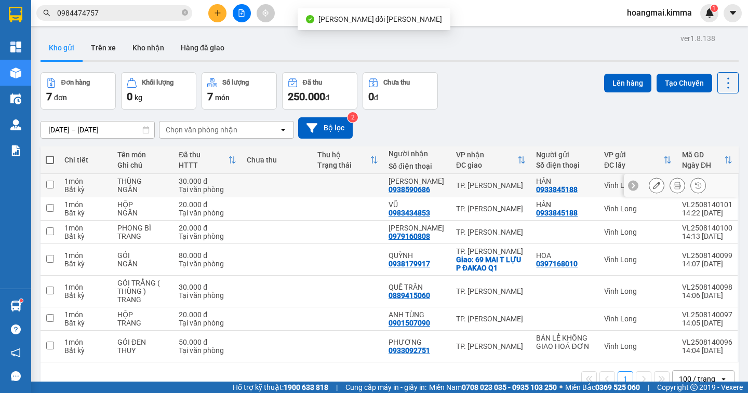
click at [674, 187] on icon at bounding box center [677, 185] width 7 height 7
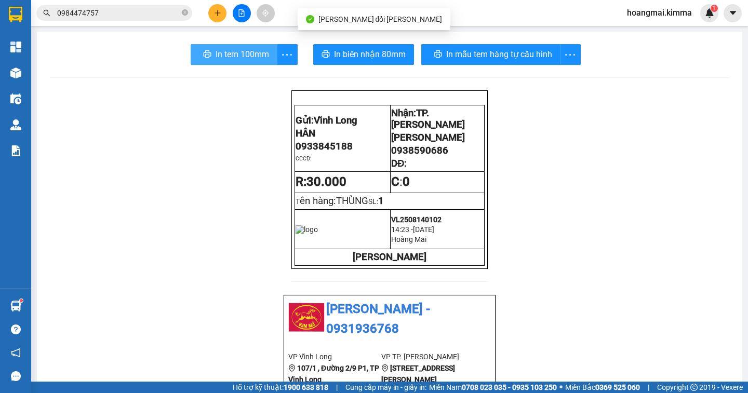
click at [216, 57] on span "In tem 100mm" at bounding box center [242, 54] width 53 height 13
